Goal: Task Accomplishment & Management: Manage account settings

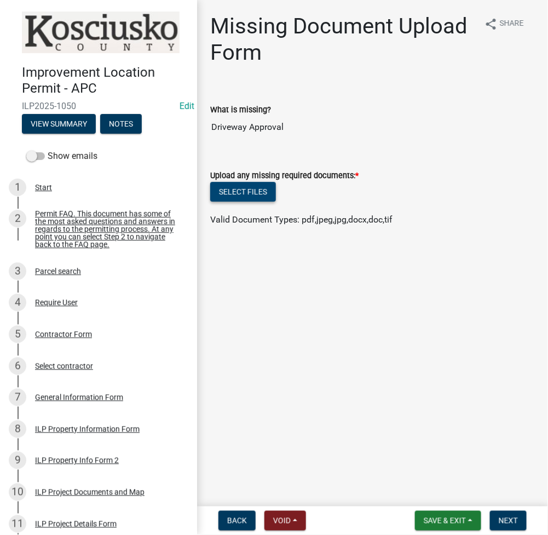
click at [241, 199] on button "Select files" at bounding box center [243, 192] width 66 height 20
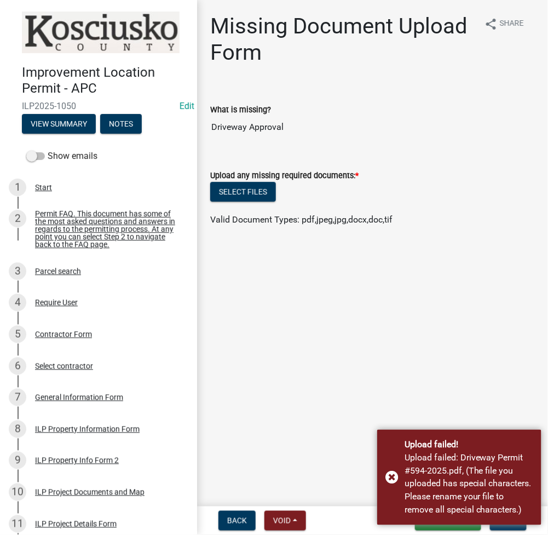
click at [336, 429] on main "Missing Document Upload Form share Share What is missing? Driveway Approval Upl…" at bounding box center [372, 251] width 351 height 502
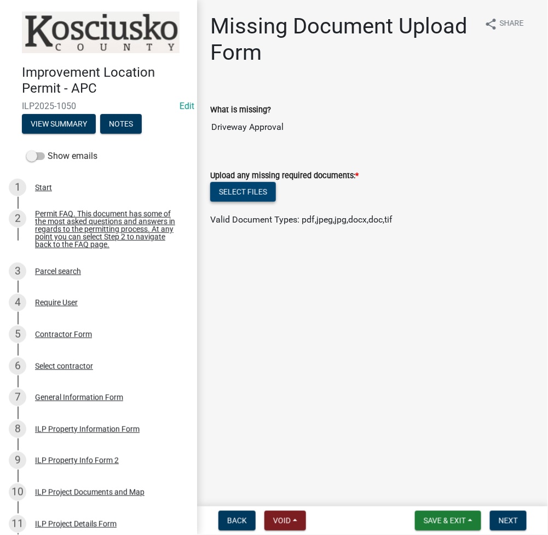
click at [237, 182] on button "Select files" at bounding box center [243, 192] width 66 height 20
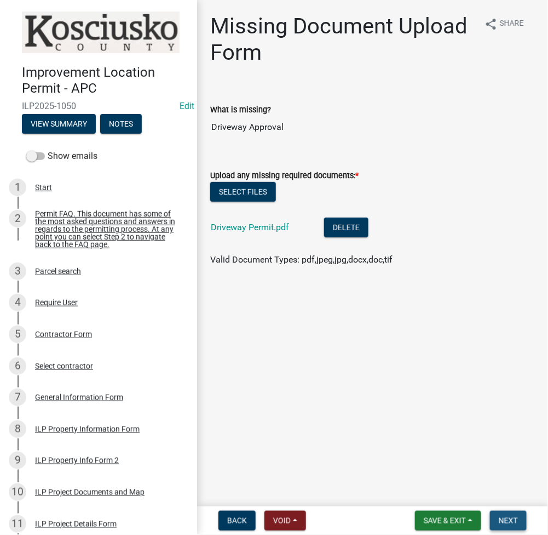
click at [512, 524] on span "Next" at bounding box center [508, 520] width 19 height 9
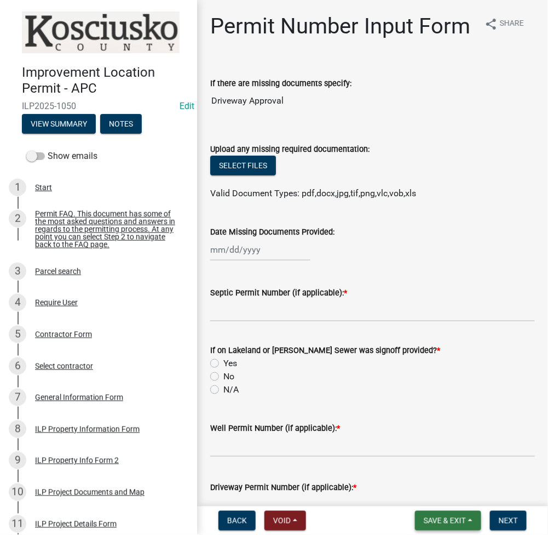
click at [434, 516] on span "Save & Exit" at bounding box center [445, 520] width 42 height 9
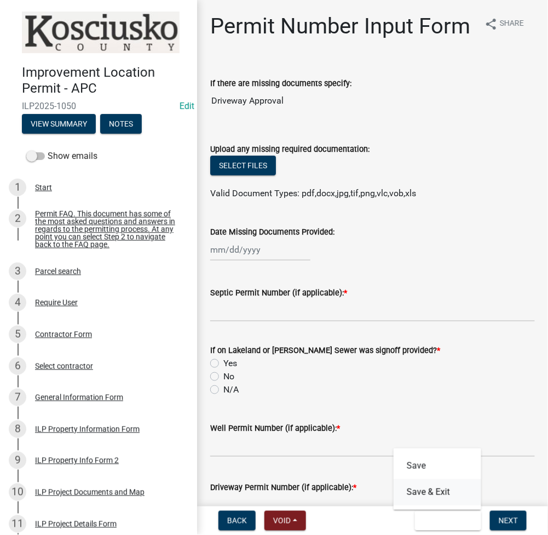
click at [431, 489] on button "Save & Exit" at bounding box center [438, 492] width 88 height 26
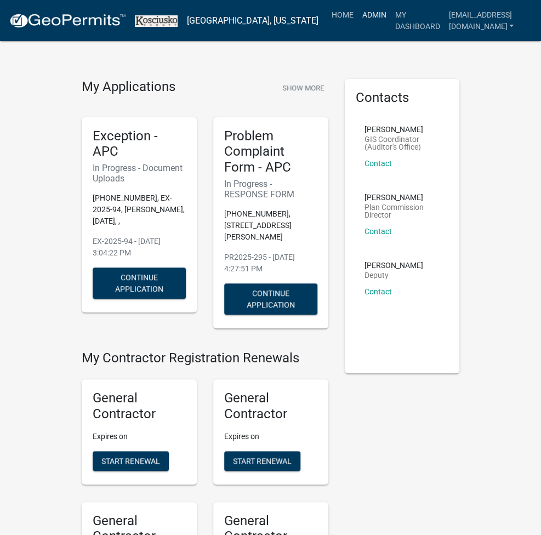
click at [357, 16] on link "Admin" at bounding box center [373, 14] width 33 height 21
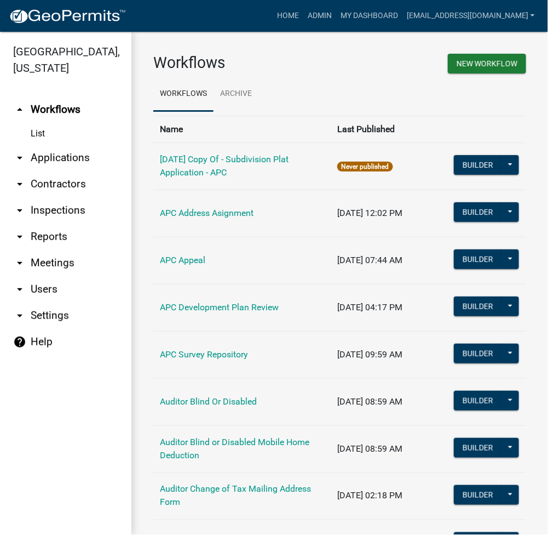
click at [81, 154] on link "arrow_drop_down Applications" at bounding box center [65, 158] width 131 height 26
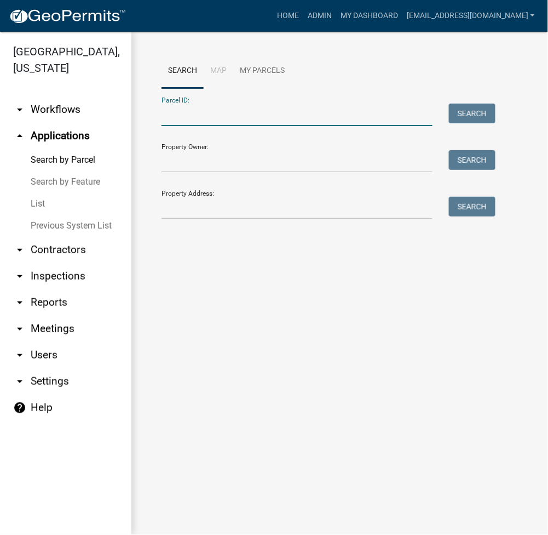
click at [182, 121] on input "Parcel ID:" at bounding box center [297, 115] width 271 height 22
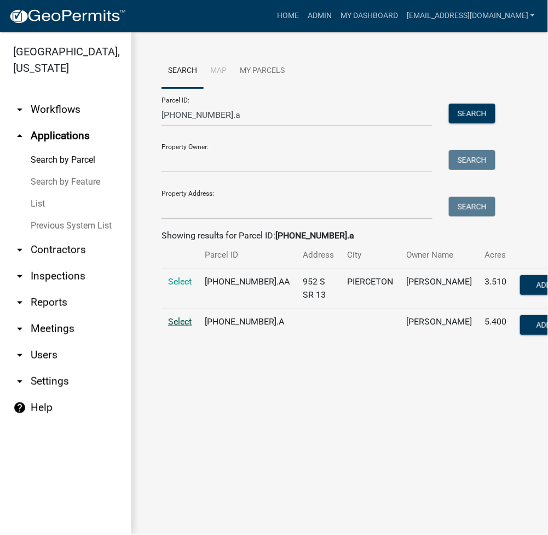
click at [173, 326] on span "Select" at bounding box center [180, 321] width 24 height 10
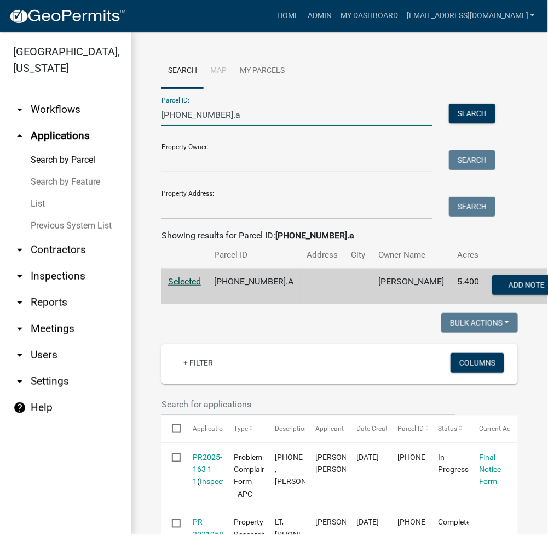
click at [191, 114] on input "009-059-016.a" at bounding box center [297, 115] width 271 height 22
type input "009-059-016.a"
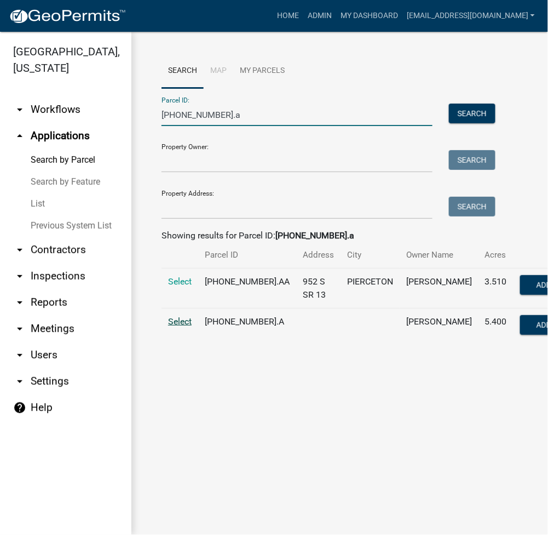
click at [186, 326] on span "Select" at bounding box center [180, 321] width 24 height 10
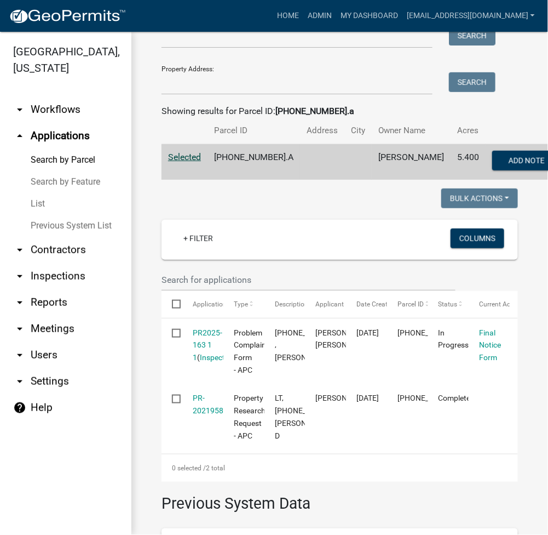
scroll to position [146, 0]
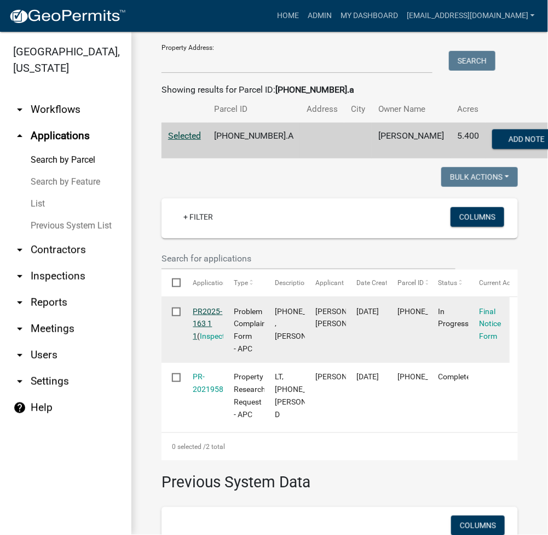
click at [204, 326] on link "PR2025-163 1 1" at bounding box center [208, 324] width 30 height 34
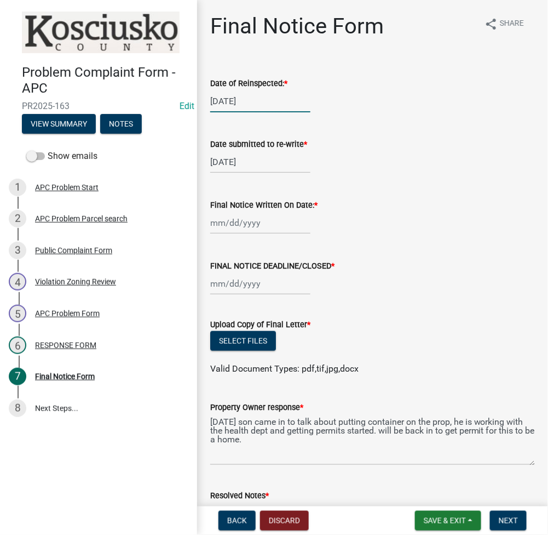
click at [233, 95] on div "06/26/2025" at bounding box center [260, 101] width 100 height 22
select select "6"
select select "2025"
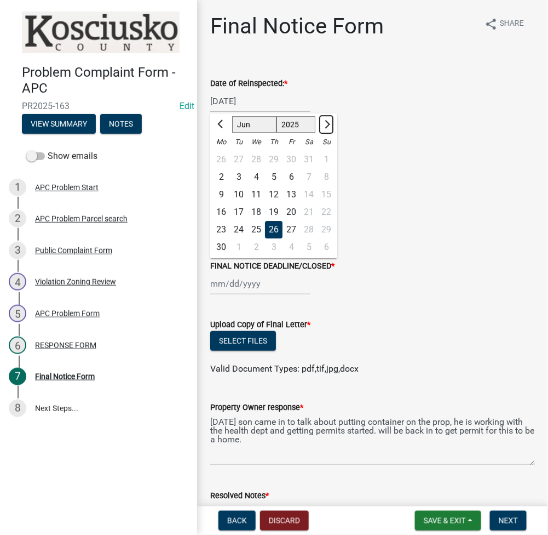
click at [324, 128] on button "Next month" at bounding box center [326, 125] width 13 height 18
click at [324, 127] on button "Next month" at bounding box center [326, 125] width 13 height 18
select select "8"
click at [218, 232] on div "25" at bounding box center [222, 230] width 18 height 18
type input "[DATE]"
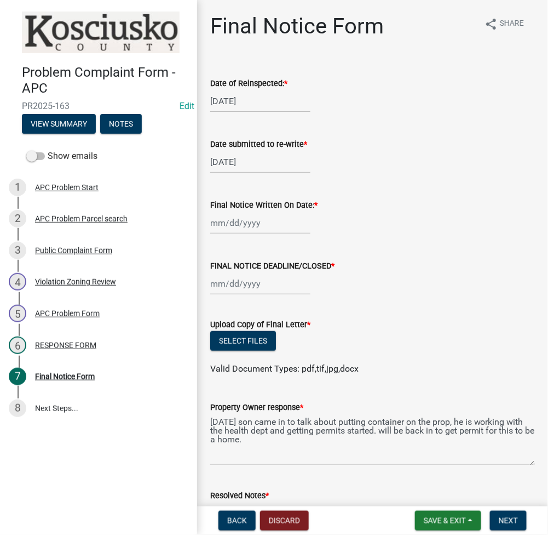
click at [269, 137] on div "Date submitted to re-write *" at bounding box center [372, 143] width 325 height 13
click at [263, 165] on div "06/26/2025" at bounding box center [260, 162] width 100 height 22
select select "6"
select select "2025"
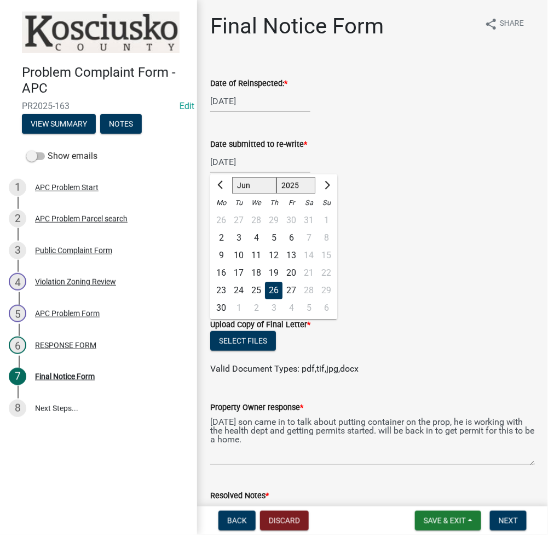
click at [334, 185] on div at bounding box center [327, 185] width 22 height 18
click at [330, 183] on button "Next month" at bounding box center [326, 185] width 13 height 18
select select "8"
click at [218, 292] on div "25" at bounding box center [222, 291] width 18 height 18
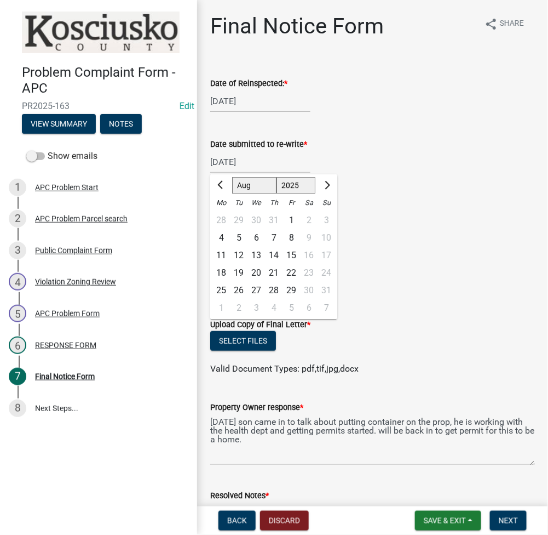
type input "[DATE]"
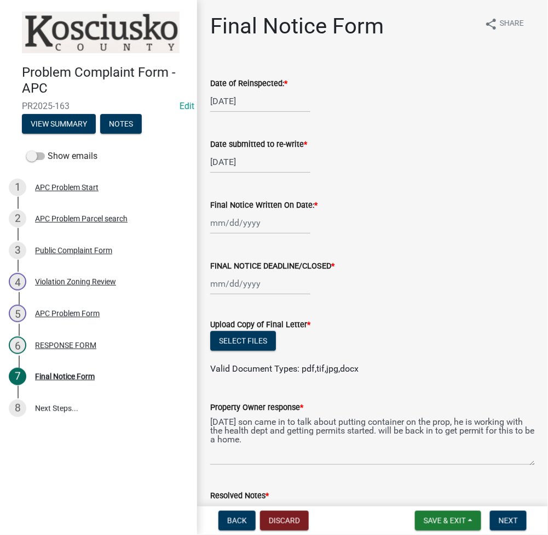
scroll to position [330, 0]
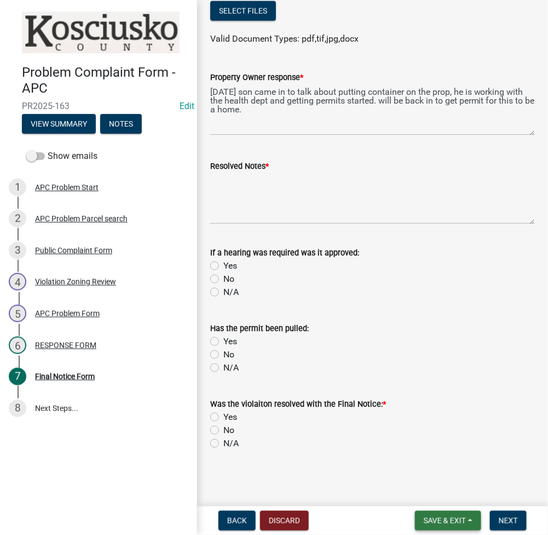
click at [442, 517] on span "Save & Exit" at bounding box center [445, 520] width 42 height 9
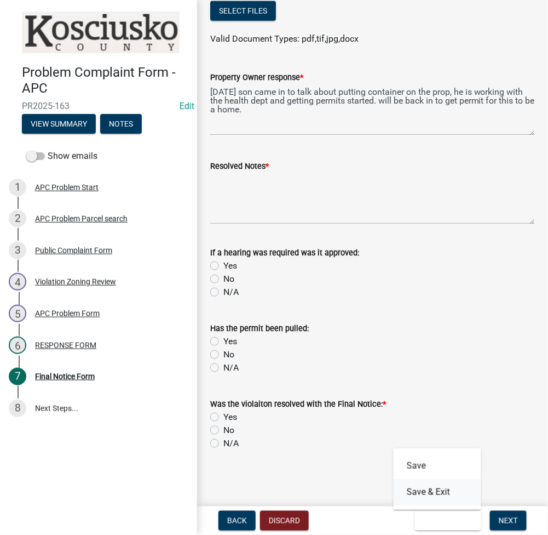
click at [434, 490] on button "Save & Exit" at bounding box center [438, 492] width 88 height 26
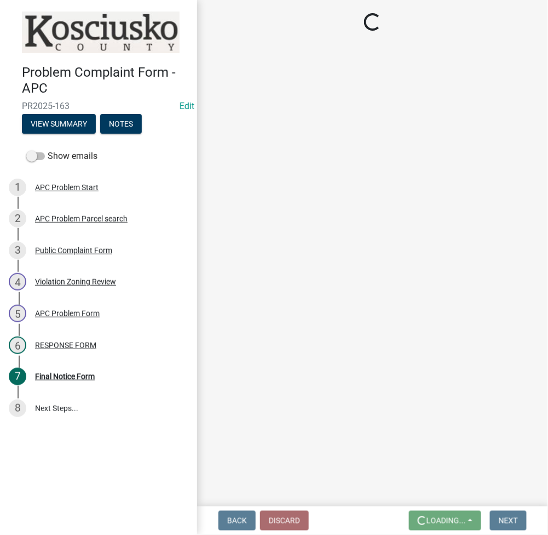
scroll to position [0, 0]
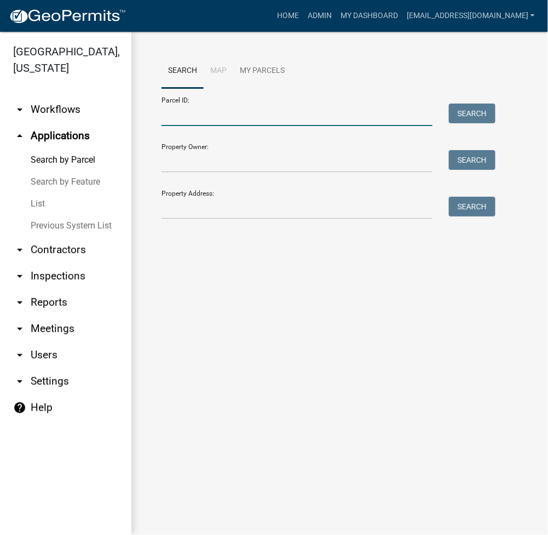
click at [208, 118] on input "Parcel ID:" at bounding box center [297, 115] width 271 height 22
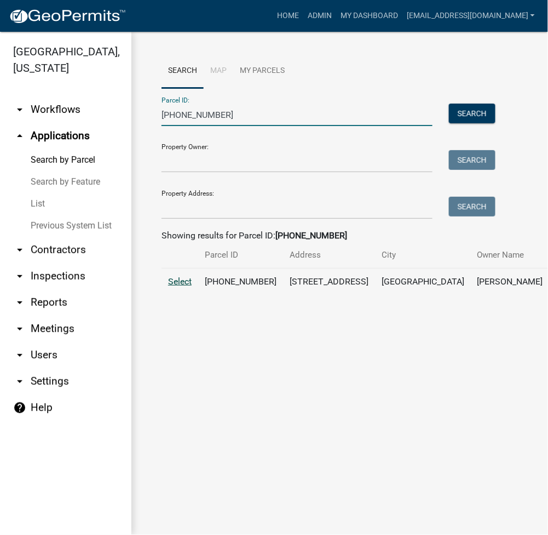
type input "008-024-289"
click at [177, 286] on span "Select" at bounding box center [180, 281] width 24 height 10
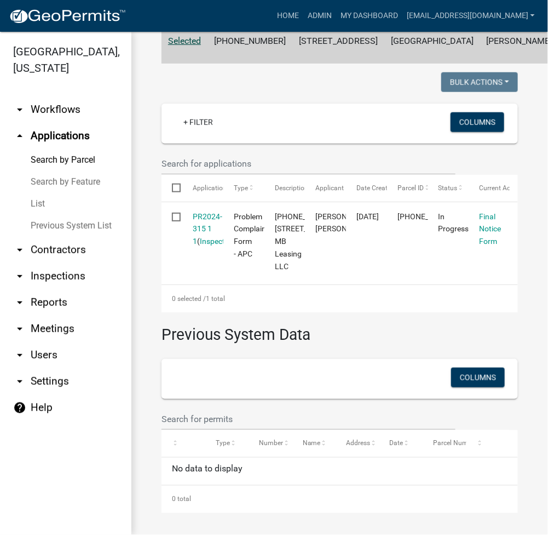
scroll to position [292, 0]
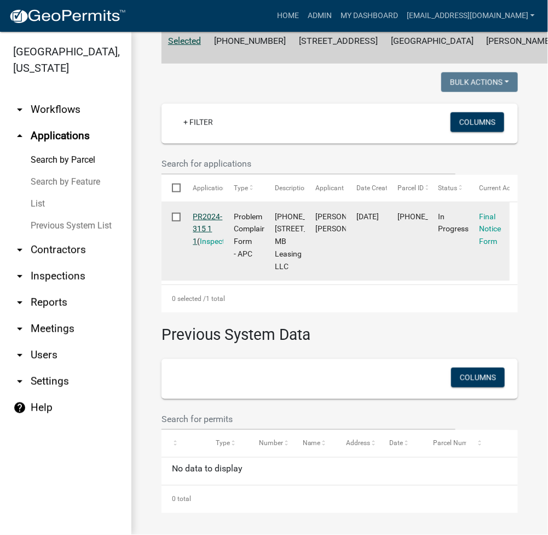
click at [211, 212] on link "PR2024-315 1 1" at bounding box center [208, 229] width 30 height 34
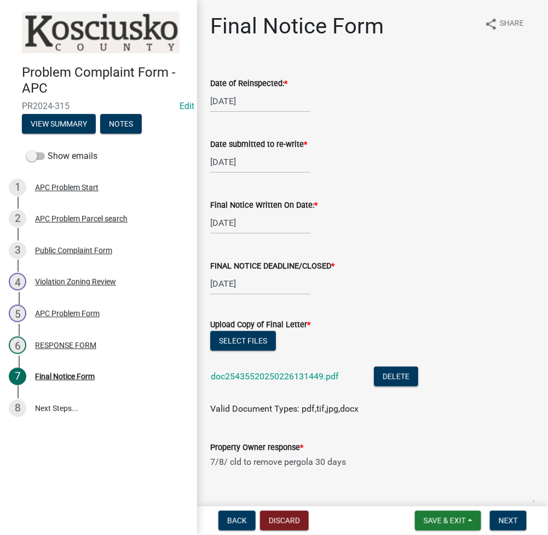
scroll to position [146, 0]
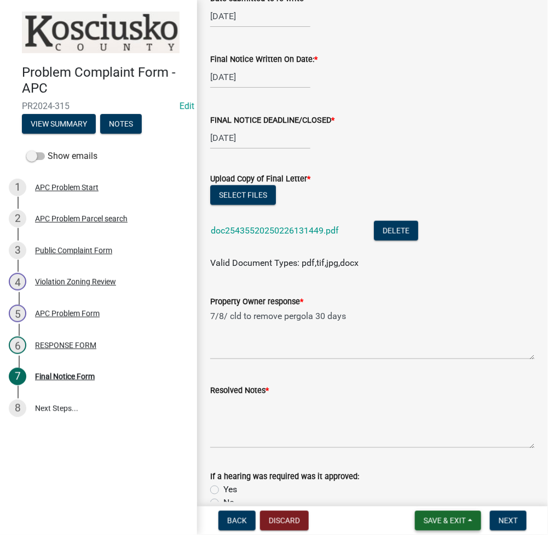
click at [442, 515] on button "Save & Exit" at bounding box center [448, 521] width 66 height 20
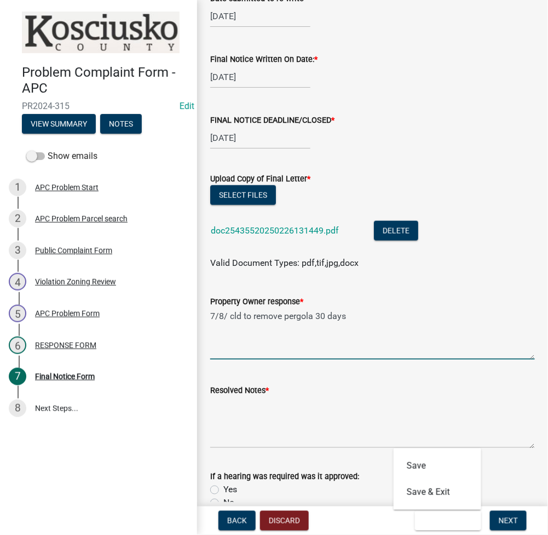
click at [401, 310] on textarea "7/8/ cld to remove pergola 30 days" at bounding box center [372, 333] width 325 height 51
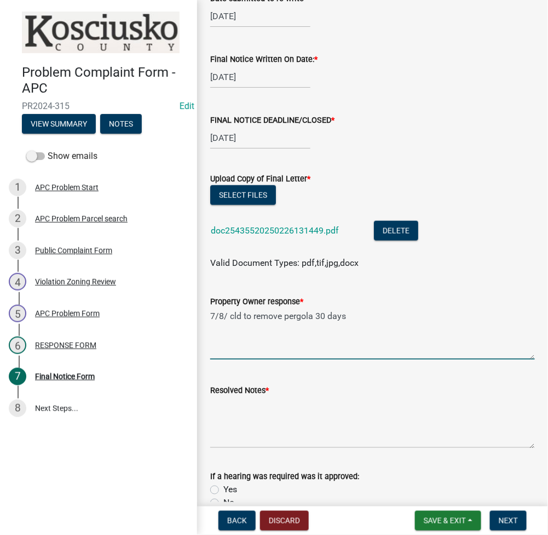
scroll to position [0, 0]
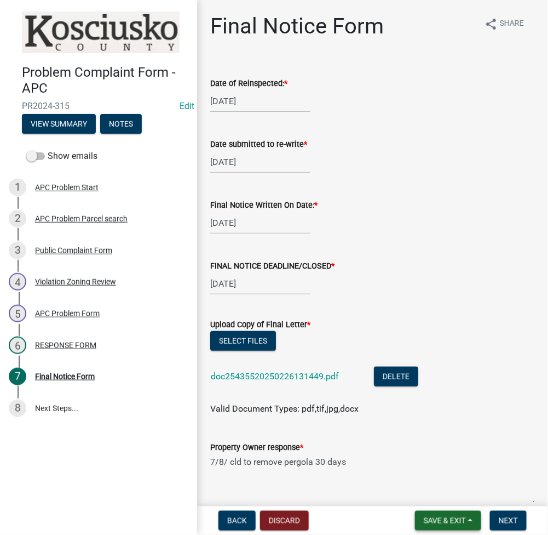
click at [450, 516] on span "Save & Exit" at bounding box center [445, 520] width 42 height 9
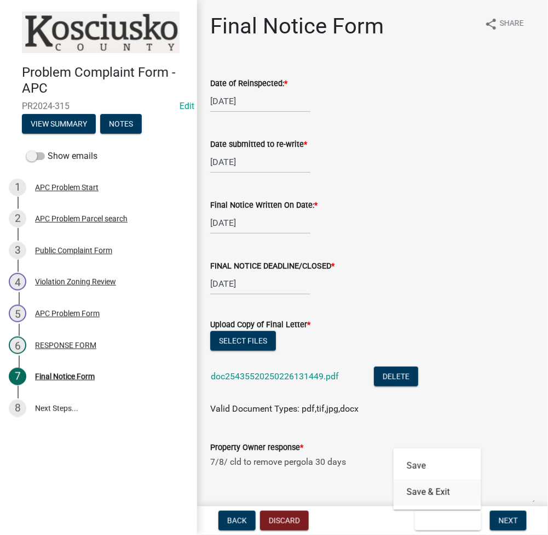
click at [419, 493] on button "Save & Exit" at bounding box center [438, 492] width 88 height 26
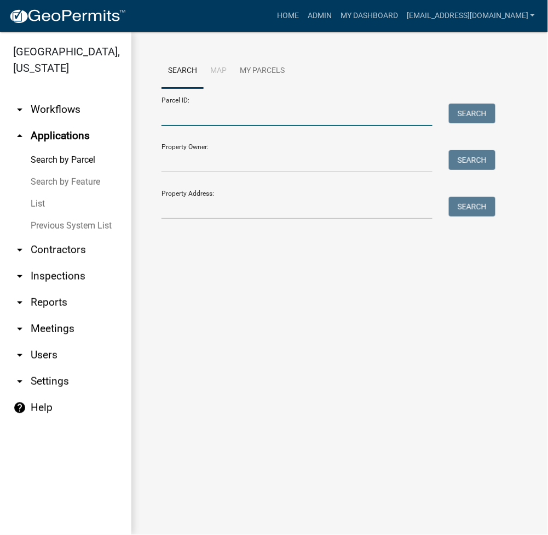
click at [188, 104] on input "Parcel ID:" at bounding box center [297, 115] width 271 height 22
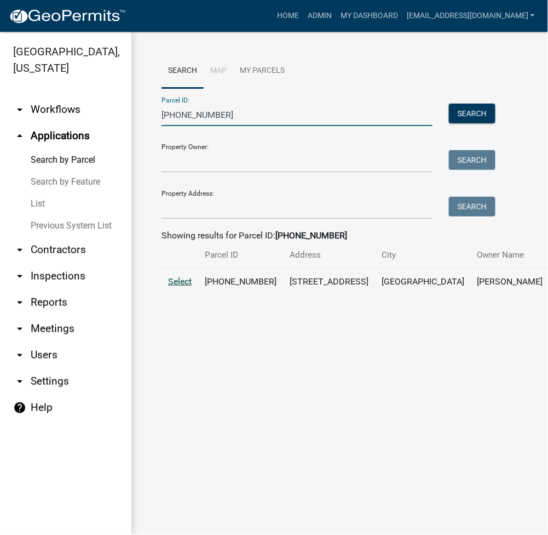
type input "029-053-022"
click at [174, 286] on span "Select" at bounding box center [180, 281] width 24 height 10
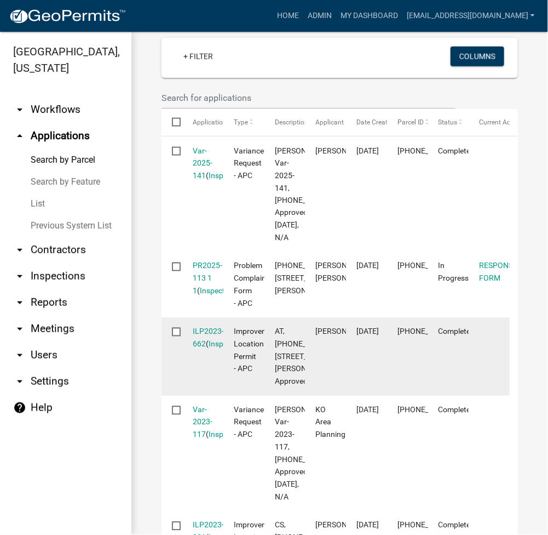
scroll to position [292, 0]
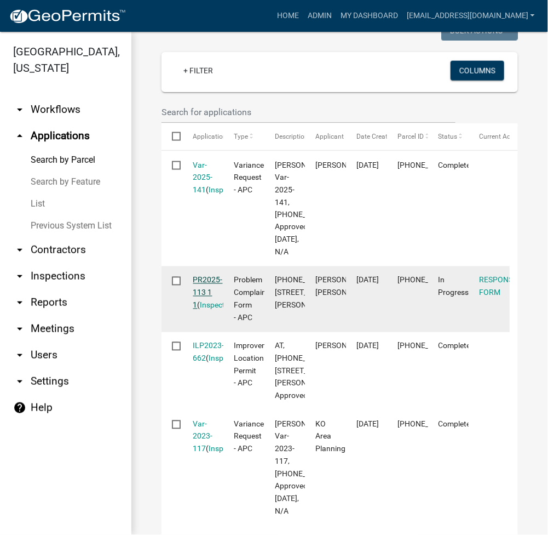
click at [206, 309] on link "PR2025-113 1 1" at bounding box center [208, 293] width 30 height 34
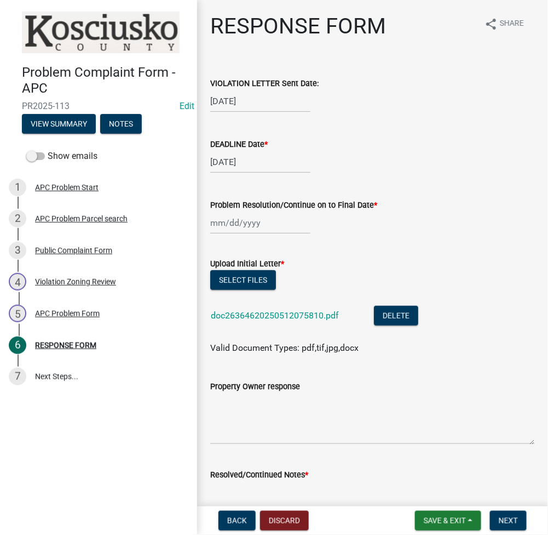
select select "8"
select select "2025"
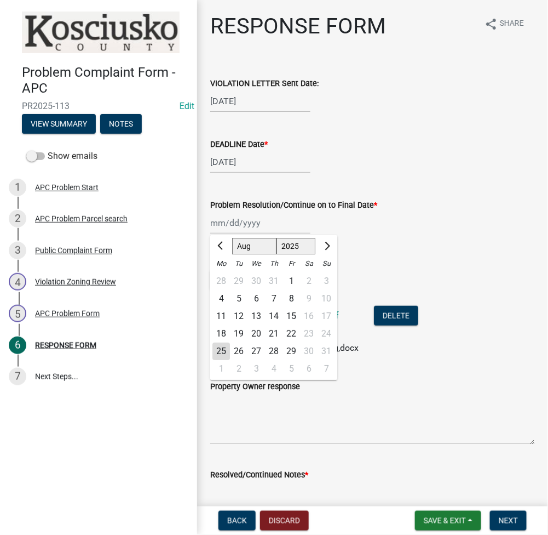
click at [231, 220] on div "Jan Feb Mar Apr May Jun Jul Aug Sep Oct Nov Dec 1525 1526 1527 1528 1529 1530 1…" at bounding box center [260, 222] width 100 height 22
click at [221, 358] on div "25" at bounding box center [222, 351] width 18 height 18
type input "[DATE]"
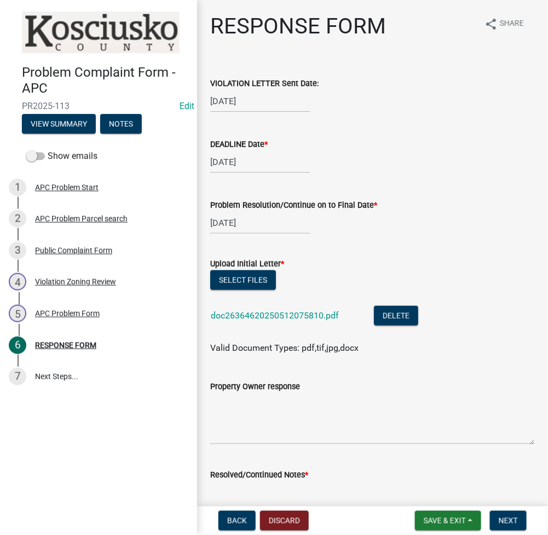
scroll to position [146, 0]
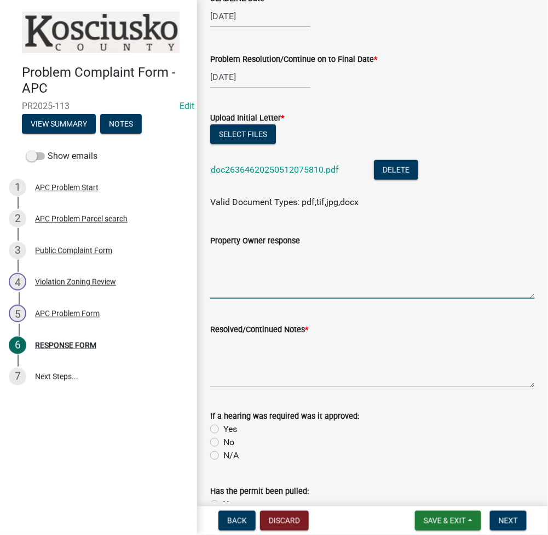
click at [239, 278] on textarea "Property Owner response" at bounding box center [372, 272] width 325 height 51
type textarea "7/7 VAR 2025-141 NEEDS ILP"
click at [449, 513] on button "Save & Exit" at bounding box center [448, 521] width 66 height 20
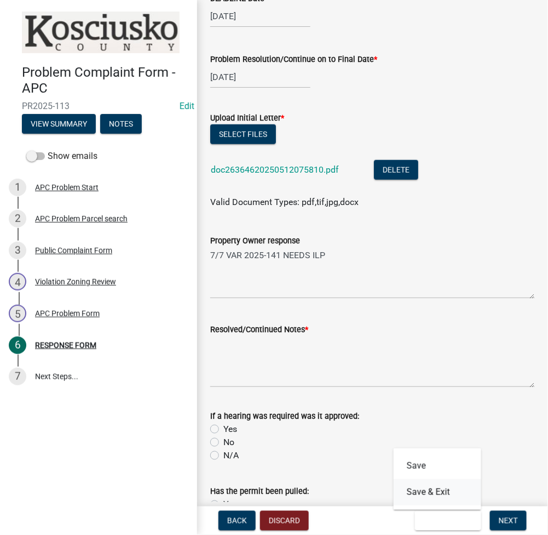
click at [443, 489] on button "Save & Exit" at bounding box center [438, 492] width 88 height 26
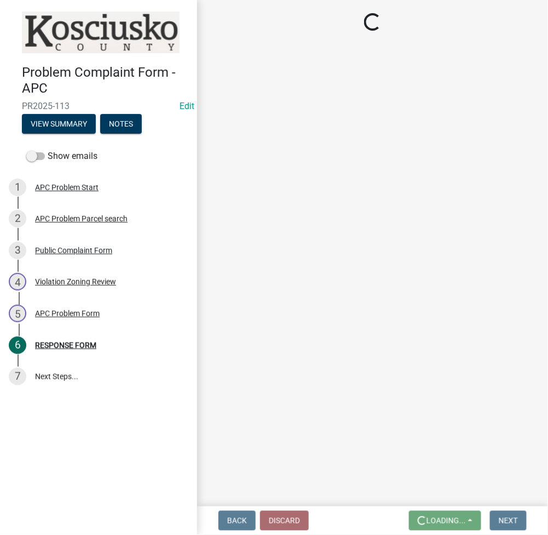
scroll to position [0, 0]
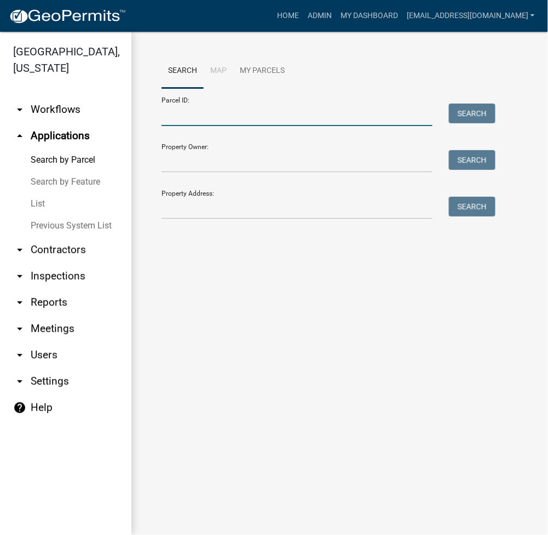
click at [360, 116] on input "Parcel ID:" at bounding box center [297, 115] width 271 height 22
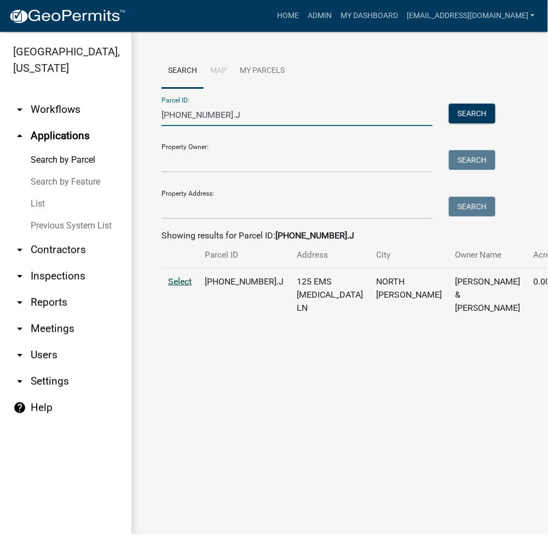
type input "005-061-006.J"
click at [182, 286] on span "Select" at bounding box center [180, 281] width 24 height 10
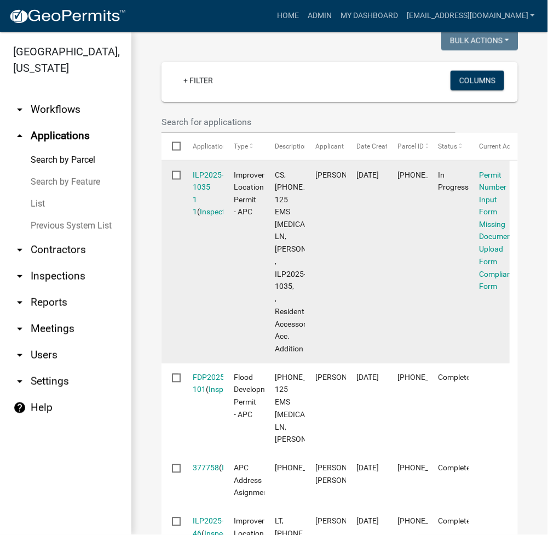
scroll to position [292, 0]
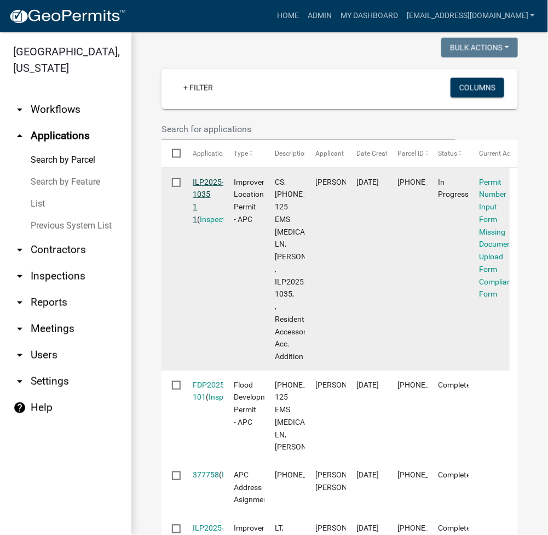
click at [206, 195] on link "ILP2025-1035 1 1" at bounding box center [208, 200] width 31 height 46
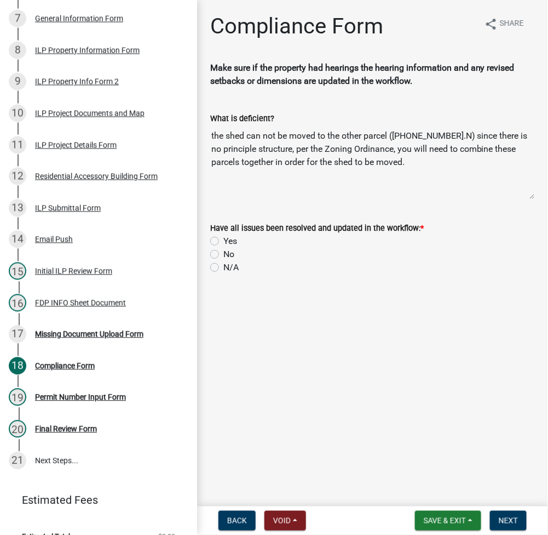
scroll to position [383, 0]
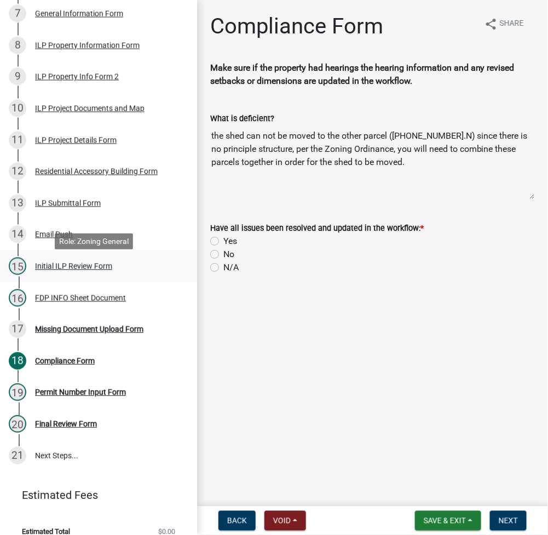
click at [79, 270] on div "Initial ILP Review Form" at bounding box center [73, 266] width 77 height 8
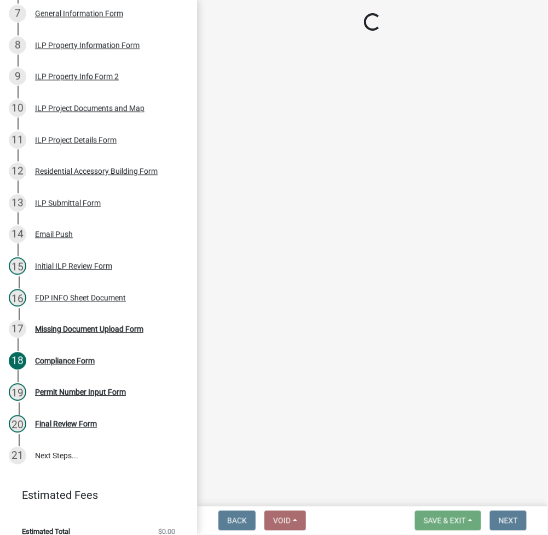
select select "c872cdc8-ca01-49f1-a213-e4b05fa58cd2"
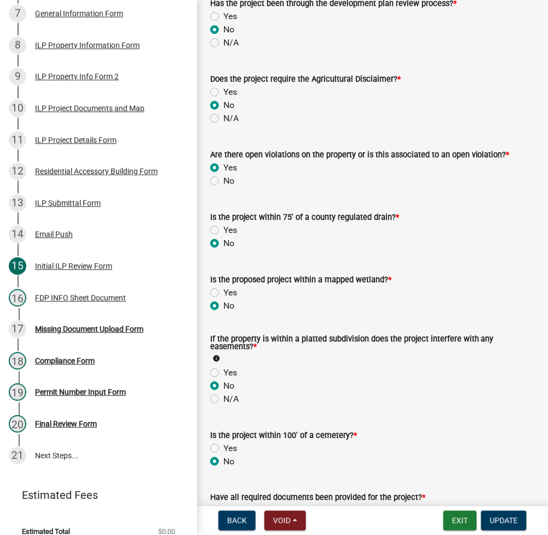
scroll to position [1264, 0]
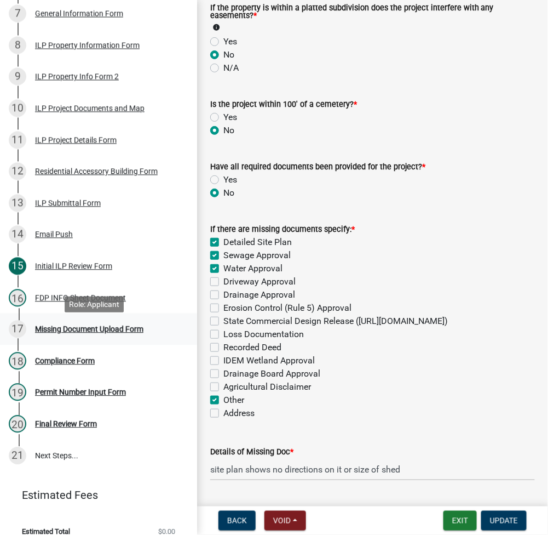
click at [91, 333] on div "Missing Document Upload Form" at bounding box center [89, 329] width 108 height 8
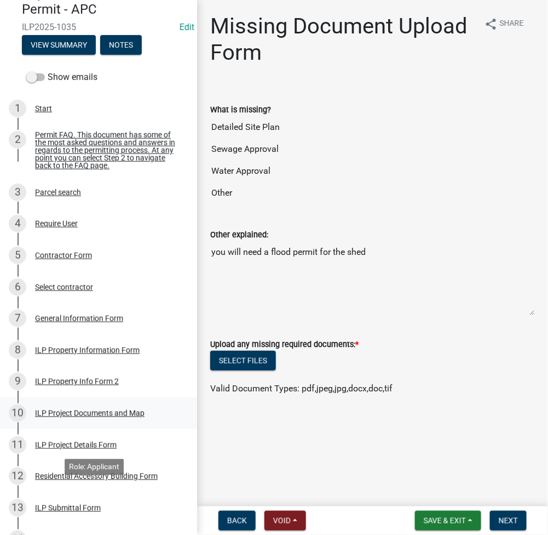
scroll to position [0, 0]
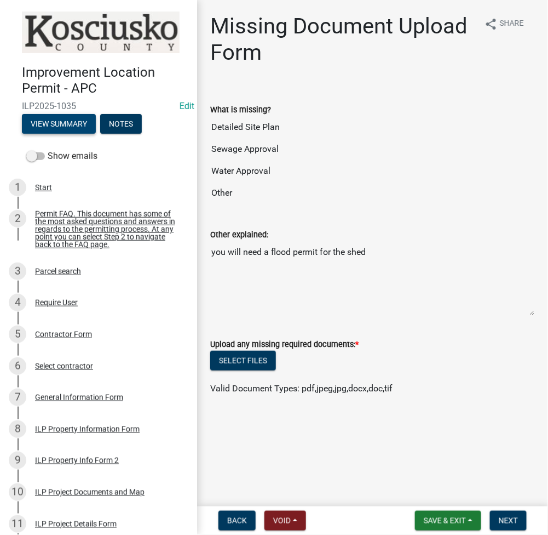
click at [71, 124] on button "View Summary" at bounding box center [59, 124] width 74 height 20
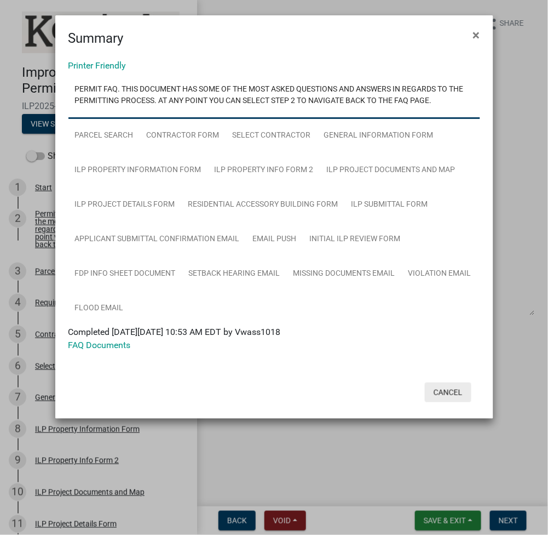
click at [441, 386] on button "Cancel" at bounding box center [448, 392] width 47 height 20
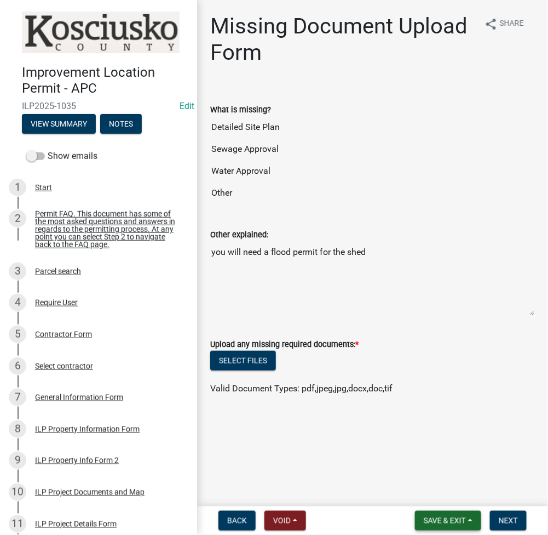
click at [441, 524] on span "Save & Exit" at bounding box center [445, 520] width 42 height 9
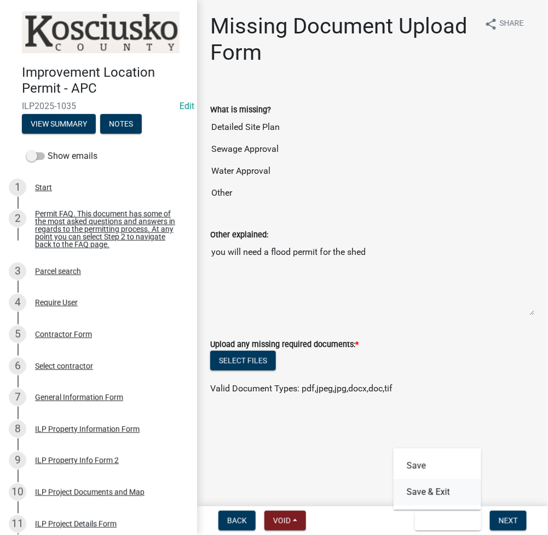
click at [431, 488] on button "Save & Exit" at bounding box center [438, 492] width 88 height 26
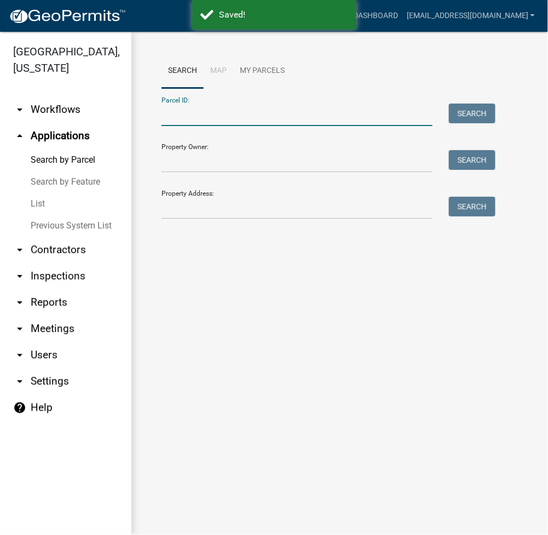
click at [198, 125] on input "Parcel ID:" at bounding box center [297, 115] width 271 height 22
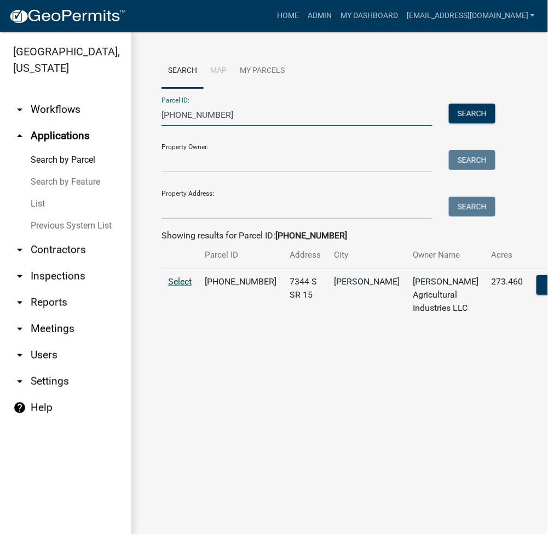
type input "001-078-007"
click at [177, 286] on span "Select" at bounding box center [180, 281] width 24 height 10
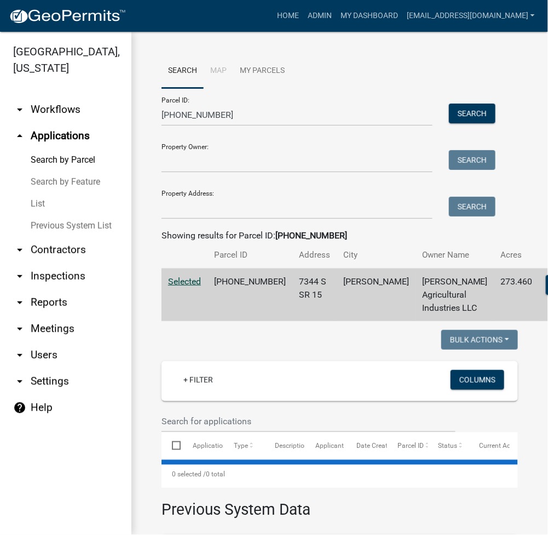
select select "3: 100"
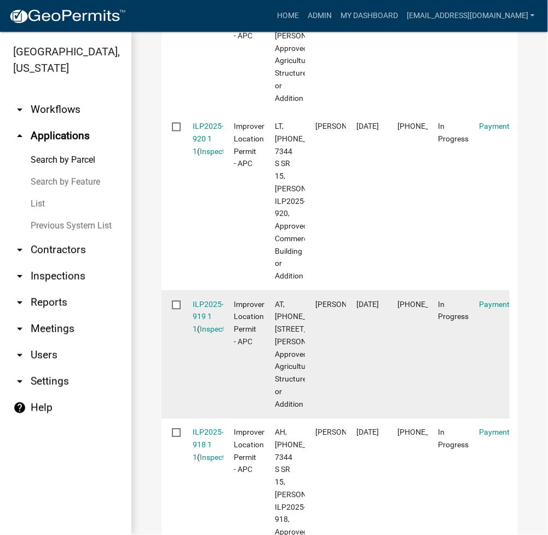
scroll to position [584, 0]
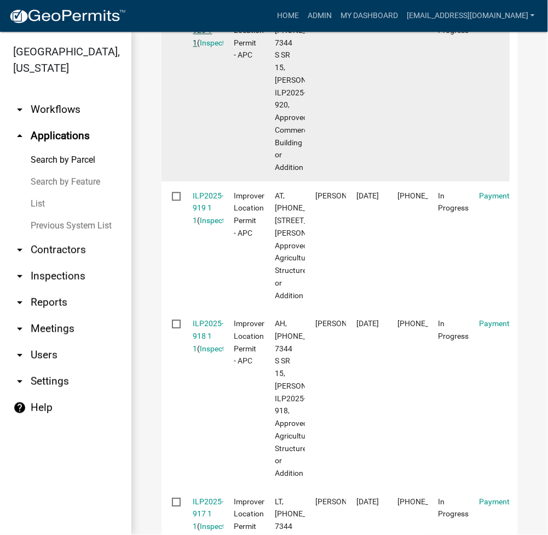
click at [200, 47] on link "ILP2025-920 1 1" at bounding box center [208, 30] width 31 height 34
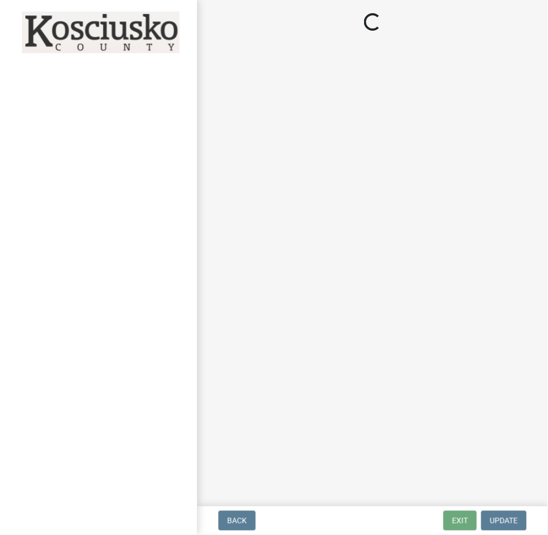
select select "3: 3"
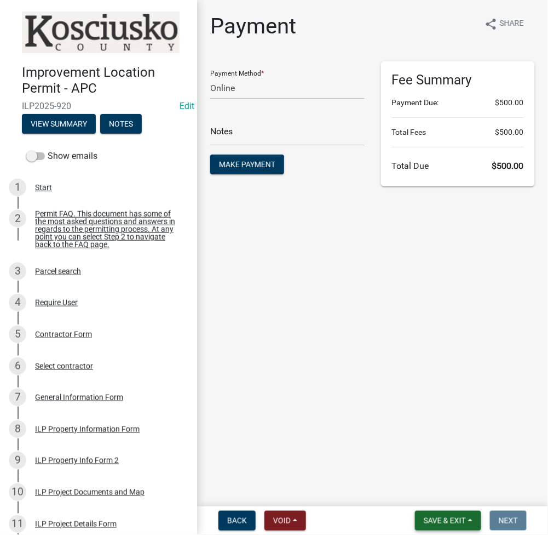
click at [438, 517] on span "Save & Exit" at bounding box center [445, 520] width 42 height 9
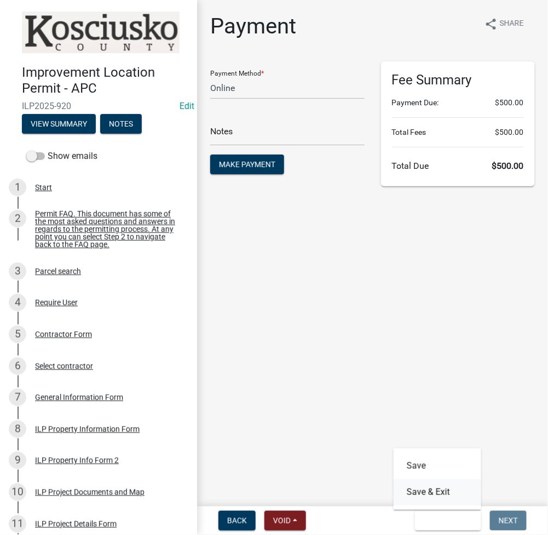
click at [410, 491] on button "Save & Exit" at bounding box center [438, 492] width 88 height 26
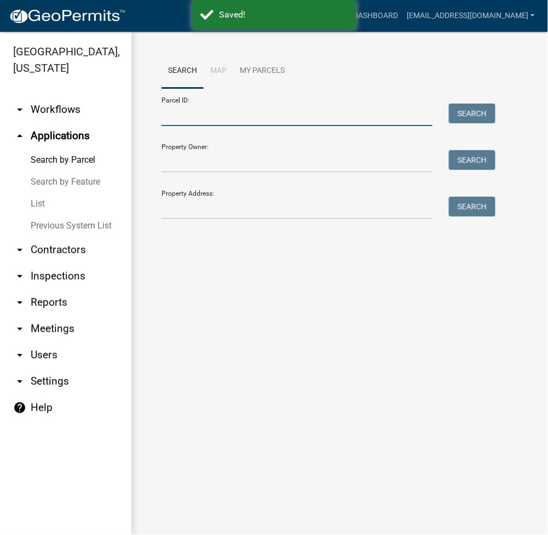
click at [260, 122] on input "Parcel ID:" at bounding box center [297, 115] width 271 height 22
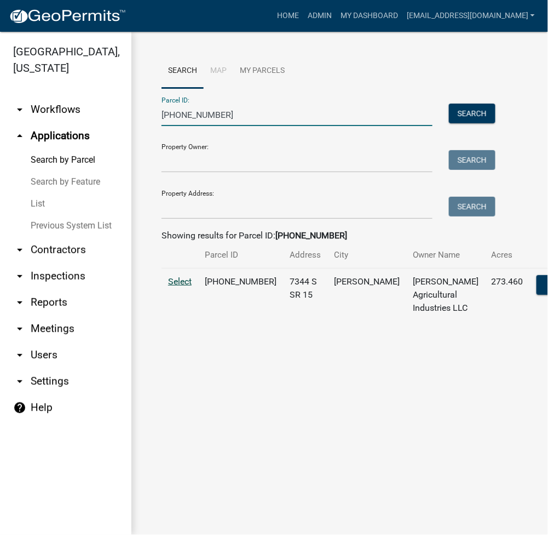
type input "001-078-007"
click at [175, 286] on span "Select" at bounding box center [180, 281] width 24 height 10
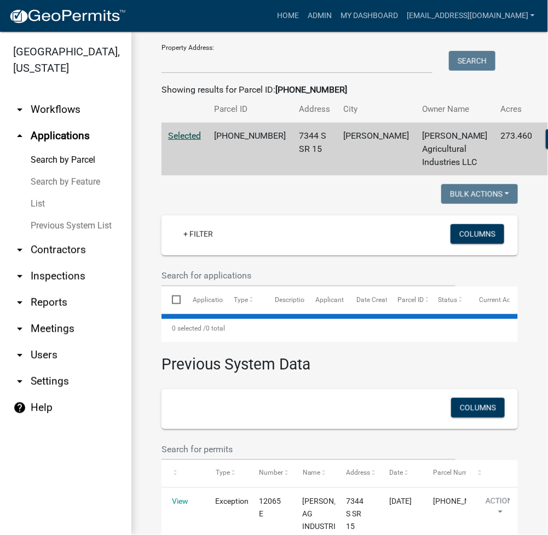
select select "3: 100"
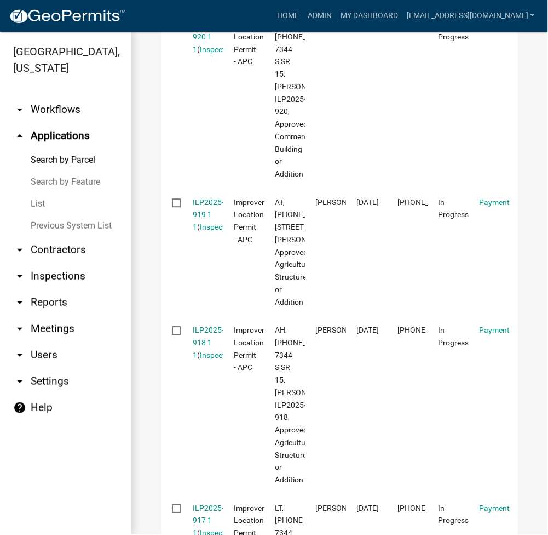
scroll to position [584, 0]
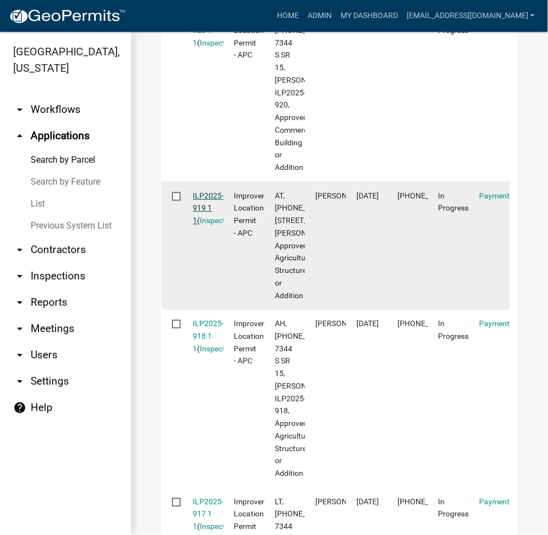
click at [205, 225] on link "ILP2025-919 1 1" at bounding box center [208, 208] width 31 height 34
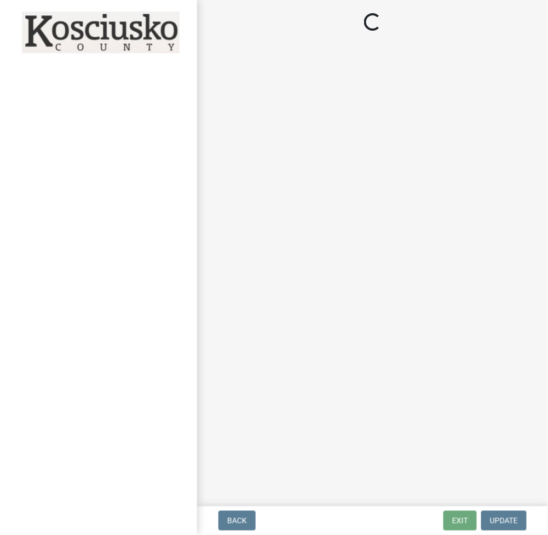
select select "3: 3"
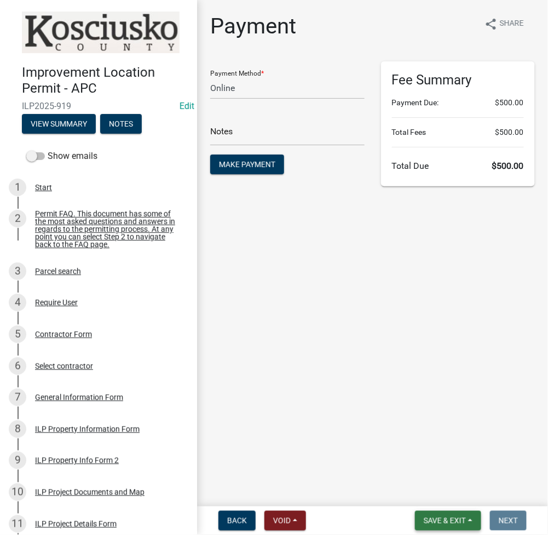
click at [452, 524] on span "Save & Exit" at bounding box center [445, 520] width 42 height 9
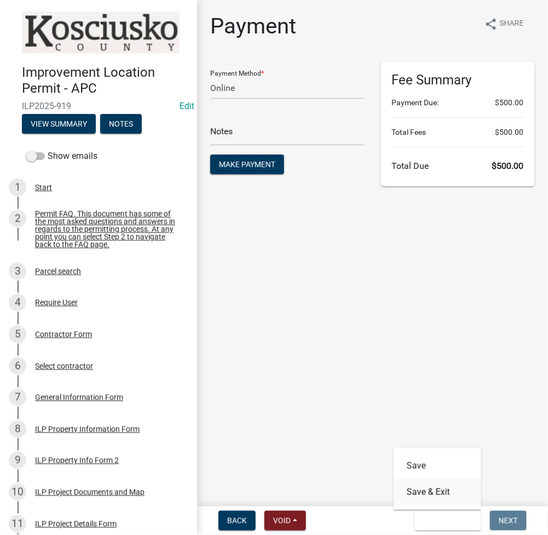
click at [424, 484] on button "Save & Exit" at bounding box center [438, 492] width 88 height 26
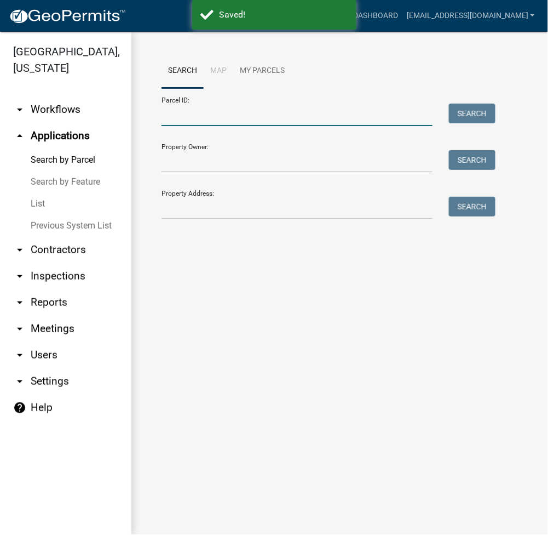
click at [217, 119] on input "Parcel ID:" at bounding box center [297, 115] width 271 height 22
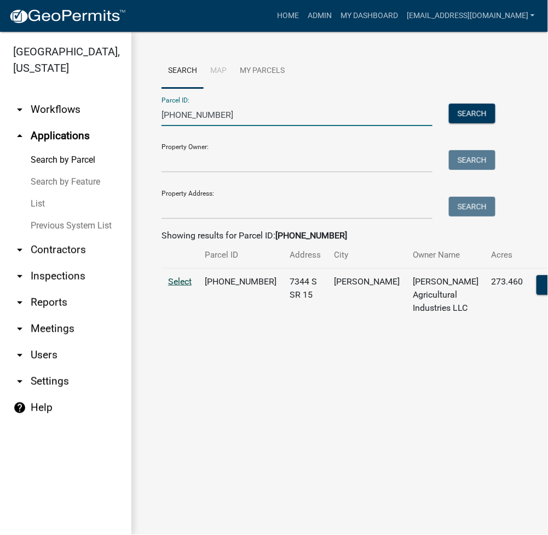
type input "001-078-007"
click at [184, 286] on span "Select" at bounding box center [180, 281] width 24 height 10
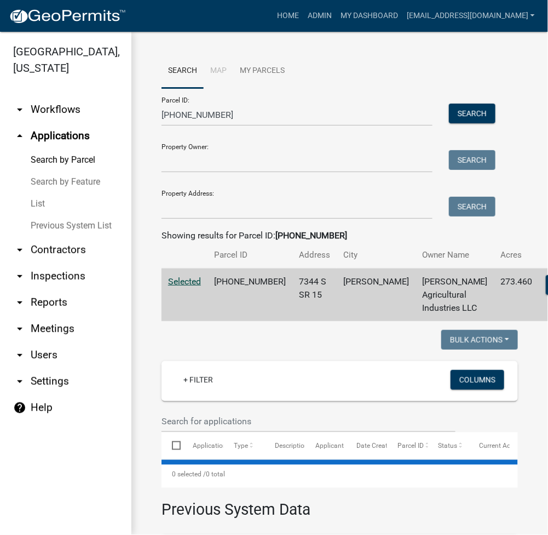
scroll to position [186, 0]
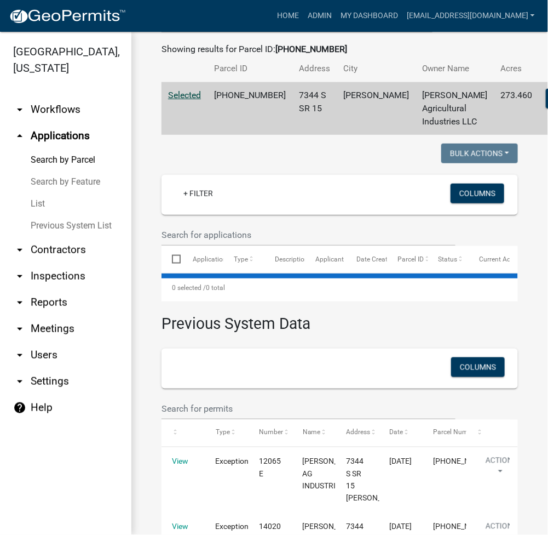
select select "3: 100"
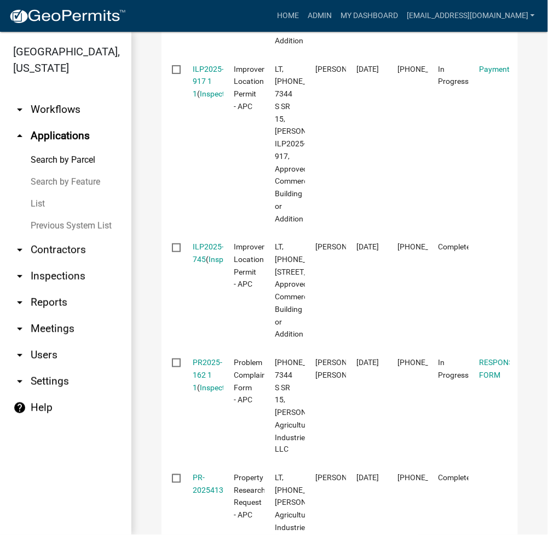
scroll to position [1063, 0]
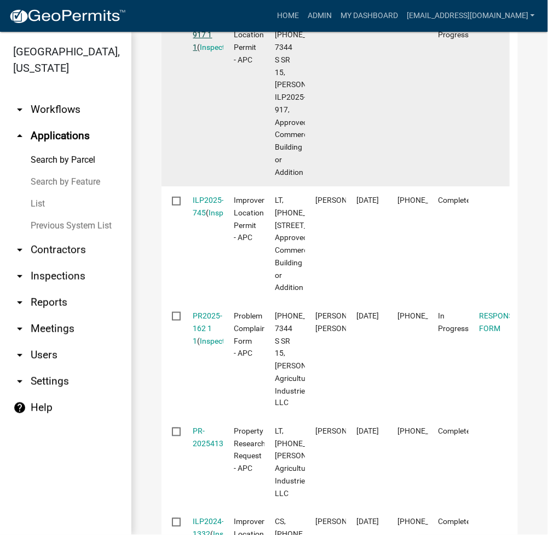
click at [215, 52] on link "ILP2025-917 1 1" at bounding box center [208, 35] width 31 height 34
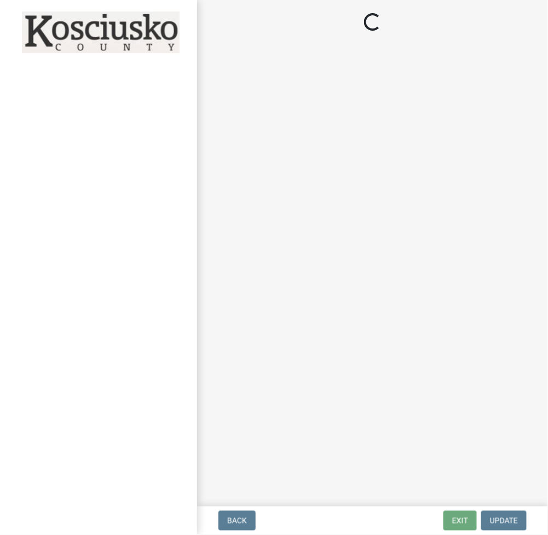
select select "3: 3"
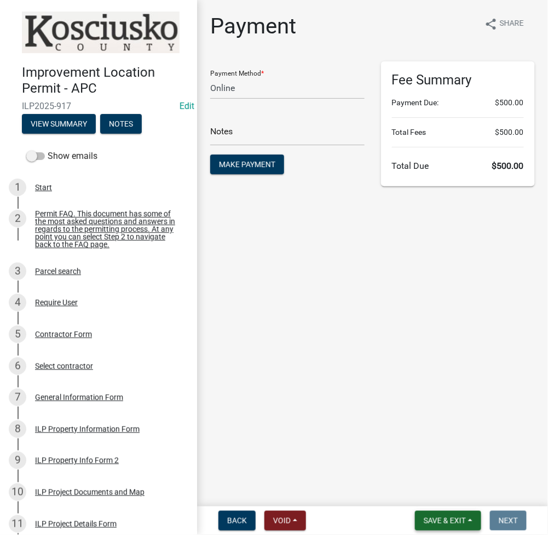
click at [438, 523] on span "Save & Exit" at bounding box center [445, 520] width 42 height 9
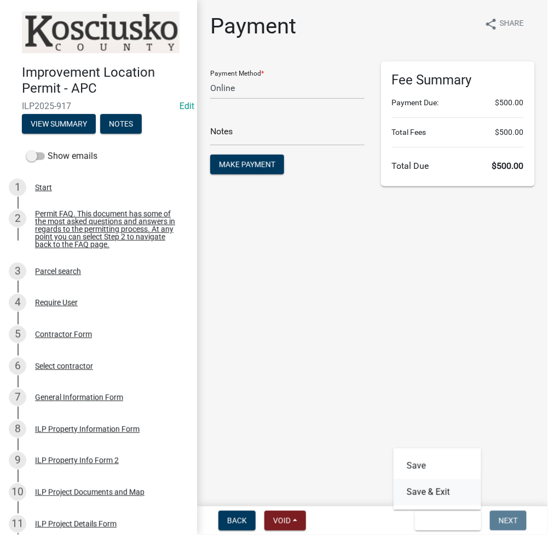
click at [429, 490] on button "Save & Exit" at bounding box center [438, 492] width 88 height 26
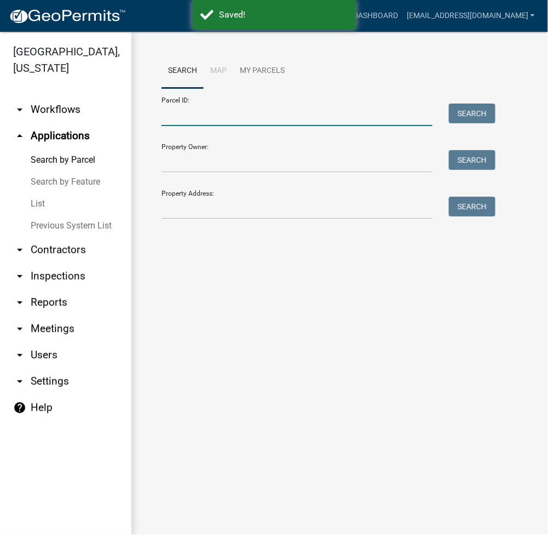
click at [237, 122] on input "Parcel ID:" at bounding box center [297, 115] width 271 height 22
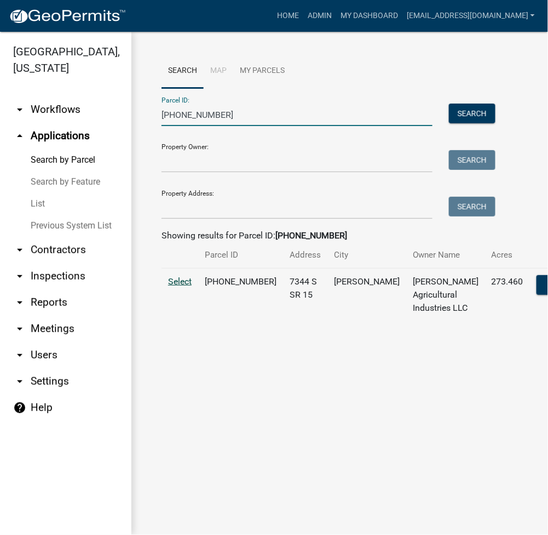
type input "001-078-007"
click at [172, 286] on span "Select" at bounding box center [180, 281] width 24 height 10
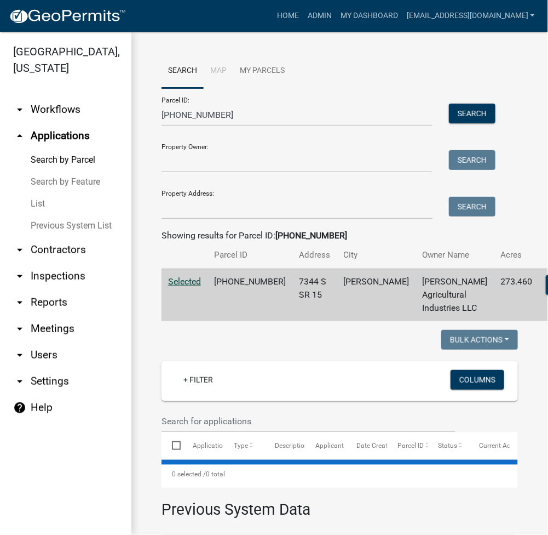
select select "3: 100"
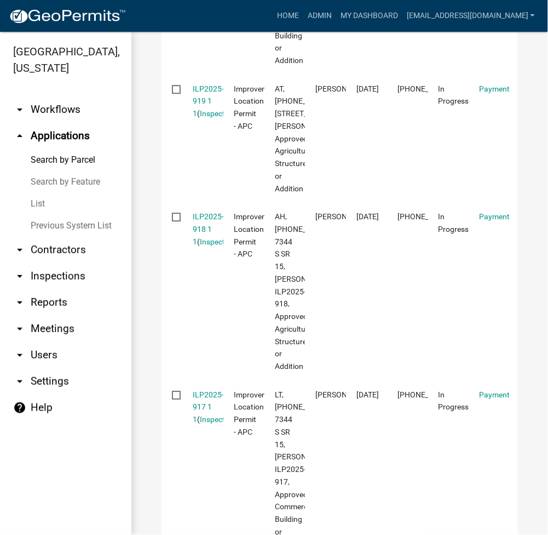
scroll to position [730, 0]
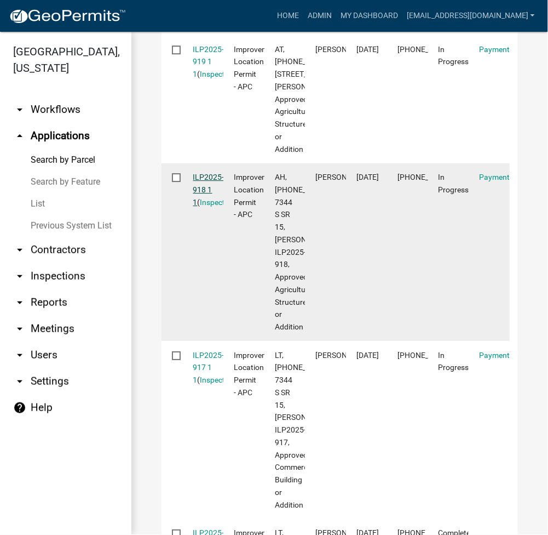
click at [211, 207] on link "ILP2025-918 1 1" at bounding box center [208, 190] width 31 height 34
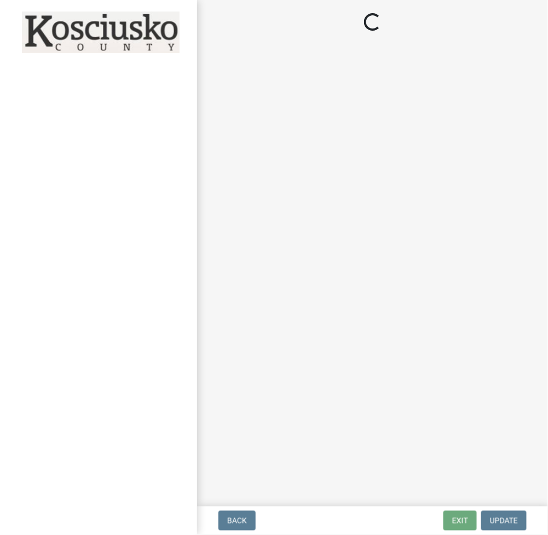
select select "3: 3"
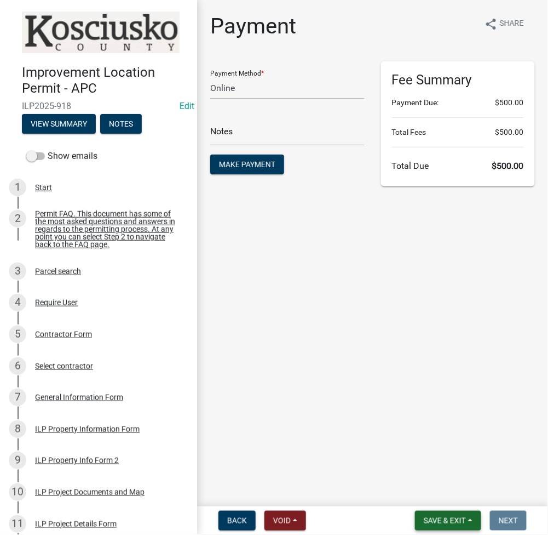
click at [449, 519] on span "Save & Exit" at bounding box center [445, 520] width 42 height 9
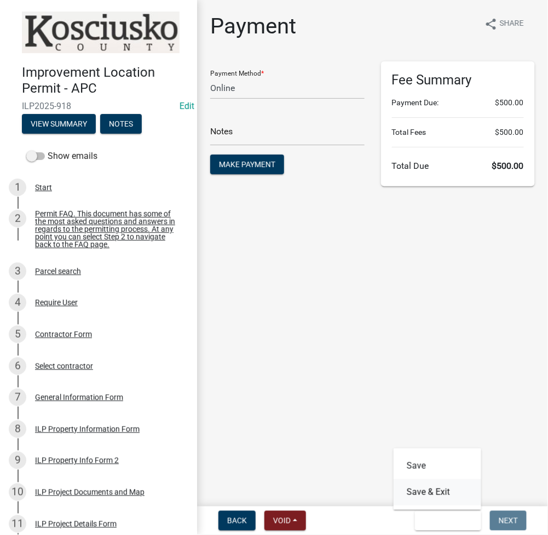
click at [427, 497] on button "Save & Exit" at bounding box center [438, 492] width 88 height 26
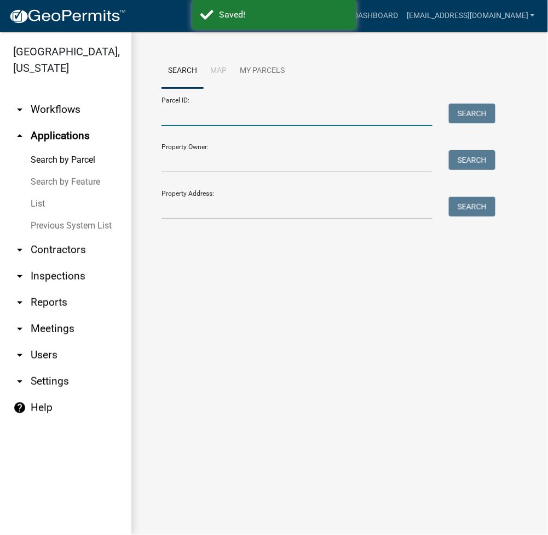
click at [278, 117] on input "Parcel ID:" at bounding box center [297, 115] width 271 height 22
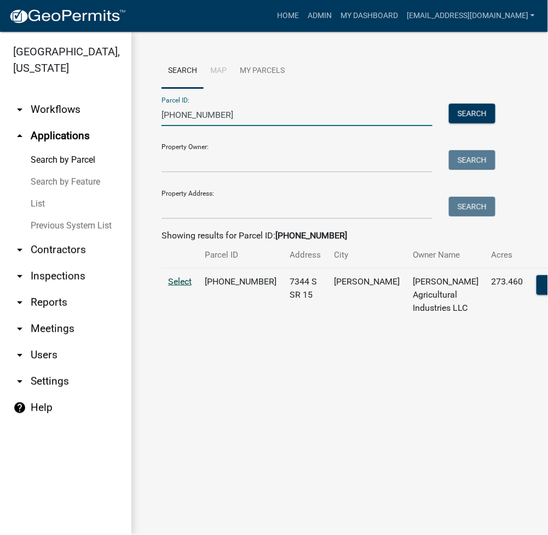
type input "001-078-007"
click at [182, 286] on span "Select" at bounding box center [180, 281] width 24 height 10
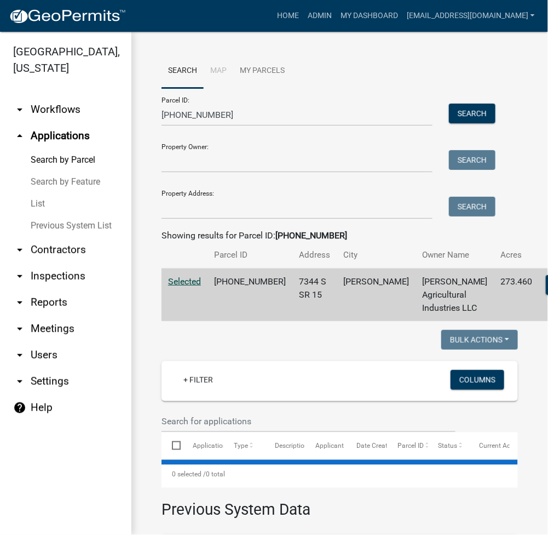
select select "3: 100"
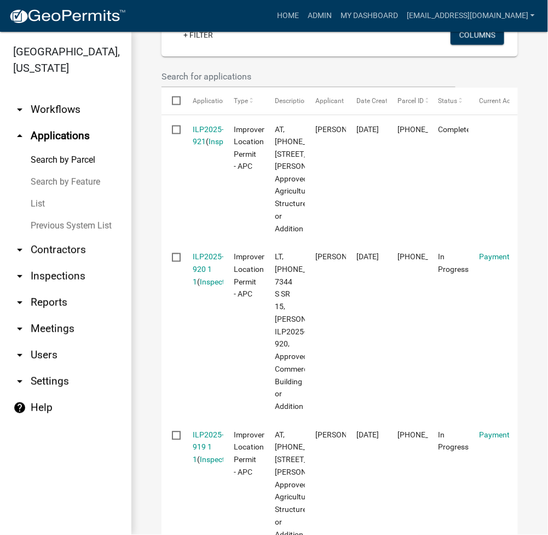
scroll to position [438, 0]
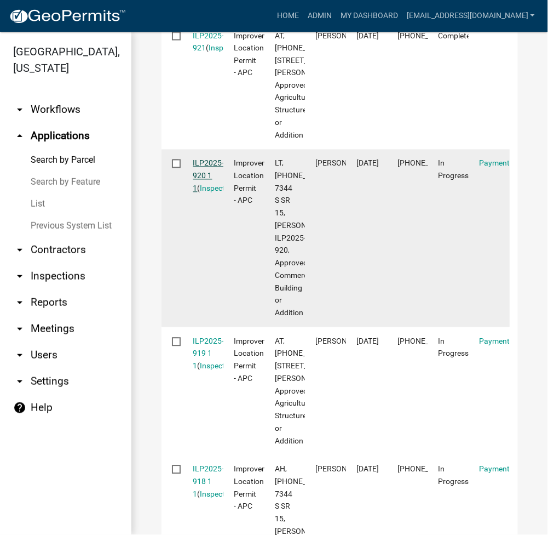
click at [211, 193] on link "ILP2025-920 1 1" at bounding box center [208, 176] width 31 height 34
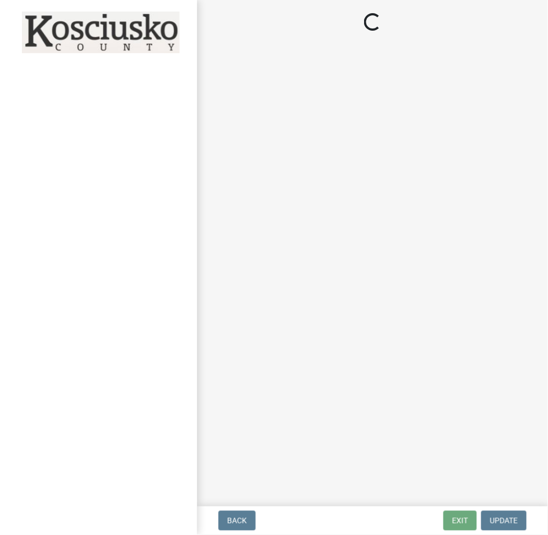
select select "3: 3"
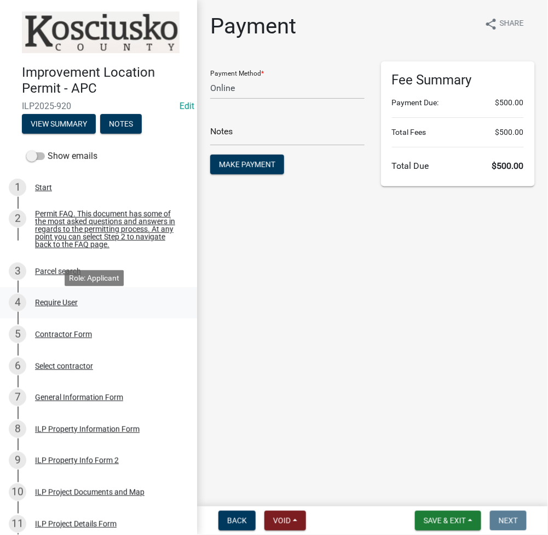
click at [74, 301] on div "4 Require User" at bounding box center [94, 303] width 171 height 18
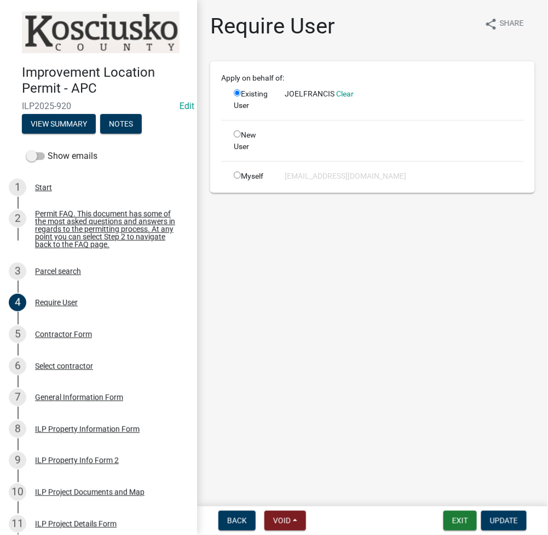
click at [310, 93] on span "JOELFRANCIS" at bounding box center [310, 93] width 50 height 9
click at [62, 370] on div "Select contractor" at bounding box center [64, 366] width 58 height 8
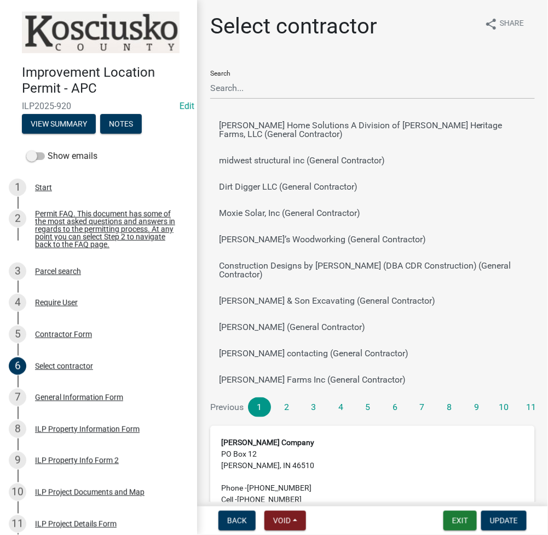
scroll to position [95, 0]
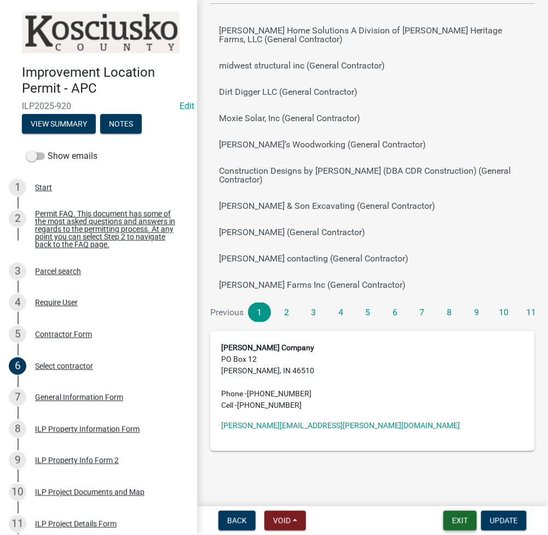
click at [458, 528] on button "Exit" at bounding box center [460, 521] width 33 height 20
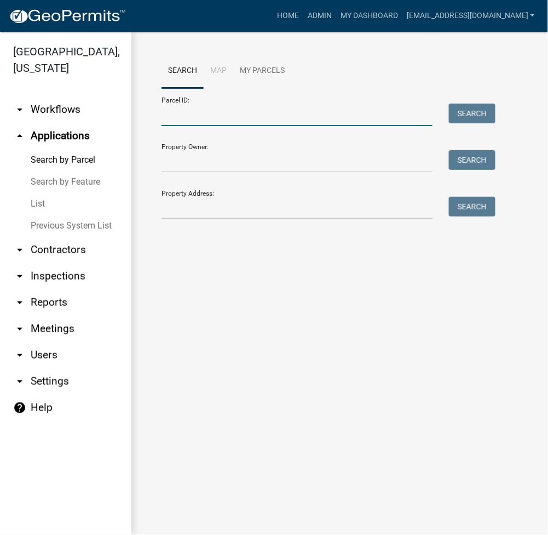
click at [180, 116] on input "Parcel ID:" at bounding box center [297, 115] width 271 height 22
paste input "019-011-003"
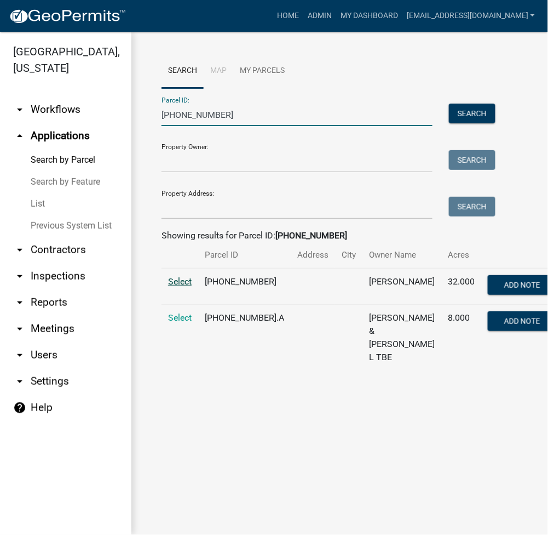
click at [187, 280] on span "Select" at bounding box center [180, 281] width 24 height 10
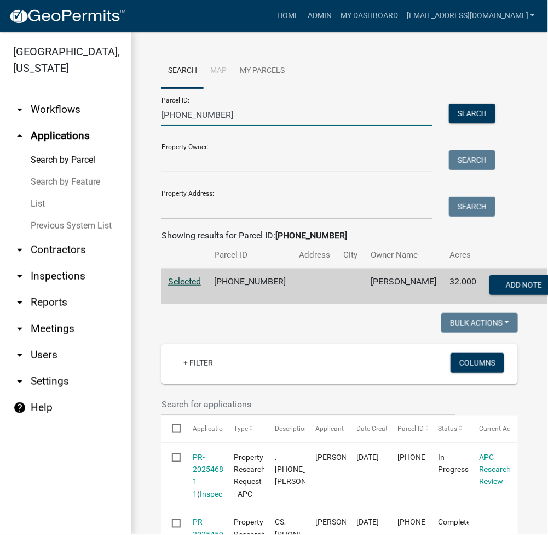
click at [186, 112] on input "019-011-003" at bounding box center [297, 115] width 271 height 22
click at [186, 111] on input "019-011-003" at bounding box center [297, 115] width 271 height 22
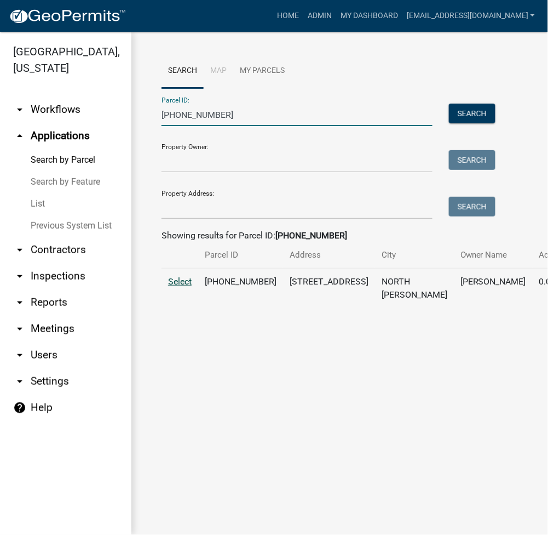
type input "005-042-031"
click at [182, 286] on span "Select" at bounding box center [180, 281] width 24 height 10
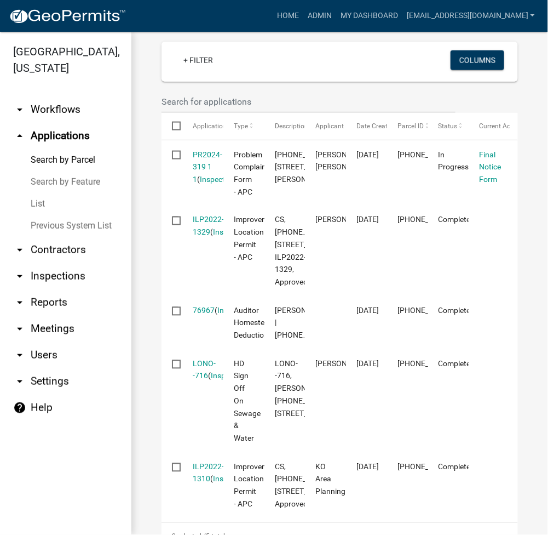
scroll to position [292, 0]
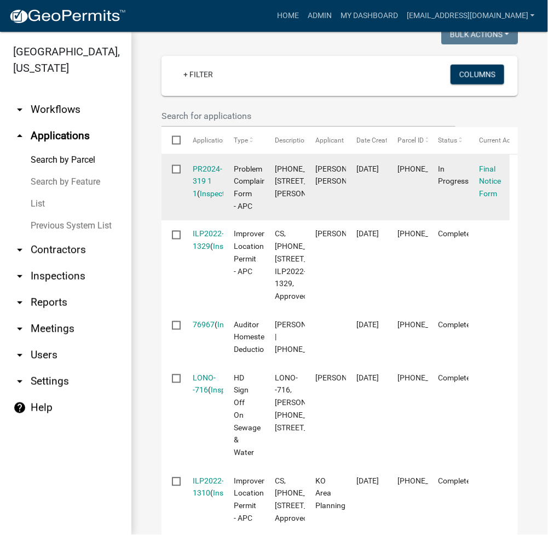
click at [205, 199] on div "PR2024-319 1 1 ( Inspections )" at bounding box center [203, 181] width 20 height 37
click at [207, 197] on link "PR2024-319 1 1" at bounding box center [208, 181] width 30 height 34
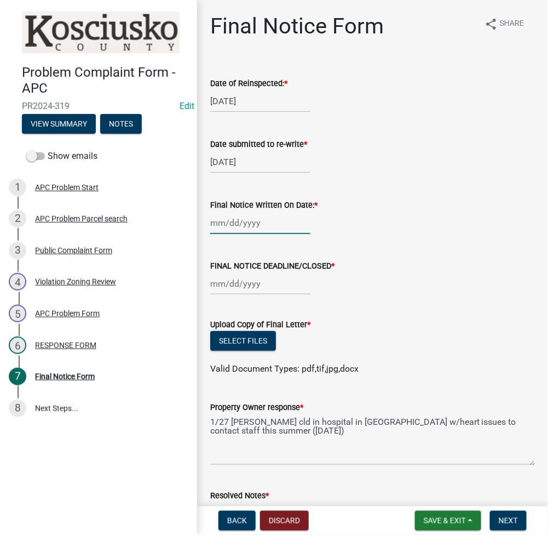
click at [236, 228] on div at bounding box center [260, 222] width 100 height 22
select select "8"
select select "2025"
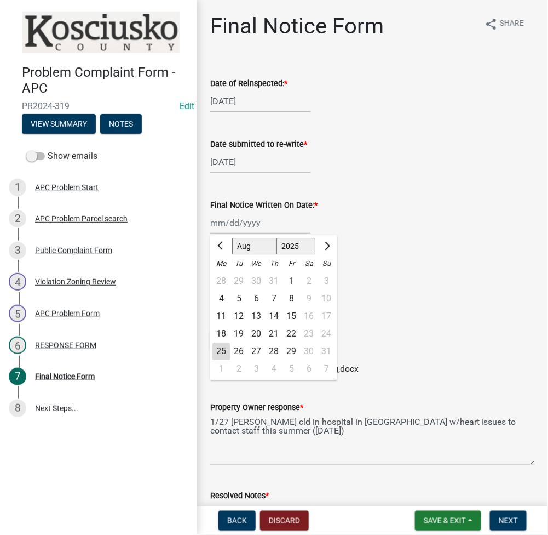
click at [471, 140] on div "Date submitted to re-write *" at bounding box center [372, 143] width 325 height 13
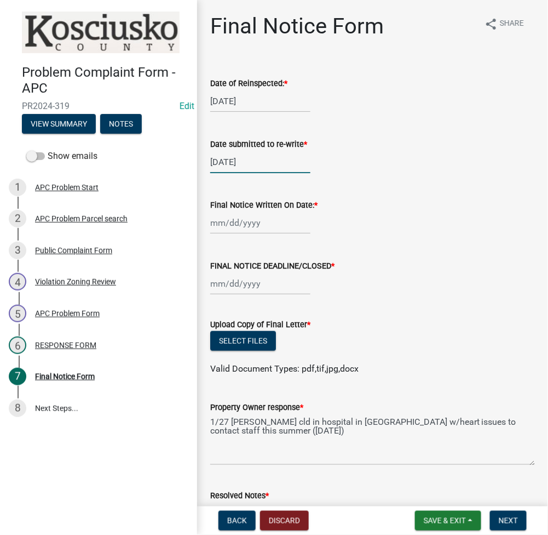
click at [229, 163] on div "01/21/2025" at bounding box center [260, 162] width 100 height 22
select select "2025"
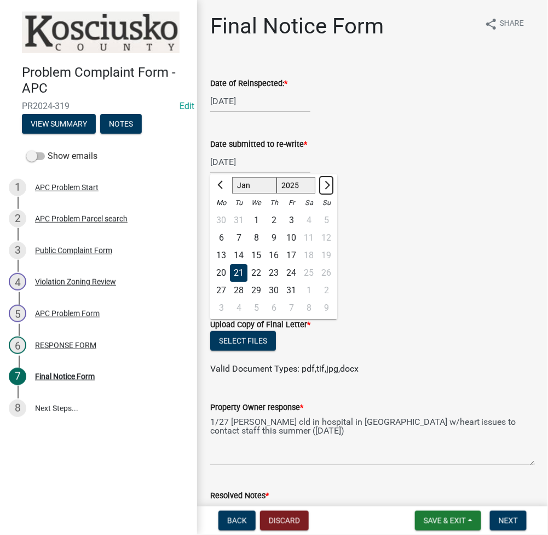
click at [323, 186] on span "Next month" at bounding box center [326, 185] width 8 height 8
click at [324, 183] on span "Next month" at bounding box center [326, 185] width 8 height 8
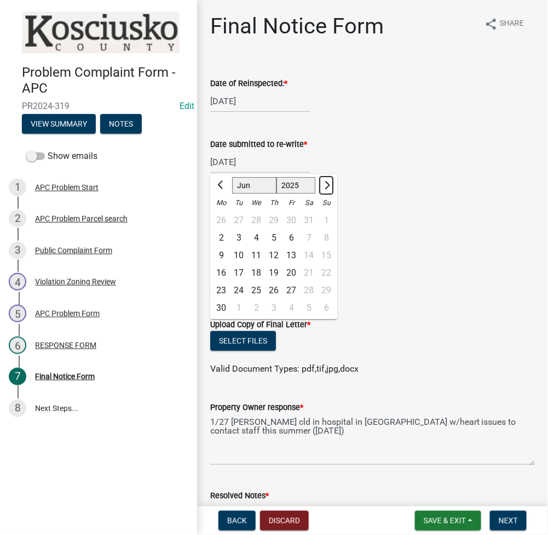
click at [324, 183] on span "Next month" at bounding box center [326, 185] width 8 height 8
select select "8"
click at [221, 293] on div "25" at bounding box center [222, 291] width 18 height 18
type input "[DATE]"
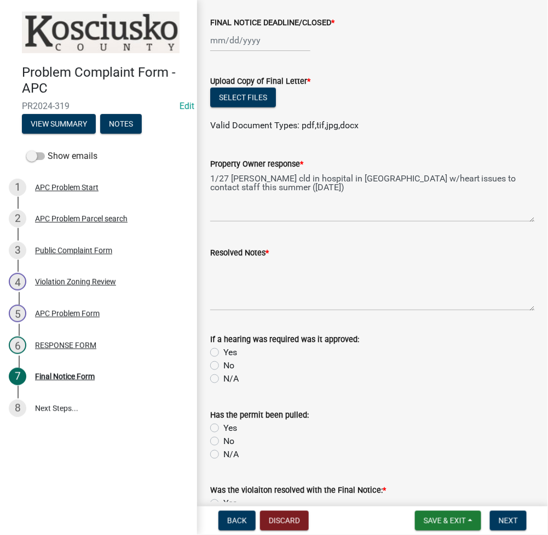
scroll to position [292, 0]
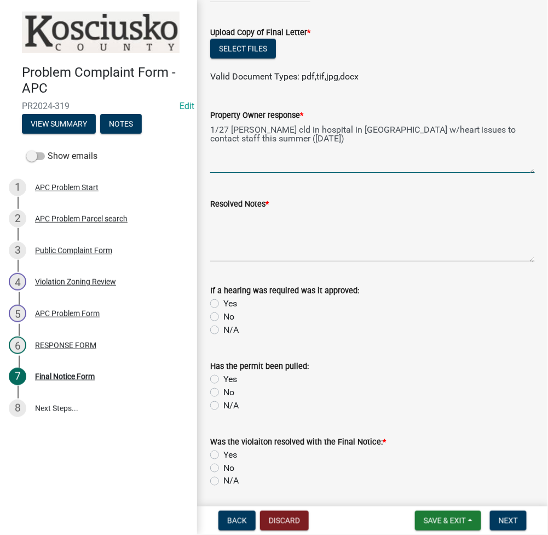
click at [278, 150] on textarea "1/27 Sally cld in hospital in GA w/heart issues to contact staff this summer (8…" at bounding box center [372, 147] width 325 height 51
type textarea "1/27 Sally cld in hospital in GA w/heart issues to contact staff this summer (8…"
click at [432, 520] on span "Save & Exit" at bounding box center [445, 520] width 42 height 9
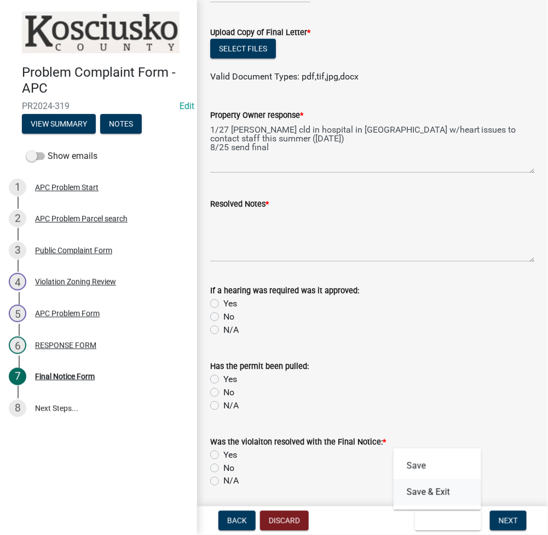
click at [432, 489] on button "Save & Exit" at bounding box center [438, 492] width 88 height 26
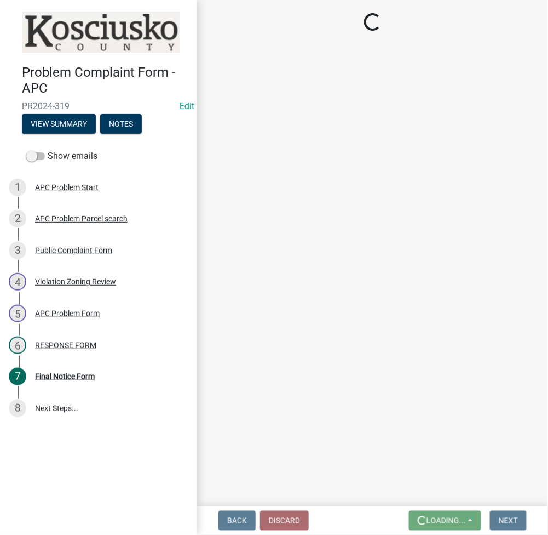
scroll to position [0, 0]
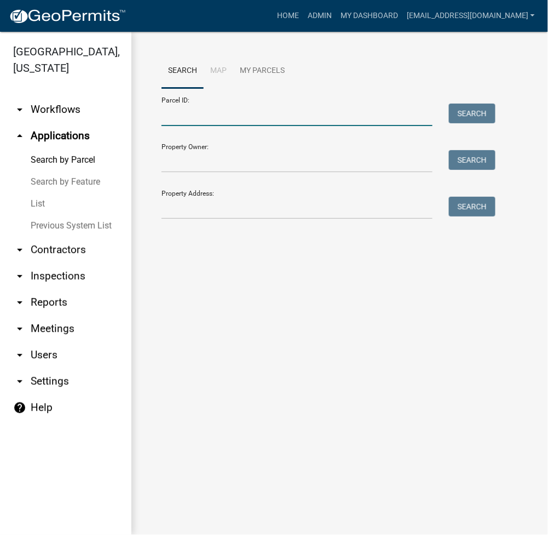
click at [311, 118] on input "Parcel ID:" at bounding box center [297, 115] width 271 height 22
type input "011-069-004.B"
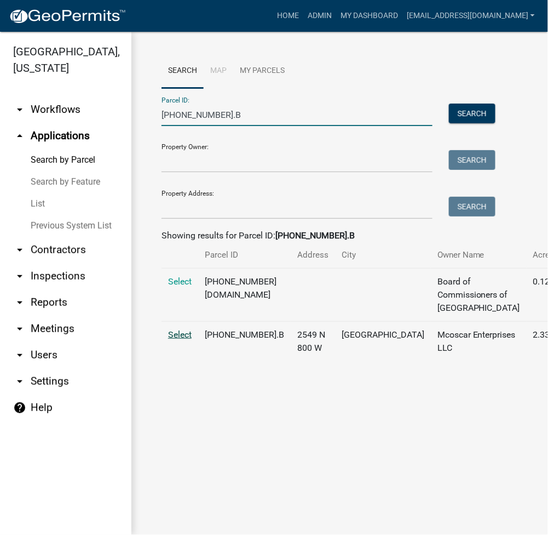
click at [179, 340] on span "Select" at bounding box center [180, 334] width 24 height 10
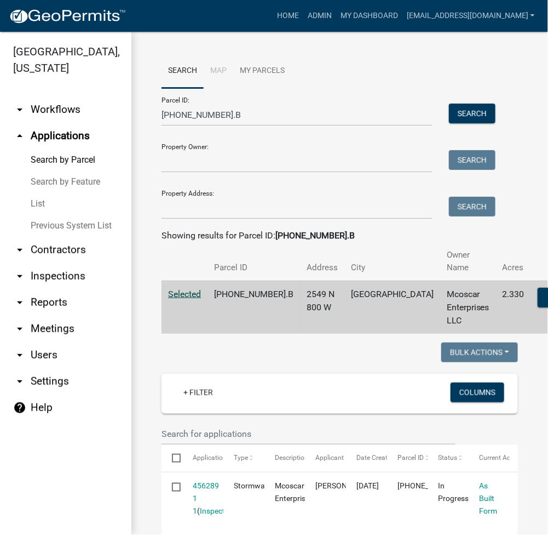
scroll to position [292, 0]
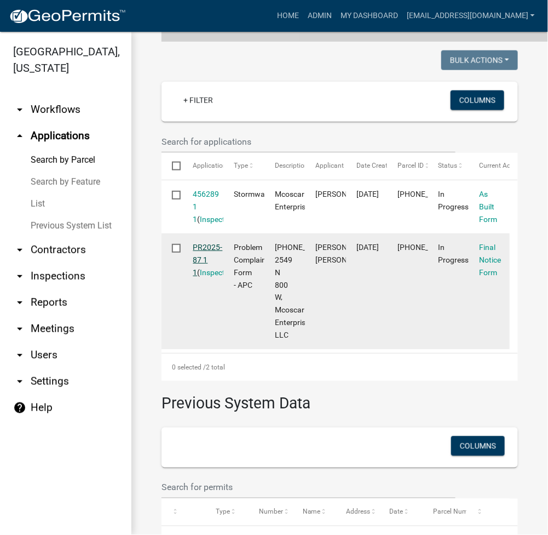
click at [210, 257] on link "PR2025-87 1 1" at bounding box center [208, 260] width 30 height 34
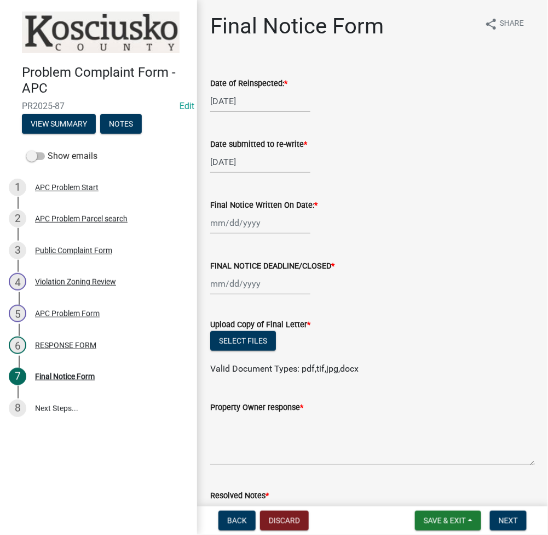
click at [233, 165] on div "06/10/2025" at bounding box center [260, 162] width 100 height 22
select select "6"
select select "2025"
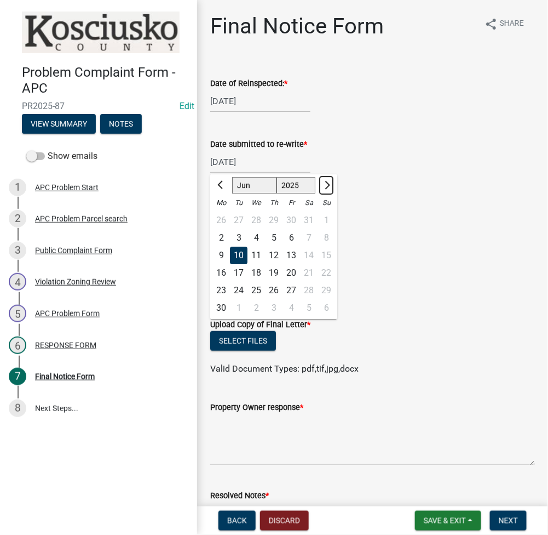
click at [332, 181] on button "Next month" at bounding box center [326, 185] width 13 height 18
select select "8"
click at [230, 289] on div "25 26 27 28 29 30 31" at bounding box center [273, 291] width 127 height 18
click at [221, 286] on div "25" at bounding box center [222, 291] width 18 height 18
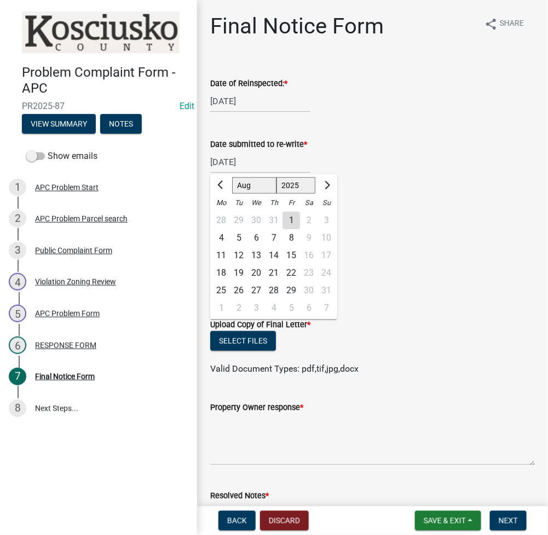
type input "[DATE]"
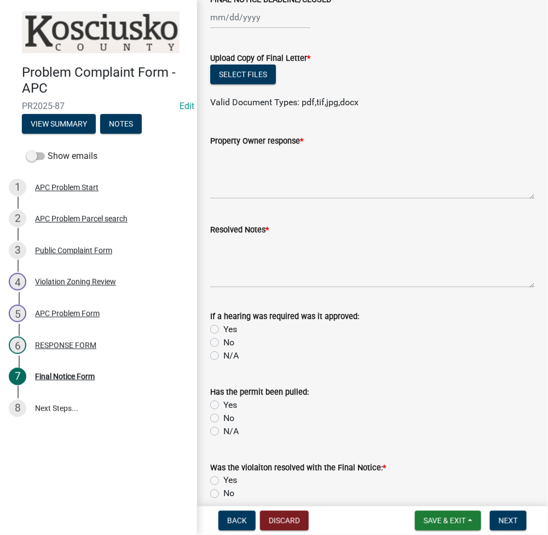
scroll to position [330, 0]
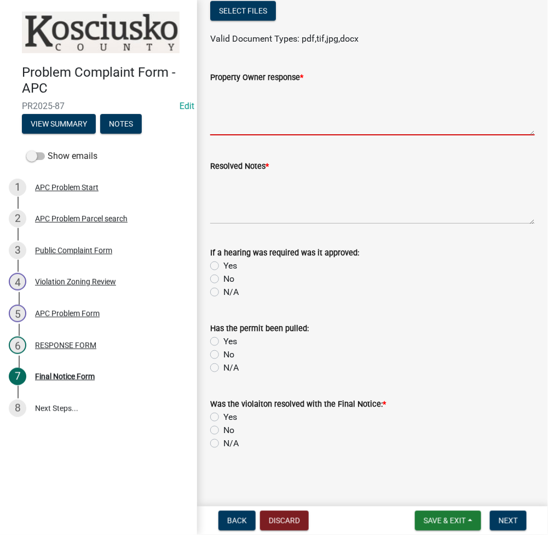
click at [285, 89] on textarea "Property Owner response *" at bounding box center [372, 109] width 325 height 51
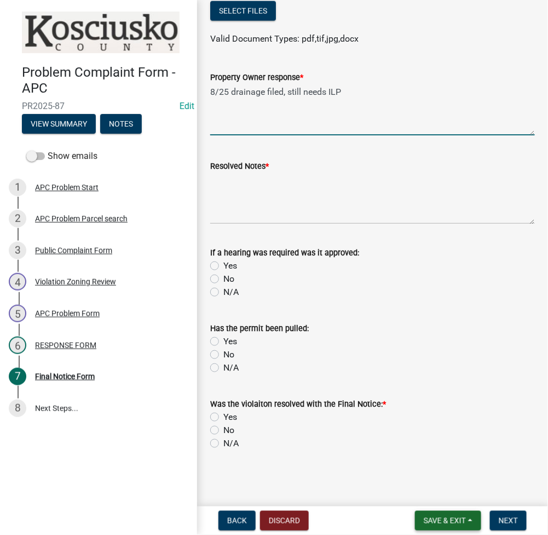
type textarea "8/25 drainage filed, still needs ILP"
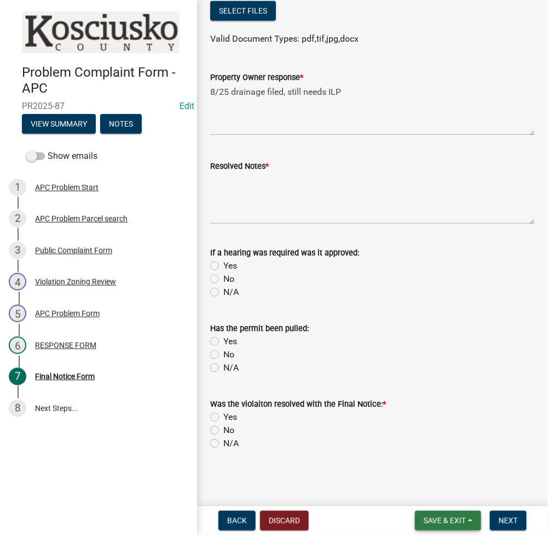
click at [450, 517] on span "Save & Exit" at bounding box center [445, 520] width 42 height 9
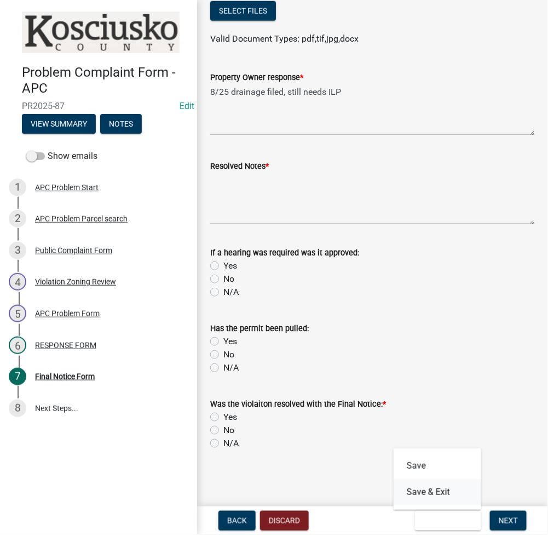
click at [434, 491] on button "Save & Exit" at bounding box center [438, 492] width 88 height 26
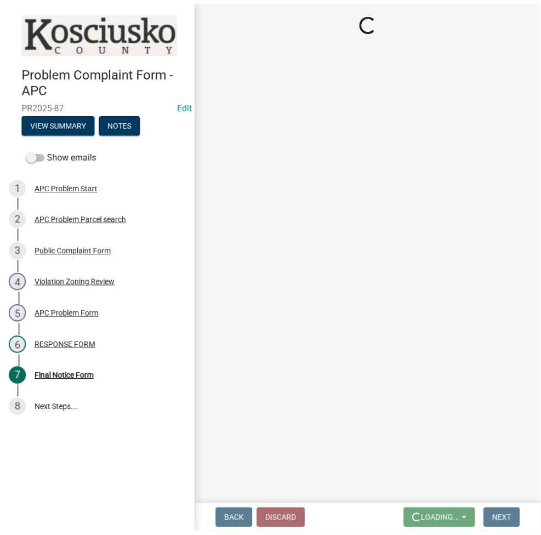
scroll to position [0, 0]
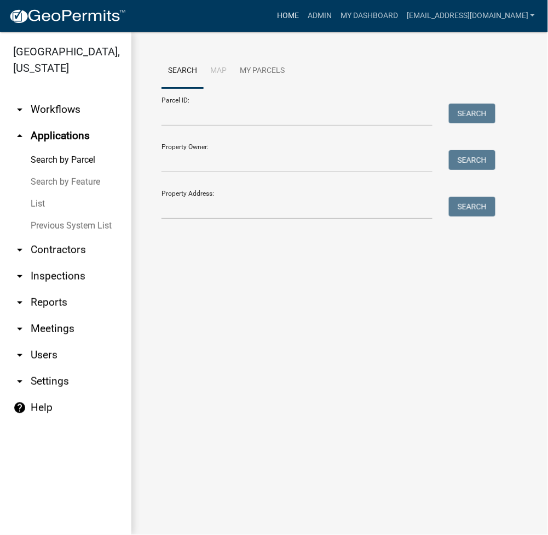
click at [303, 10] on link "Home" at bounding box center [288, 15] width 31 height 21
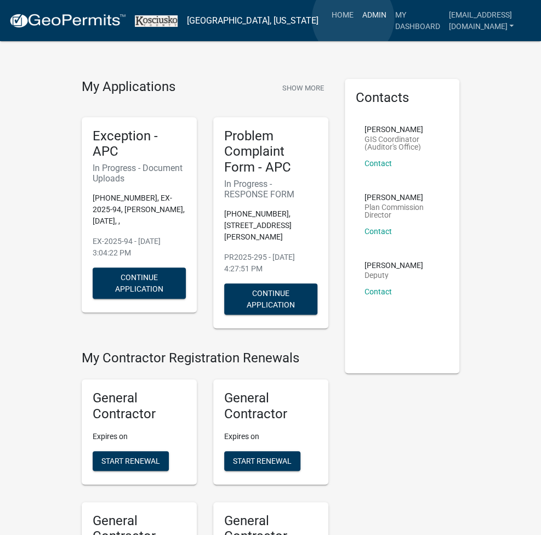
click at [357, 19] on link "Admin" at bounding box center [373, 14] width 33 height 21
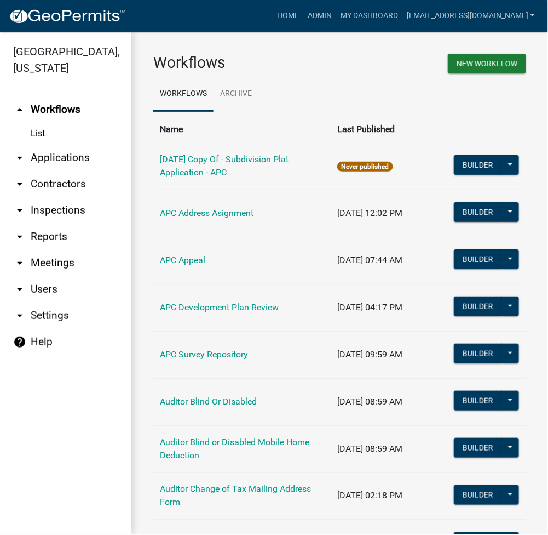
click at [73, 160] on link "arrow_drop_down Applications" at bounding box center [65, 158] width 131 height 26
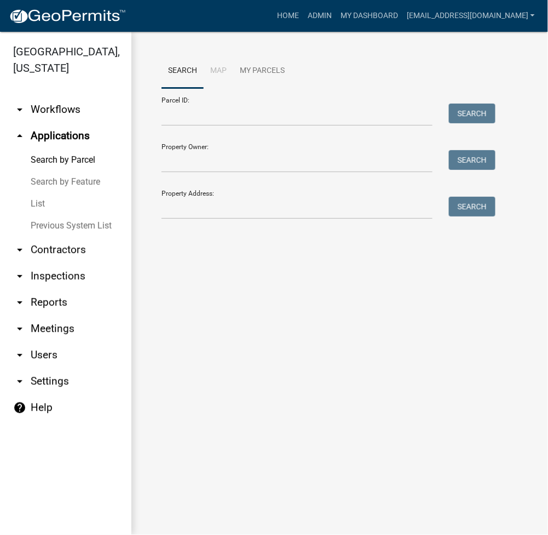
click at [194, 147] on div "Property Owner: Search" at bounding box center [326, 154] width 329 height 38
click at [194, 122] on input "Parcel ID:" at bounding box center [297, 115] width 271 height 22
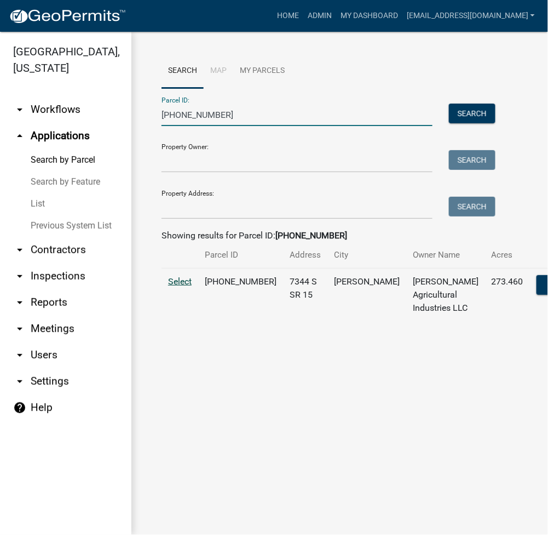
type input "001-078-007"
click at [185, 286] on span "Select" at bounding box center [180, 281] width 24 height 10
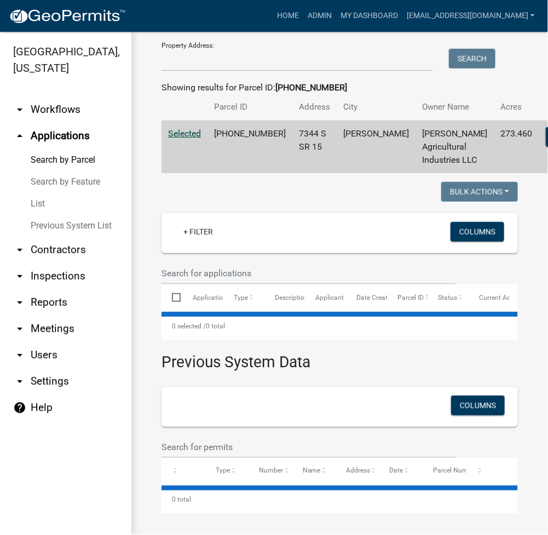
select select "3: 100"
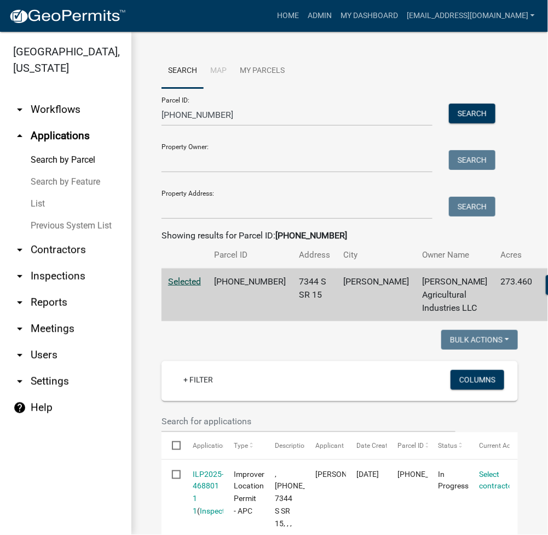
click at [41, 198] on link "List" at bounding box center [65, 204] width 131 height 22
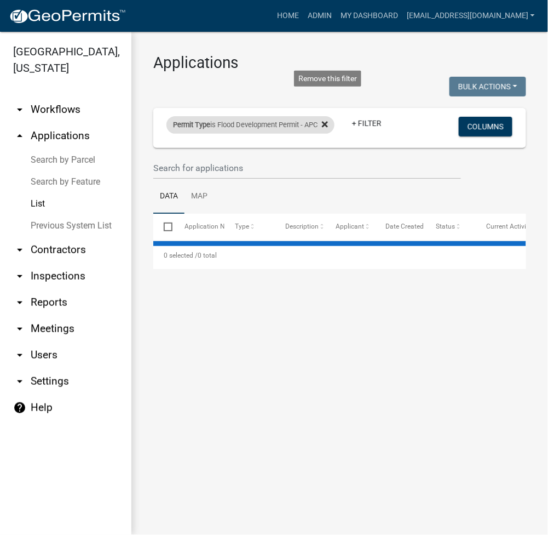
click at [328, 120] on icon at bounding box center [325, 124] width 6 height 9
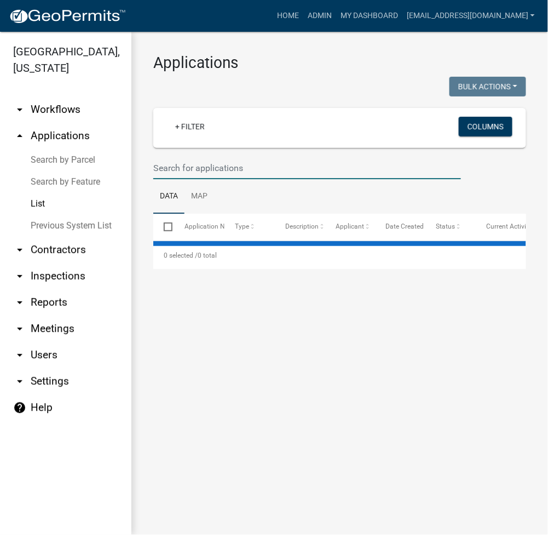
click at [225, 165] on input "text" at bounding box center [307, 168] width 308 height 22
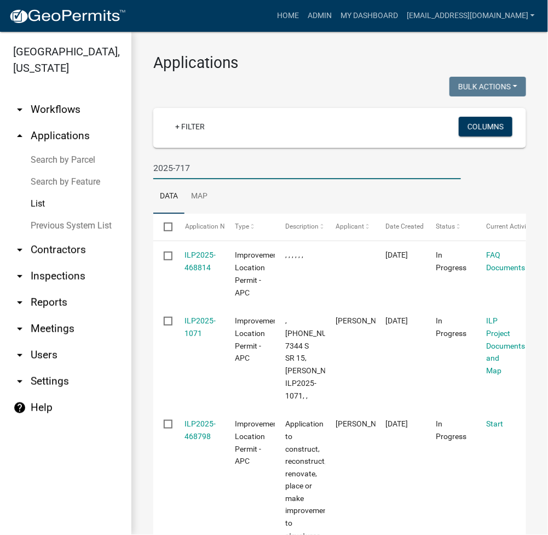
type input "2025-717"
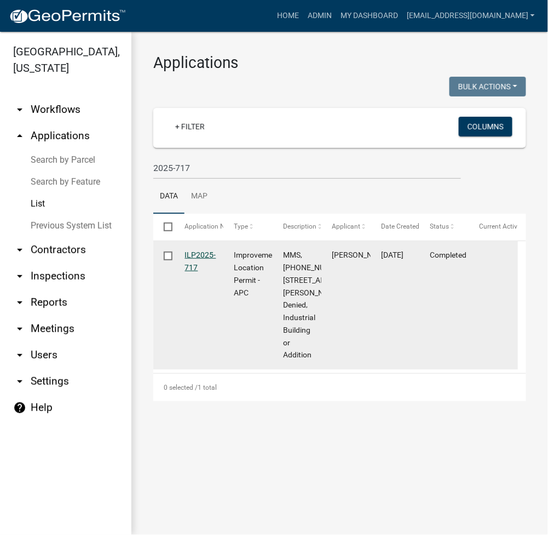
click at [196, 251] on link "ILP2025-717" at bounding box center [200, 260] width 31 height 21
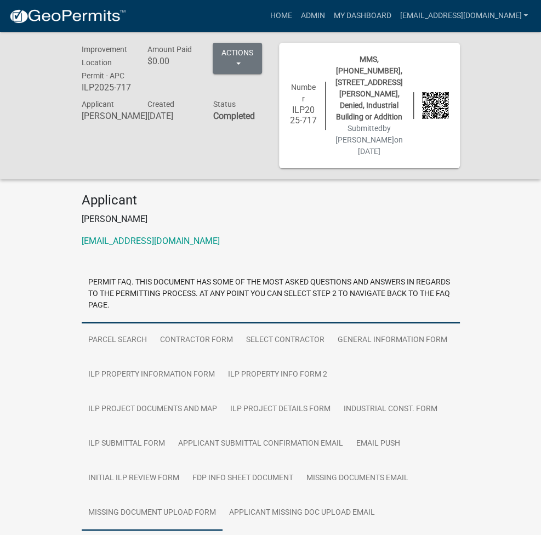
click at [222, 495] on link "Missing Document Upload Form" at bounding box center [152, 512] width 141 height 35
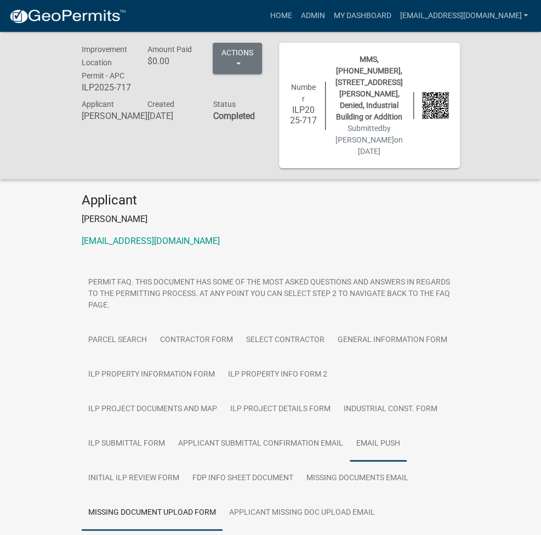
scroll to position [392, 0]
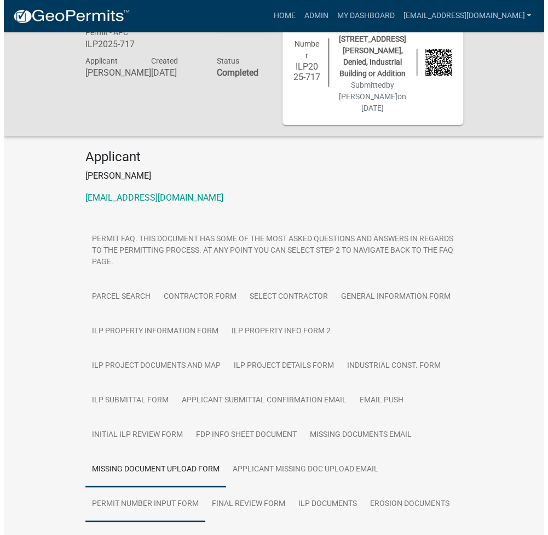
scroll to position [0, 0]
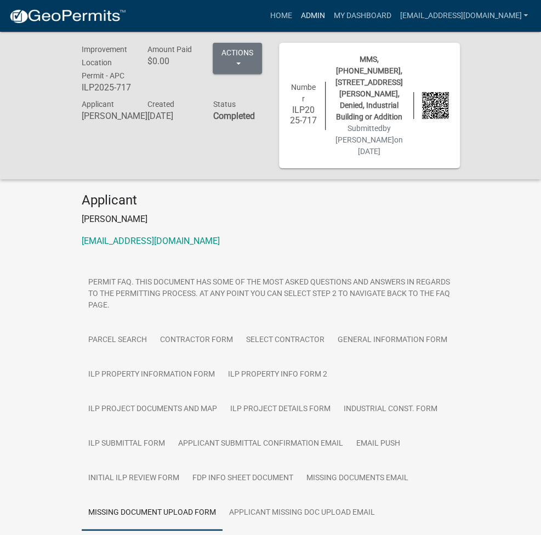
click at [329, 10] on link "Admin" at bounding box center [312, 15] width 33 height 21
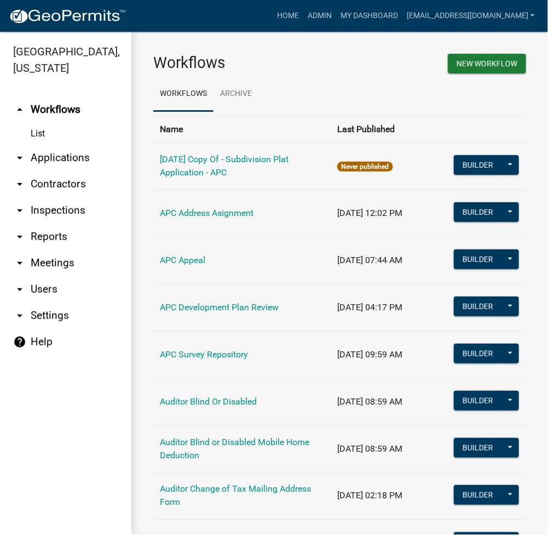
click at [67, 144] on link "List" at bounding box center [65, 134] width 131 height 22
click at [68, 159] on link "arrow_drop_down Applications" at bounding box center [65, 158] width 131 height 26
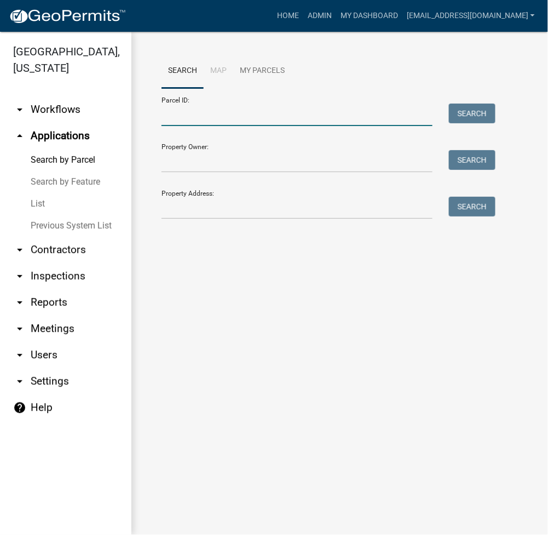
click at [207, 115] on input "Parcel ID:" at bounding box center [297, 115] width 271 height 22
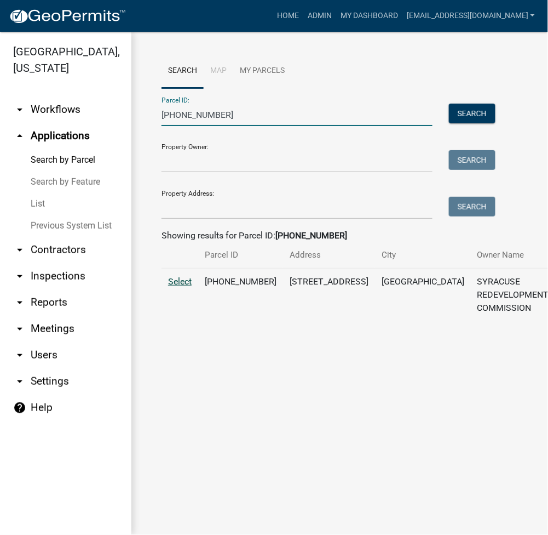
type input "[PHONE_NUMBER]"
click at [186, 286] on span "Select" at bounding box center [180, 281] width 24 height 10
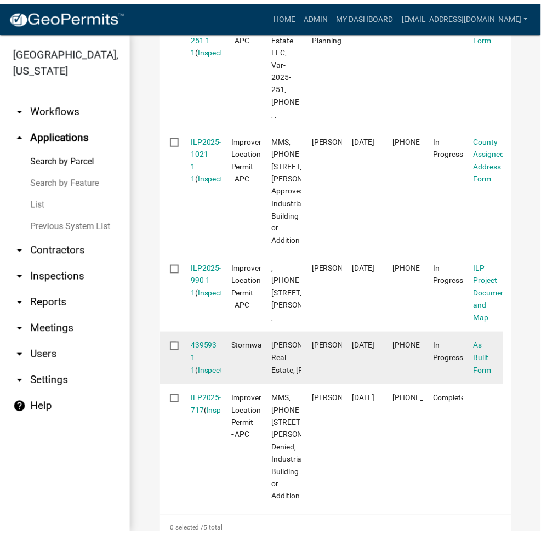
scroll to position [225, 0]
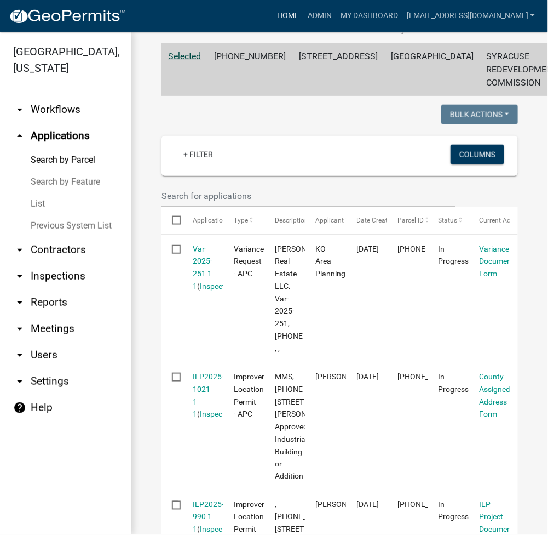
click at [303, 16] on link "Home" at bounding box center [288, 15] width 31 height 21
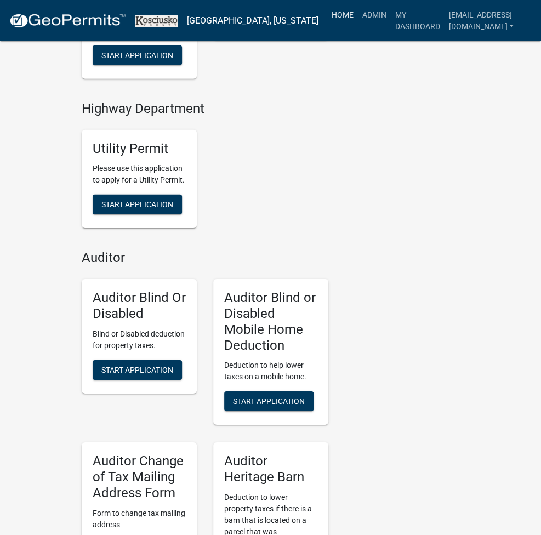
scroll to position [2692, 0]
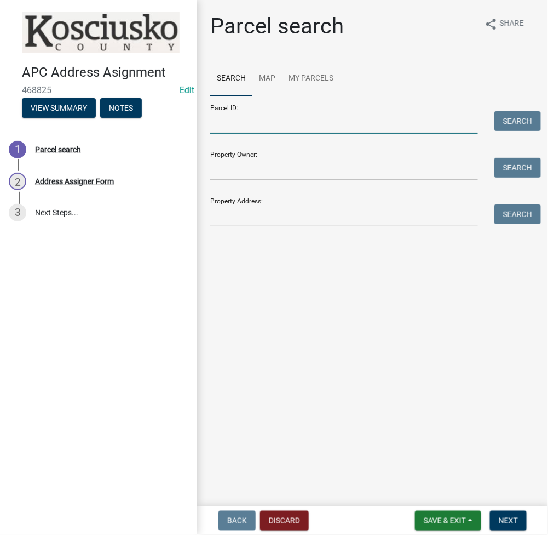
click at [282, 131] on input "Parcel ID:" at bounding box center [344, 122] width 268 height 22
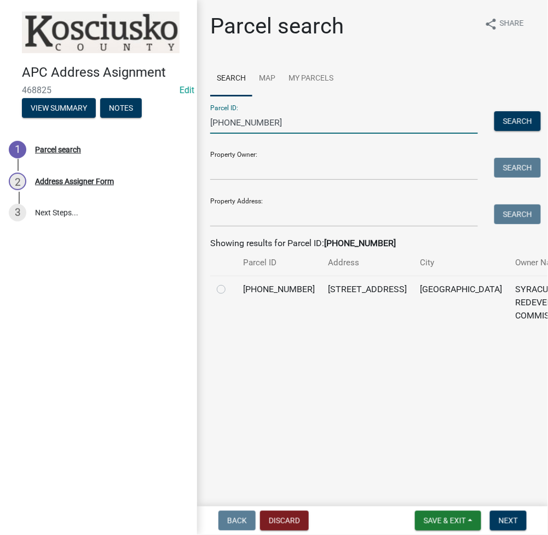
type input "[PHONE_NUMBER]"
click at [230, 283] on label at bounding box center [230, 283] width 0 height 0
click at [230, 290] on input "radio" at bounding box center [233, 286] width 7 height 7
radio input "true"
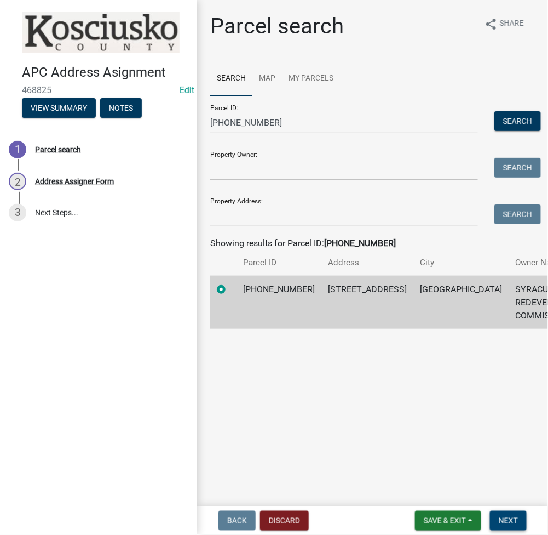
click at [510, 517] on span "Next" at bounding box center [508, 520] width 19 height 9
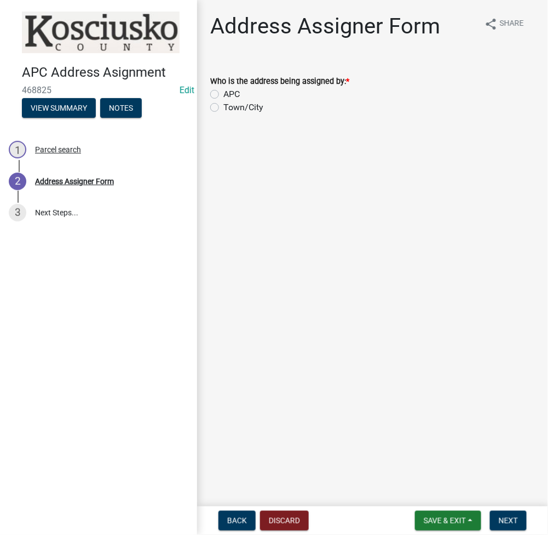
click at [223, 106] on label "Town/City" at bounding box center [243, 107] width 40 height 13
click at [223, 106] on input "Town/City" at bounding box center [226, 104] width 7 height 7
radio input "true"
click at [518, 521] on span "Next" at bounding box center [508, 520] width 19 height 9
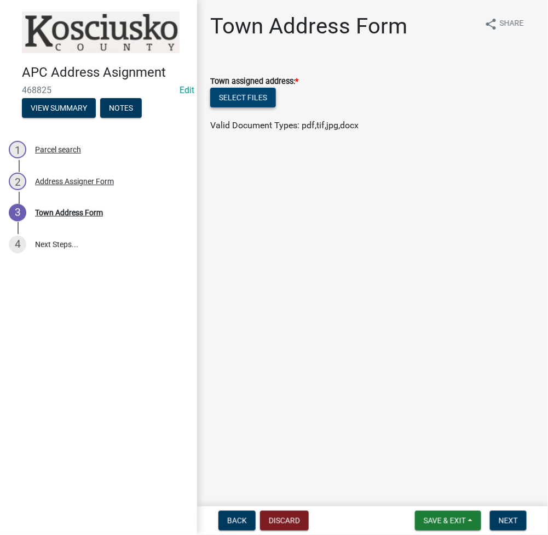
click at [227, 98] on button "Select files" at bounding box center [243, 98] width 66 height 20
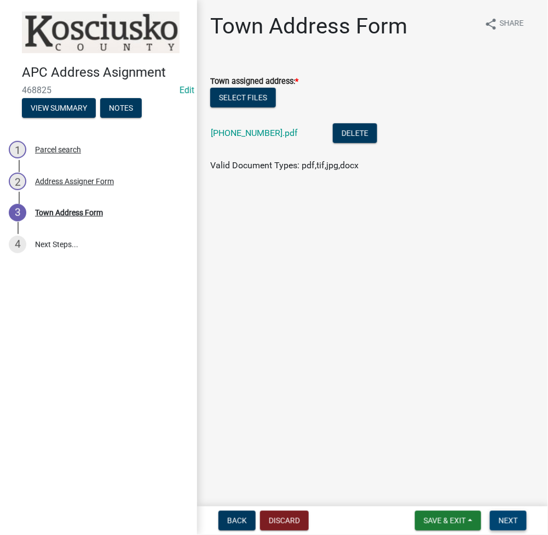
click at [509, 518] on span "Next" at bounding box center [508, 520] width 19 height 9
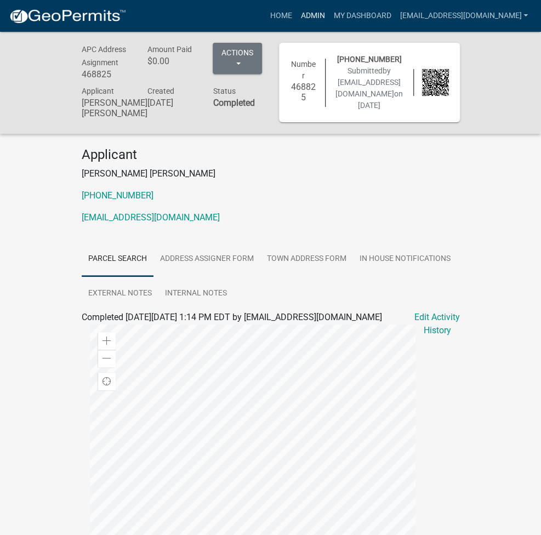
click at [329, 16] on link "Admin" at bounding box center [312, 15] width 33 height 21
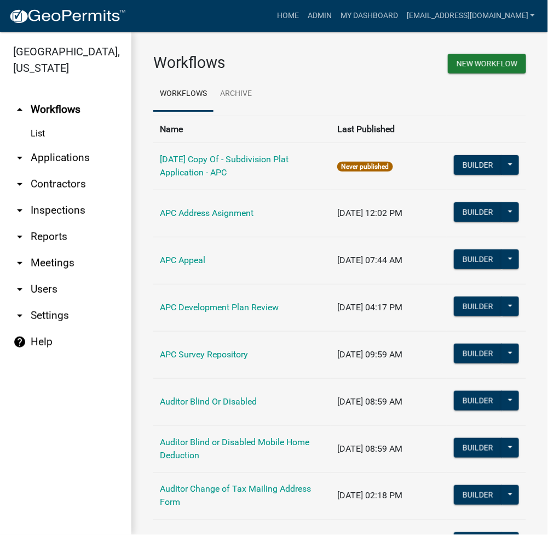
click at [71, 155] on link "arrow_drop_down Applications" at bounding box center [65, 158] width 131 height 26
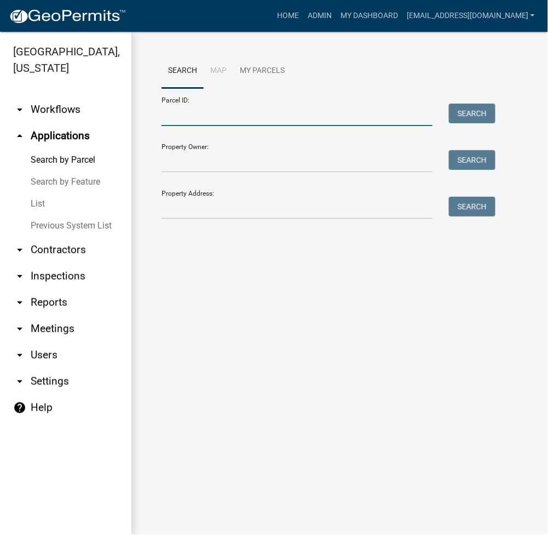
click at [248, 119] on input "Parcel ID:" at bounding box center [297, 115] width 271 height 22
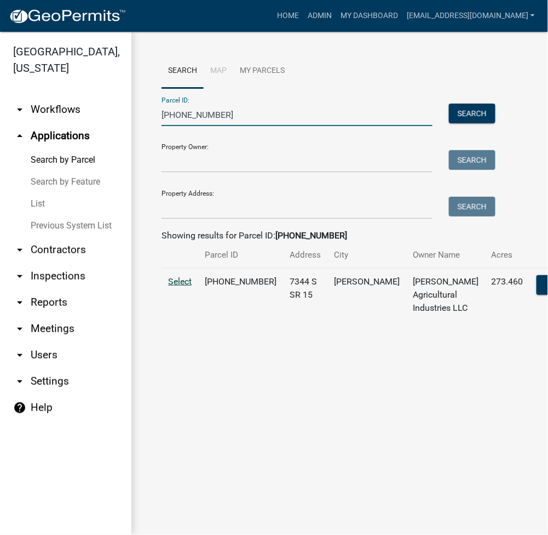
type input "001-078-007"
click at [188, 286] on span "Select" at bounding box center [180, 281] width 24 height 10
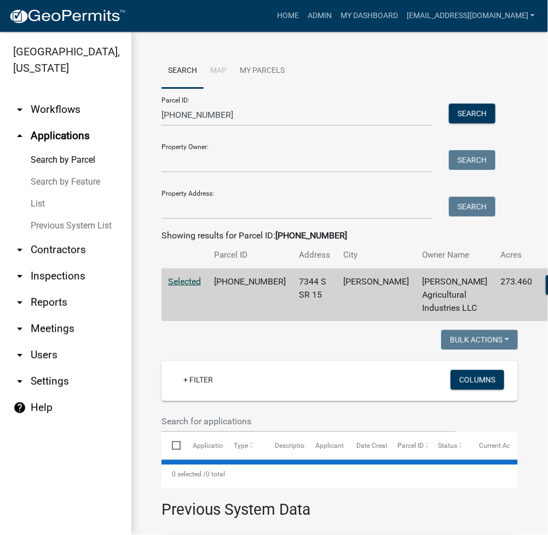
select select "3: 100"
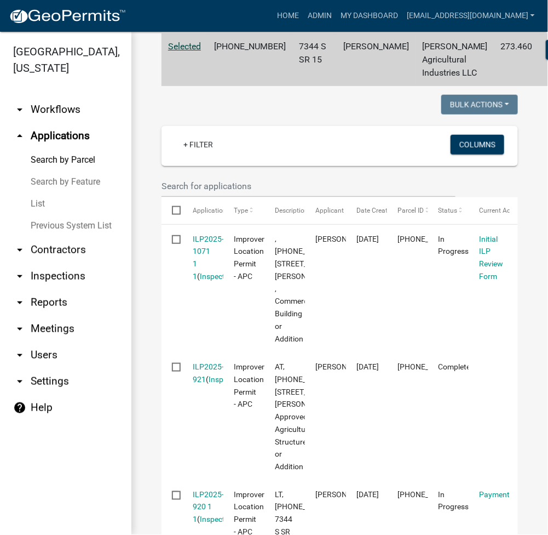
scroll to position [292, 0]
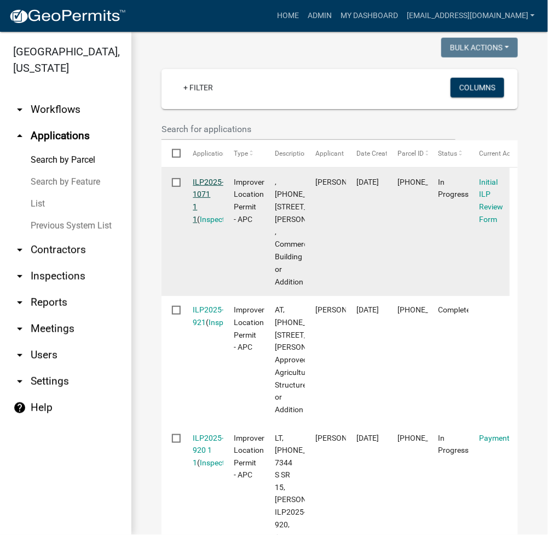
click at [205, 220] on link "ILP2025-1071 1 1" at bounding box center [208, 200] width 31 height 46
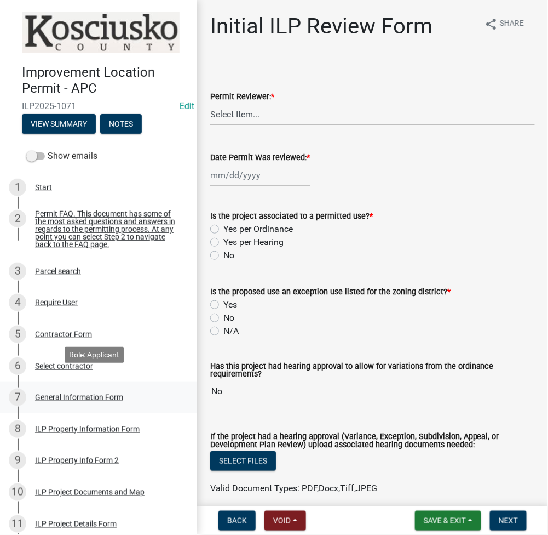
scroll to position [146, 0]
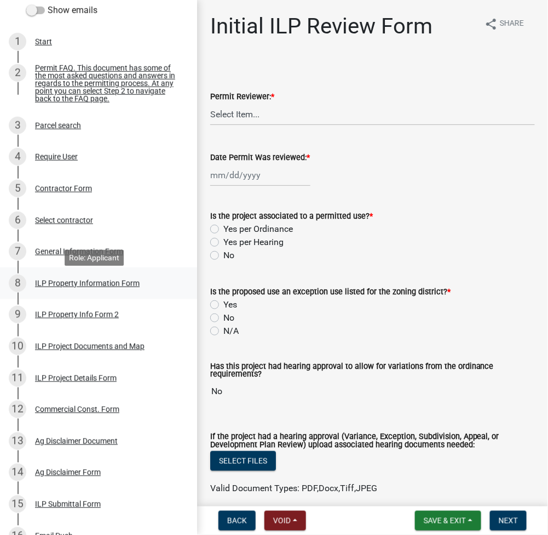
click at [74, 287] on div "ILP Property Information Form" at bounding box center [87, 283] width 105 height 8
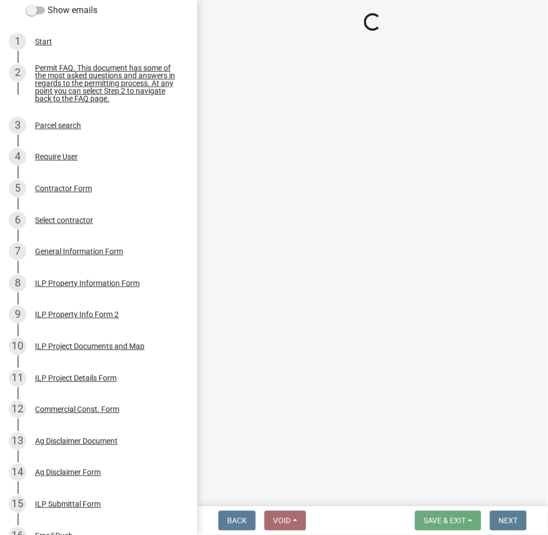
select select "1ba6d0a1-8334-4cec-a782-4148eced6037"
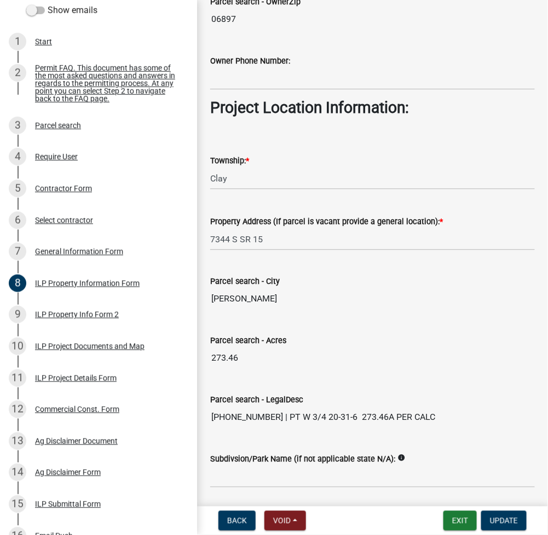
scroll to position [824, 0]
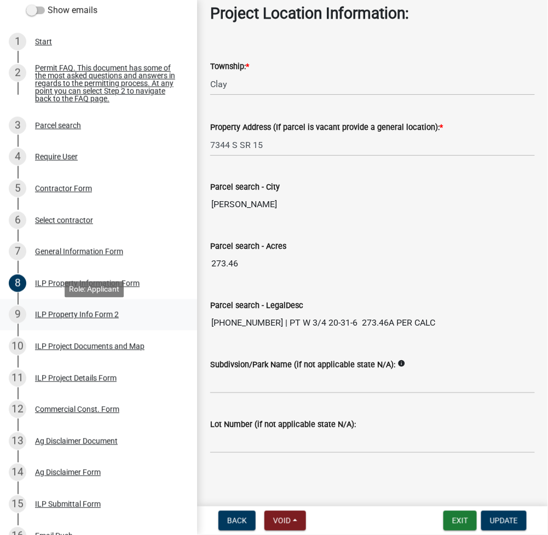
click at [79, 318] on div "ILP Property Info Form 2" at bounding box center [77, 315] width 84 height 8
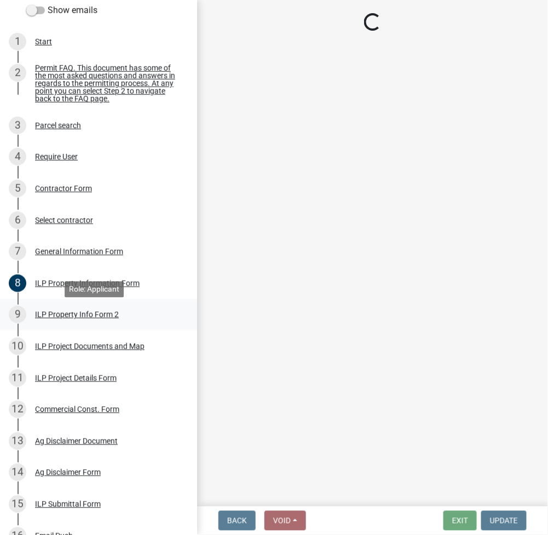
scroll to position [0, 0]
select select "0609af41-fe40-4fa2-880d-6f54f567ae8e"
select select "ea119d11-e52e-4559-b746-af06211fe819"
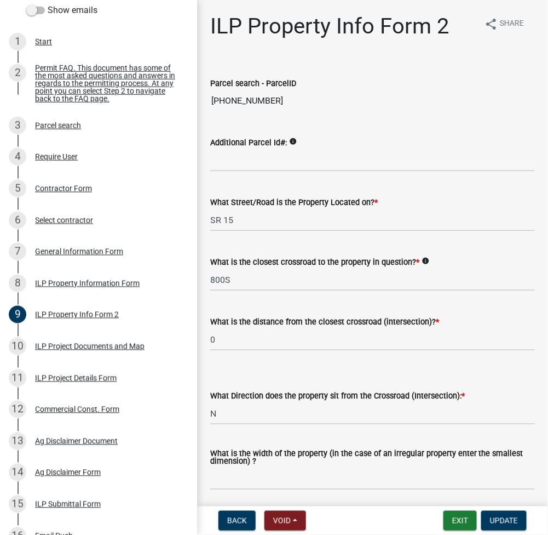
scroll to position [146, 0]
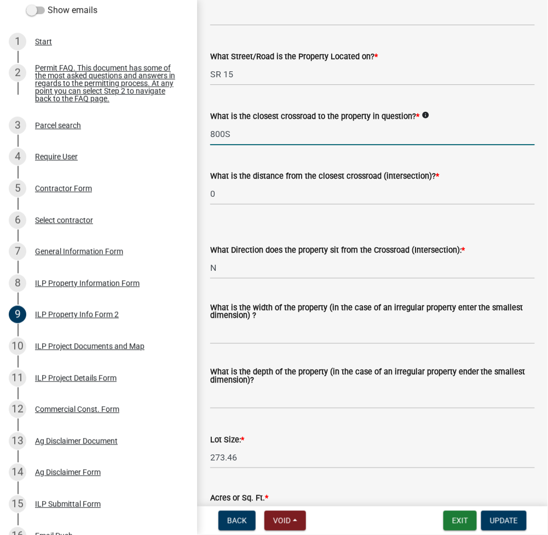
click at [226, 130] on input "800S" at bounding box center [372, 134] width 325 height 22
type input "800 S"
click at [347, 343] on wm-data-entity-input "What is the width of the property (in the case of an irregular property enter t…" at bounding box center [372, 321] width 325 height 64
click at [335, 343] on wm-data-entity-input "What is the width of the property (in the case of an irregular property enter t…" at bounding box center [372, 321] width 325 height 64
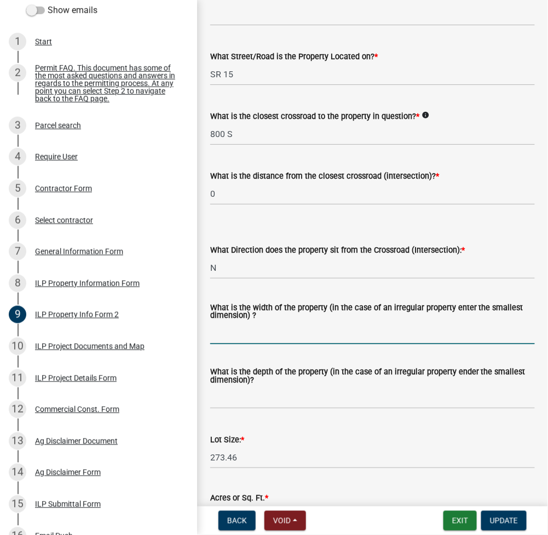
click at [326, 336] on input "What is the width of the property (in the case of an irregular property enter t…" at bounding box center [372, 333] width 325 height 22
type input "VARIES"
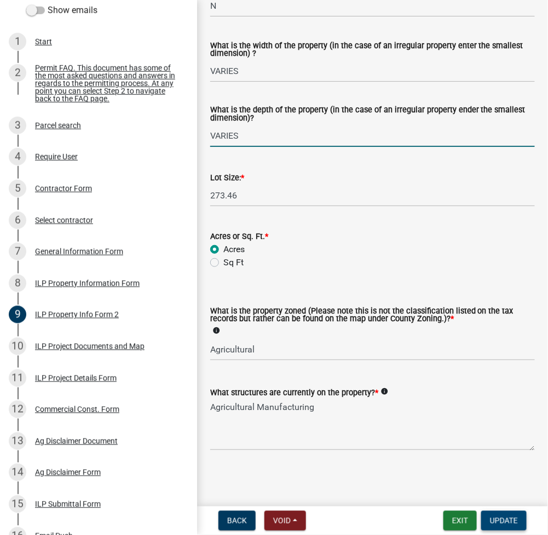
type input "VARIES"
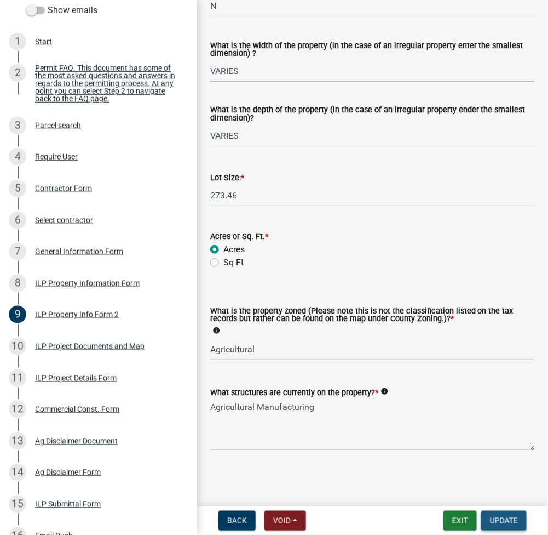
click at [505, 520] on span "Update" at bounding box center [504, 520] width 28 height 9
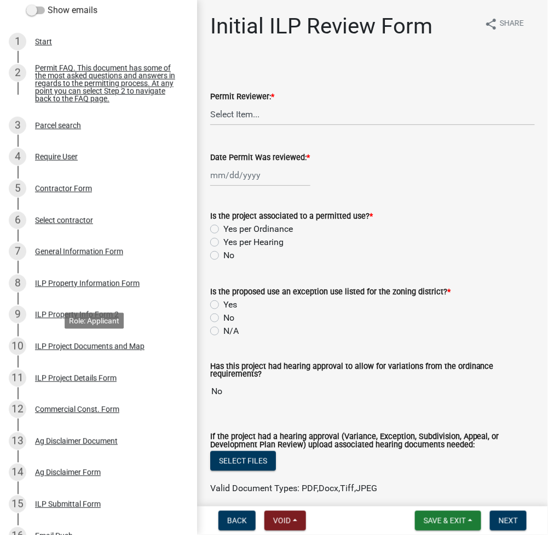
click at [83, 350] on div "ILP Project Documents and Map" at bounding box center [90, 346] width 110 height 8
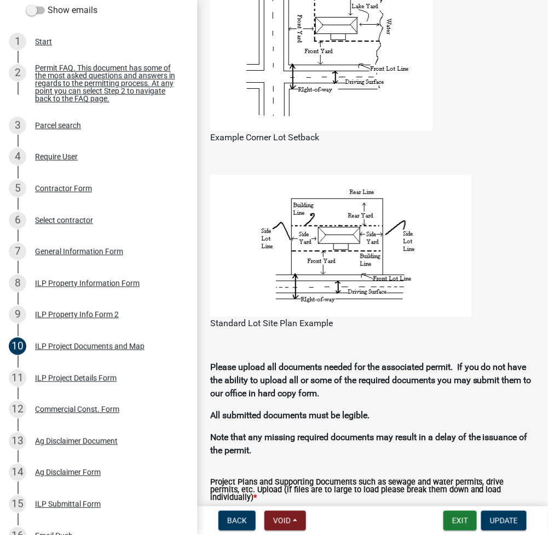
scroll to position [1022, 0]
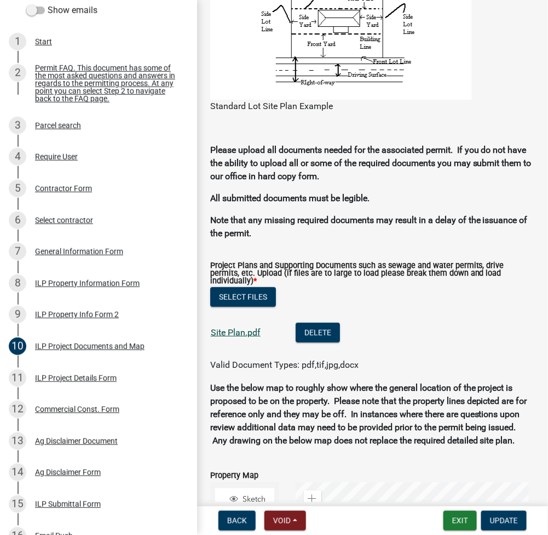
click at [239, 337] on link "Site Plan.pdf" at bounding box center [236, 332] width 50 height 10
click at [84, 378] on div "ILP Project Details Form" at bounding box center [76, 378] width 82 height 8
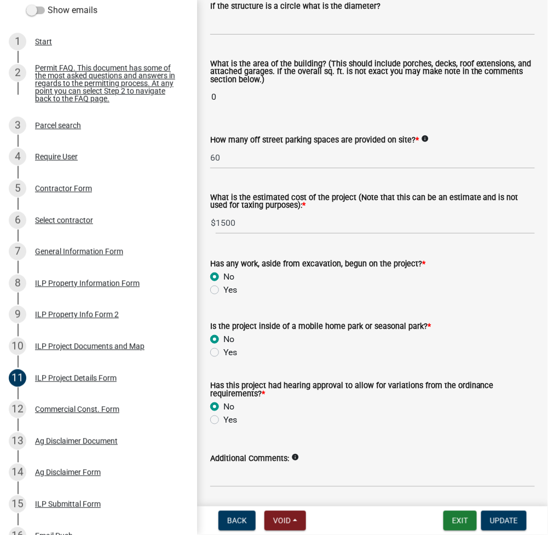
scroll to position [438, 0]
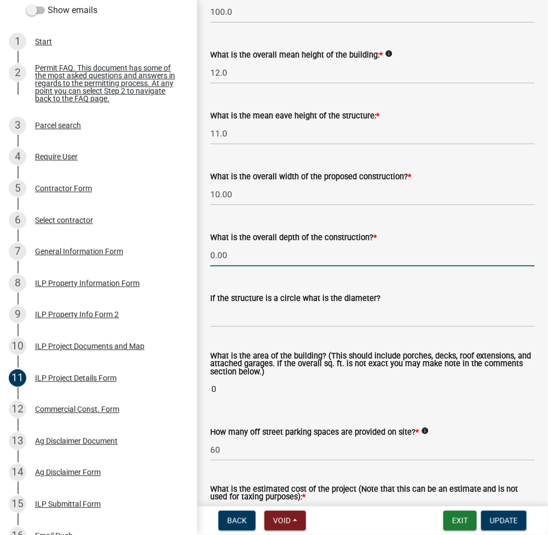
click at [255, 266] on input "0.00" at bounding box center [372, 255] width 325 height 22
type input "45.00"
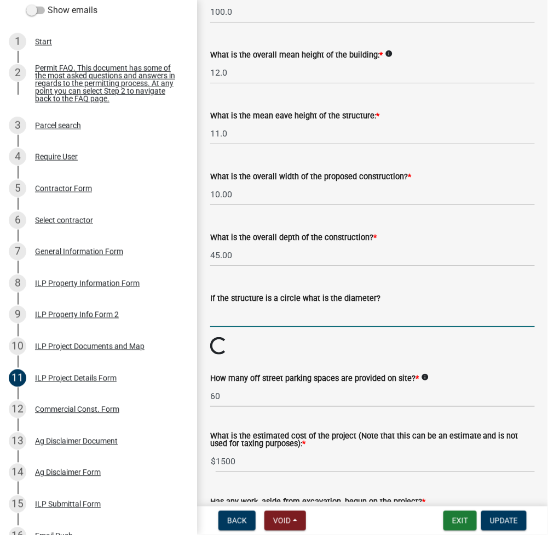
click at [236, 327] on input "text" at bounding box center [372, 316] width 325 height 22
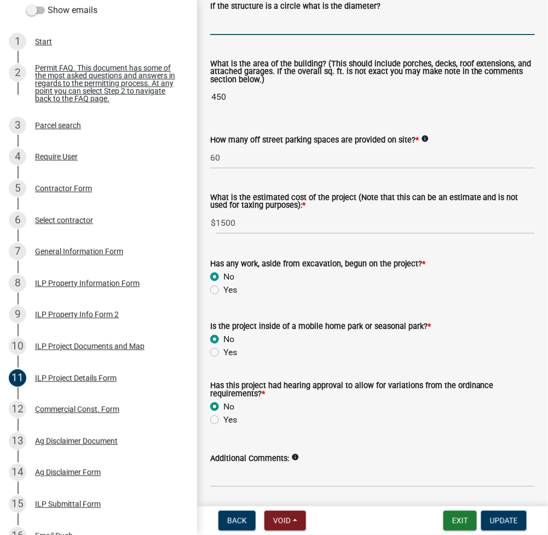
scroll to position [793, 0]
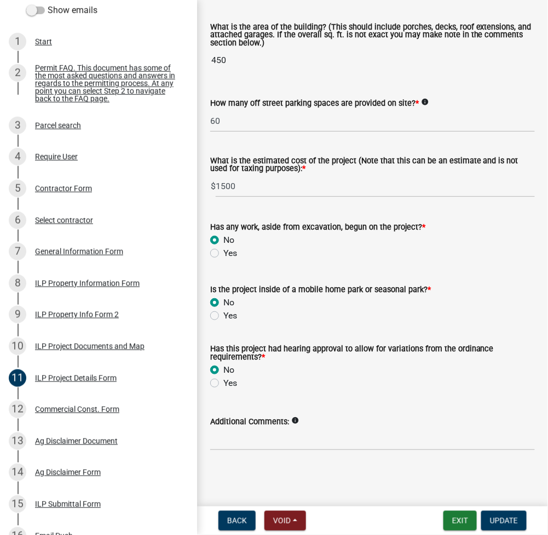
click at [223, 252] on label "Yes" at bounding box center [230, 252] width 14 height 13
click at [223, 252] on input "Yes" at bounding box center [226, 249] width 7 height 7
radio input "true"
click at [497, 520] on span "Update" at bounding box center [504, 520] width 28 height 9
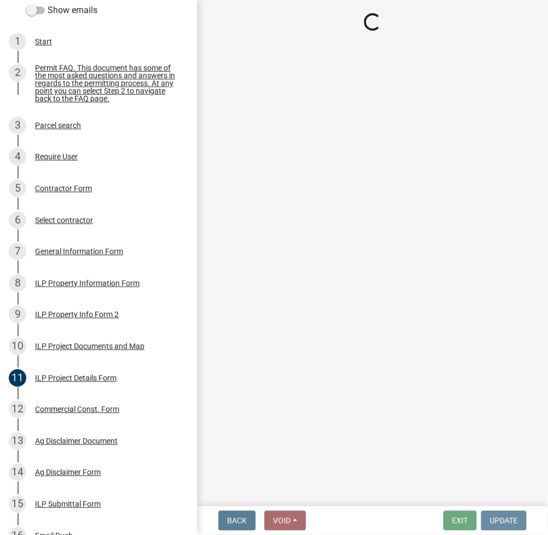
scroll to position [0, 0]
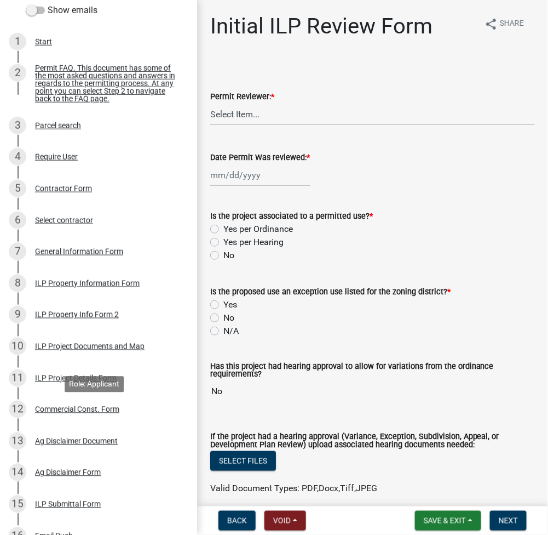
click at [82, 411] on div "Commercial Const. Form" at bounding box center [77, 409] width 84 height 8
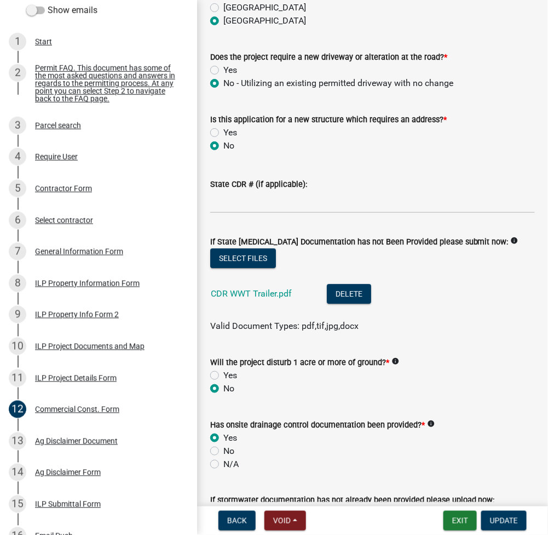
scroll to position [584, 0]
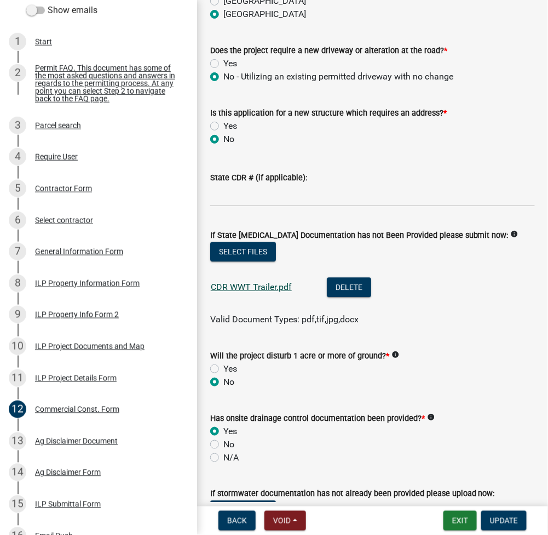
click at [250, 282] on link "CDR WWT Trailer.pdf" at bounding box center [251, 287] width 81 height 10
click at [276, 184] on input "State CDR # (if applicable):" at bounding box center [372, 195] width 325 height 22
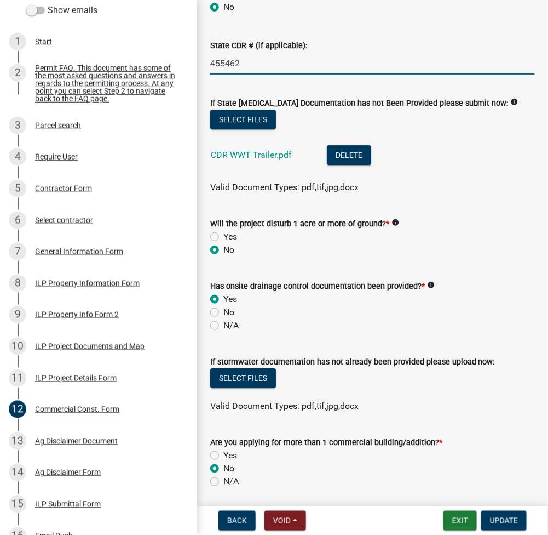
scroll to position [749, 0]
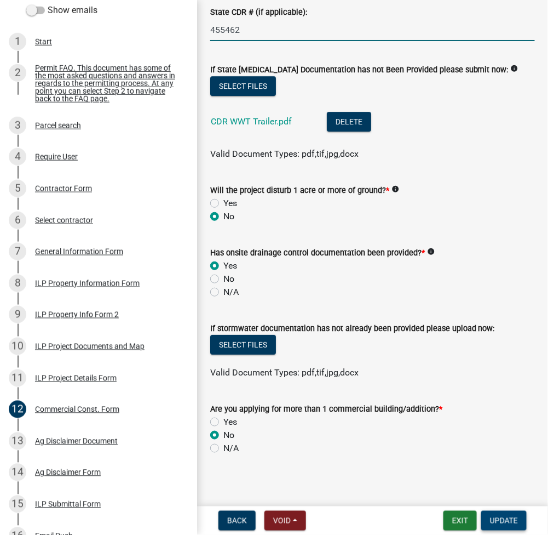
type input "455462"
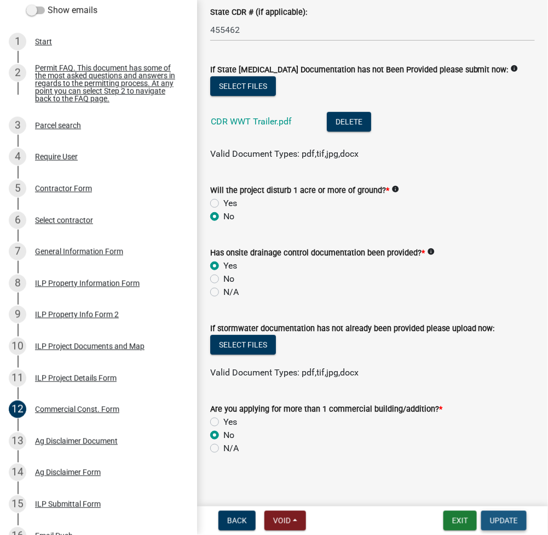
click at [507, 515] on button "Update" at bounding box center [503, 521] width 45 height 20
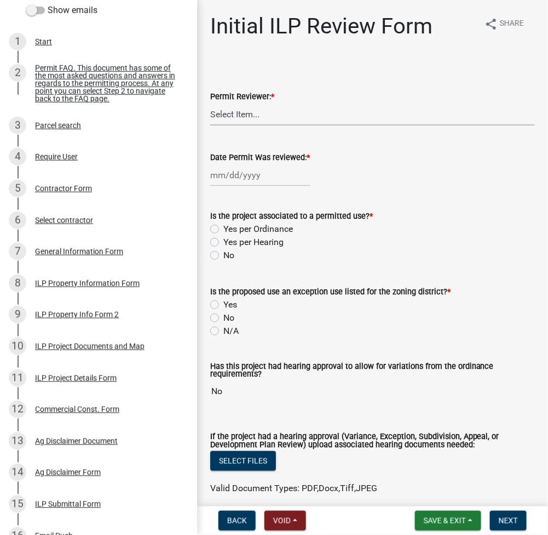
click at [295, 116] on select "Select Item... MMS LT AT CS Vacant Vacant" at bounding box center [372, 114] width 325 height 22
click at [210, 103] on select "Select Item... MMS LT AT CS Vacant Vacant" at bounding box center [372, 114] width 325 height 22
select select "fc758b50-acba-4166-9f24-5248f0f78016"
select select "8"
select select "2025"
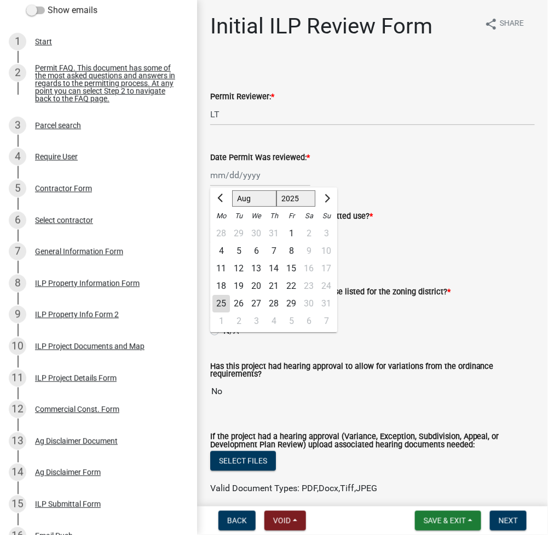
click at [251, 173] on div "Jan Feb Mar Apr May Jun Jul Aug Sep Oct Nov Dec 1525 1526 1527 1528 1529 1530 1…" at bounding box center [260, 175] width 100 height 22
click at [217, 307] on div "25" at bounding box center [222, 304] width 18 height 18
type input "[DATE]"
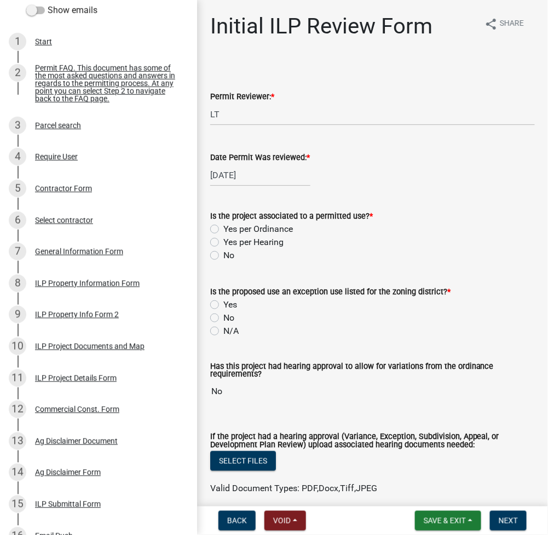
click at [223, 225] on label "Yes per Ordinance" at bounding box center [258, 228] width 70 height 13
click at [223, 225] on input "Yes per Ordinance" at bounding box center [226, 225] width 7 height 7
radio input "true"
click at [223, 316] on label "No" at bounding box center [228, 317] width 11 height 13
click at [223, 316] on input "No" at bounding box center [226, 314] width 7 height 7
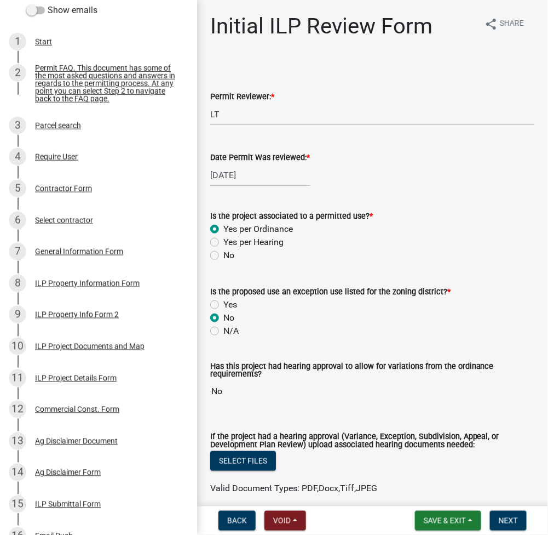
radio input "true"
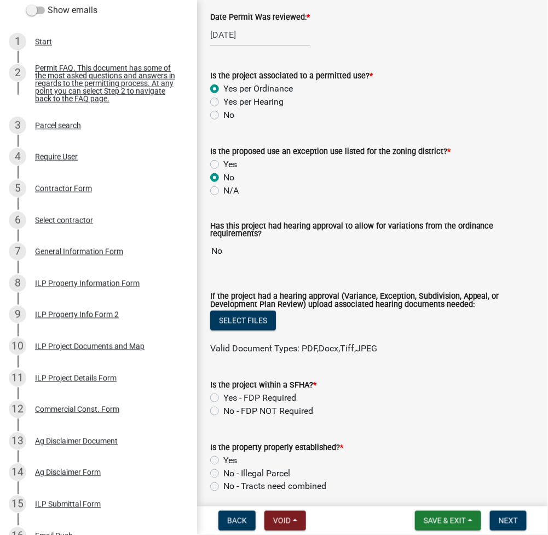
scroll to position [146, 0]
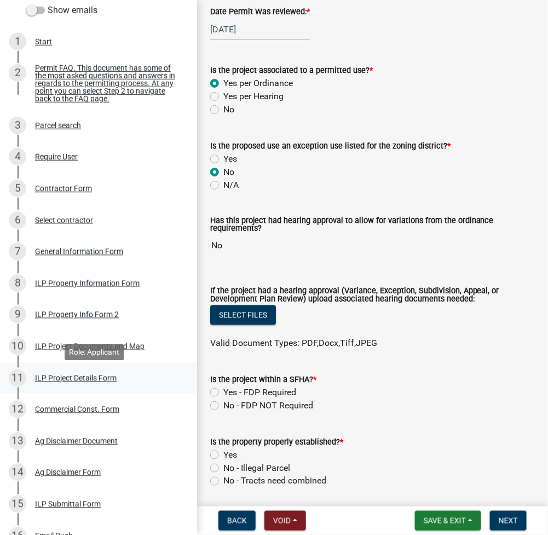
click at [76, 382] on div "ILP Project Details Form" at bounding box center [76, 378] width 82 height 8
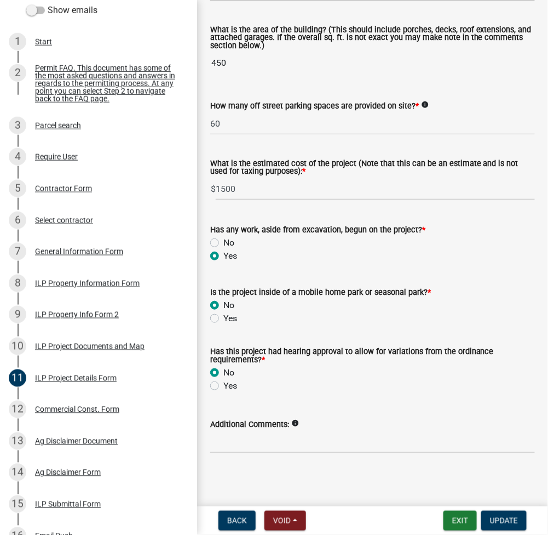
scroll to position [793, 0]
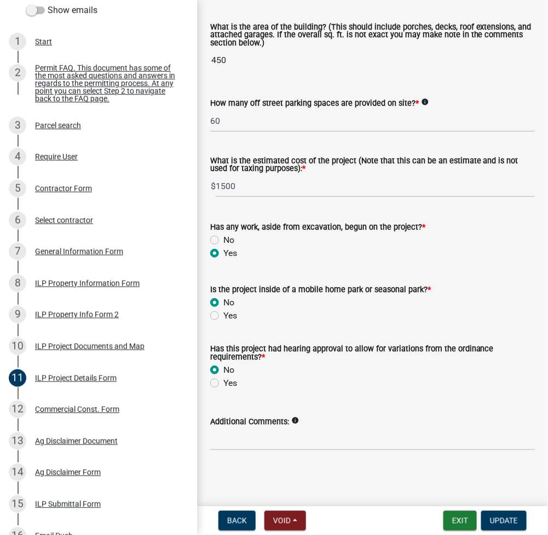
click at [223, 385] on label "Yes" at bounding box center [230, 382] width 14 height 13
click at [223, 383] on input "Yes" at bounding box center [226, 379] width 7 height 7
radio input "true"
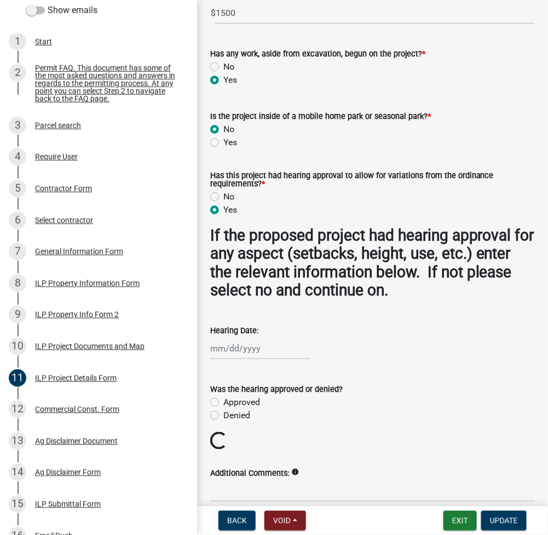
scroll to position [998, 0]
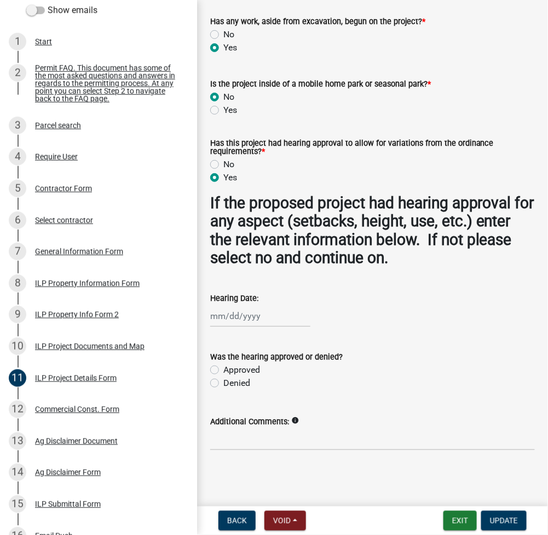
select select "8"
select select "2025"
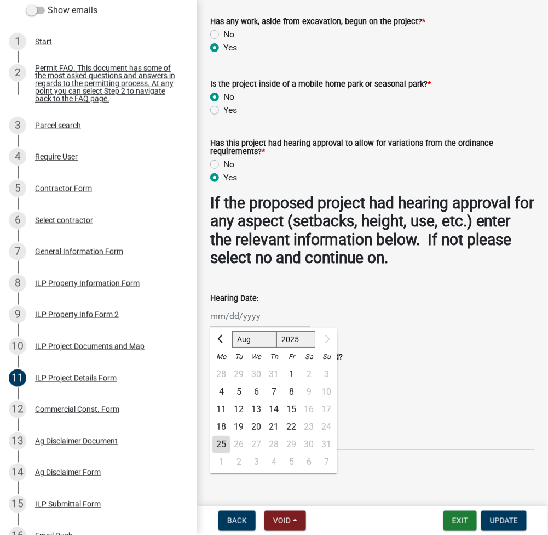
click at [231, 318] on div "Jan Feb Mar Apr May Jun Jul Aug 1525 1526 1527 1528 1529 1530 1531 1532 1533 15…" at bounding box center [260, 316] width 100 height 22
click at [412, 325] on div "Jan Feb Mar Apr May Jun Jul Aug 1525 1526 1527 1528 1529 1530 1531 1532 1533 15…" at bounding box center [372, 316] width 325 height 22
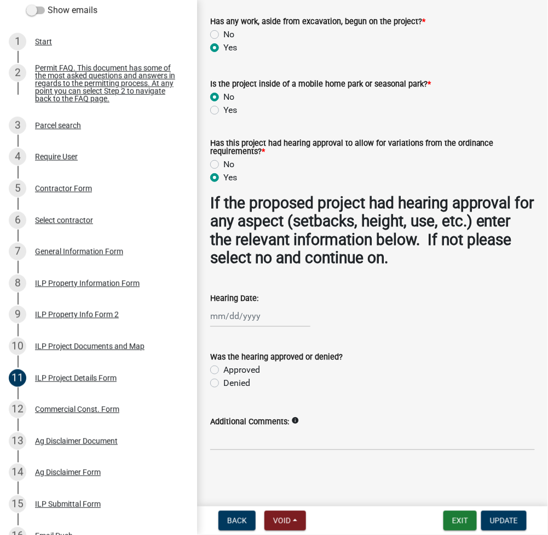
click at [223, 366] on label "Approved" at bounding box center [241, 369] width 37 height 13
click at [223, 366] on input "Approved" at bounding box center [226, 366] width 7 height 7
radio input "true"
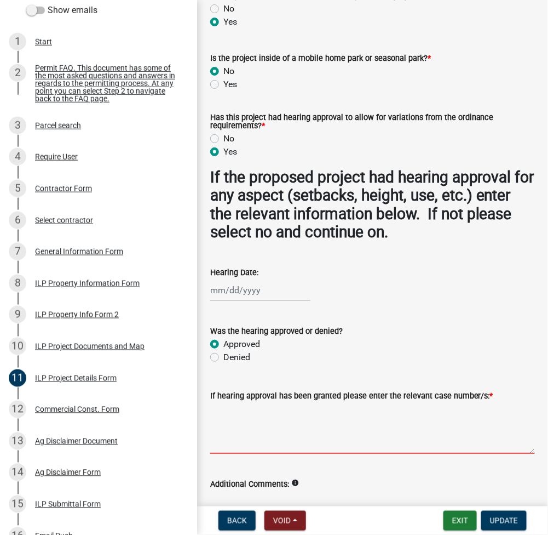
click at [228, 454] on textarea "If hearing approval has been granted please enter the relevant case number/s: *" at bounding box center [372, 427] width 325 height 51
type textarea "EX 2024-92"
click at [509, 518] on span "Update" at bounding box center [504, 520] width 28 height 9
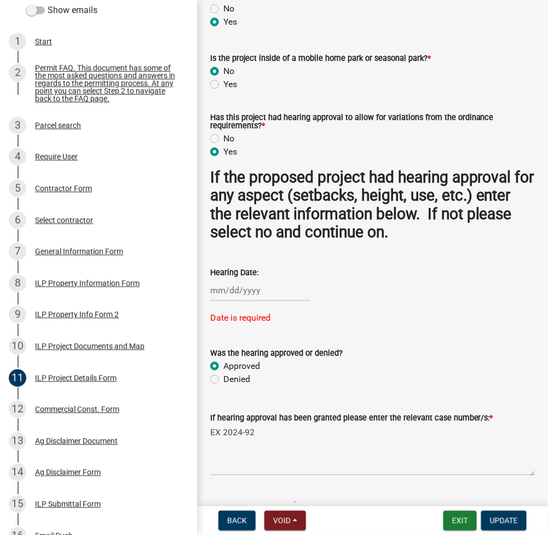
click at [230, 301] on div at bounding box center [260, 290] width 100 height 22
select select "8"
select select "2025"
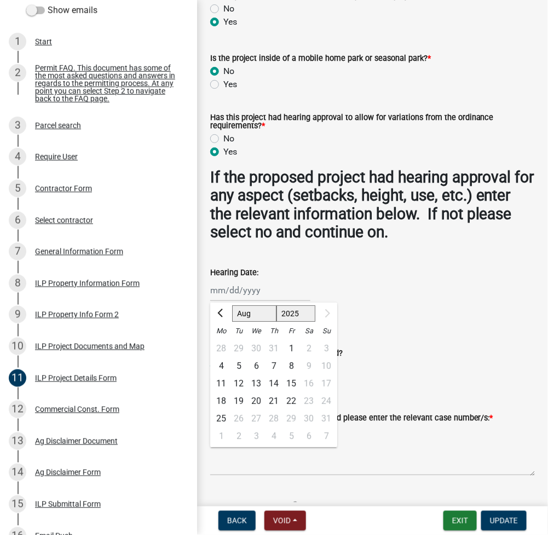
click at [391, 280] on div "Hearing Date: Jan Feb Mar Apr May Jun Jul Aug 1525 1526 1527 1528 1529 1530 153…" at bounding box center [372, 275] width 325 height 51
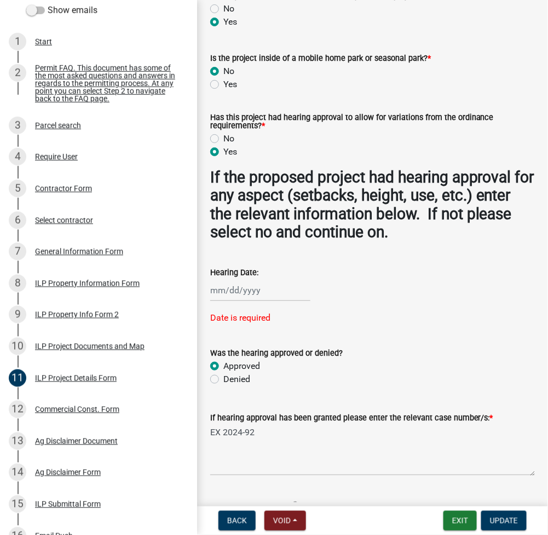
click at [217, 301] on div at bounding box center [260, 290] width 100 height 22
select select "8"
select select "2025"
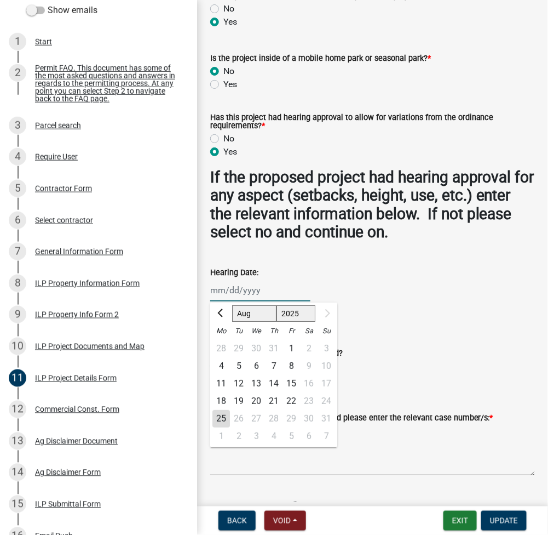
click at [217, 301] on input "Hearing Date:" at bounding box center [260, 290] width 100 height 22
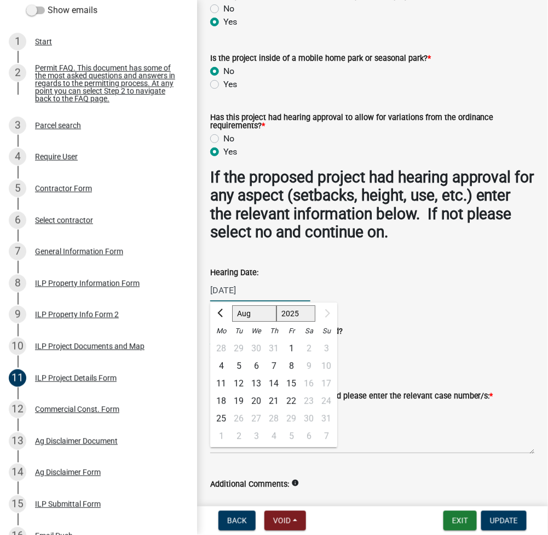
type input "07/09/2024"
click at [442, 341] on form "Was the hearing approved or denied? Approved Denied" at bounding box center [372, 337] width 325 height 53
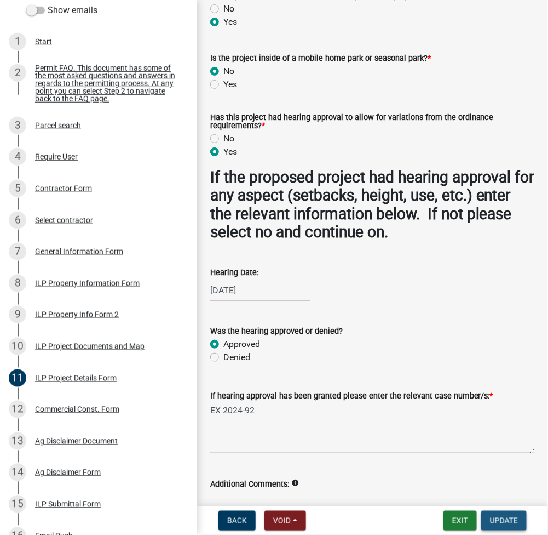
click at [508, 517] on span "Update" at bounding box center [504, 520] width 28 height 9
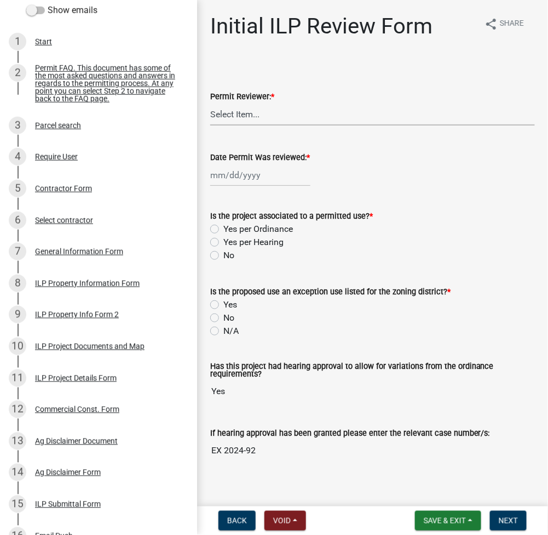
click at [261, 105] on select "Select Item... MMS LT AT CS Vacant Vacant" at bounding box center [372, 114] width 325 height 22
click at [210, 103] on select "Select Item... MMS LT AT CS Vacant Vacant" at bounding box center [372, 114] width 325 height 22
select select "fc758b50-acba-4166-9f24-5248f0f78016"
click at [235, 182] on div at bounding box center [260, 175] width 100 height 22
select select "8"
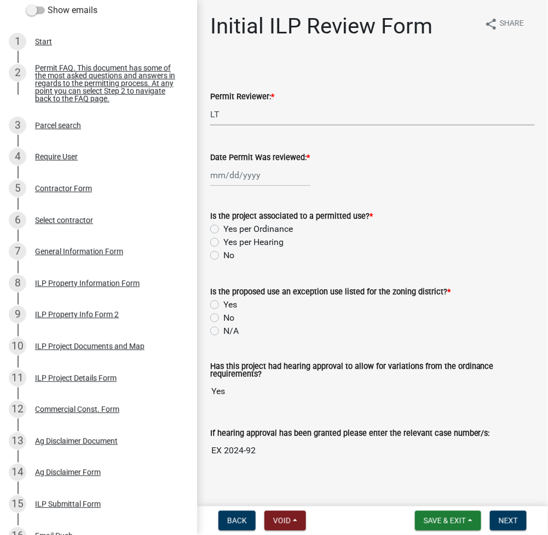
select select "2025"
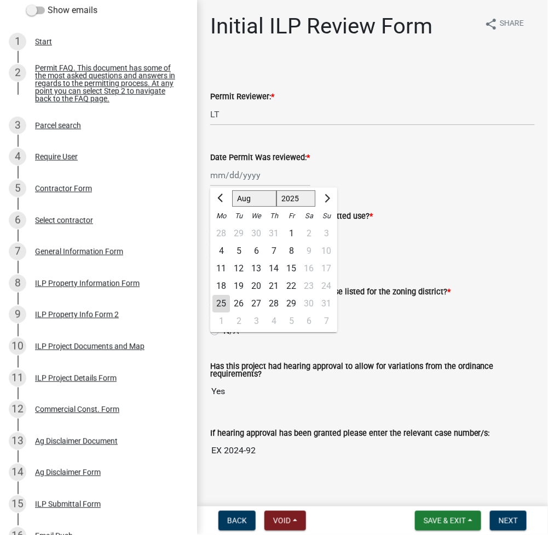
click at [221, 301] on div "25" at bounding box center [222, 304] width 18 height 18
type input "[DATE]"
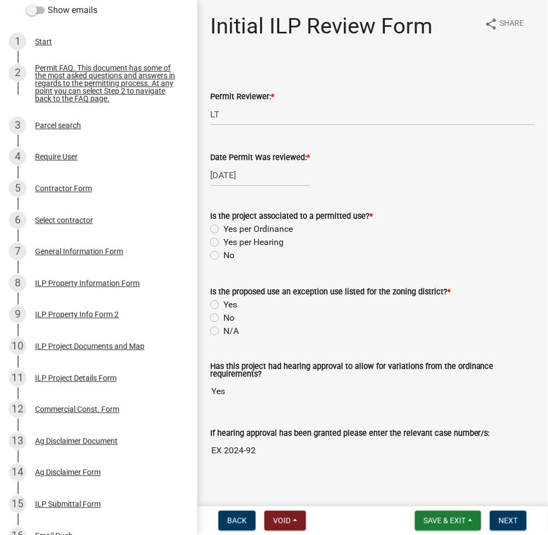
click at [223, 240] on label "Yes per Hearing" at bounding box center [253, 242] width 60 height 13
click at [223, 240] on input "Yes per Hearing" at bounding box center [226, 239] width 7 height 7
radio input "true"
click at [223, 306] on label "Yes" at bounding box center [230, 304] width 14 height 13
click at [223, 305] on input "Yes" at bounding box center [226, 301] width 7 height 7
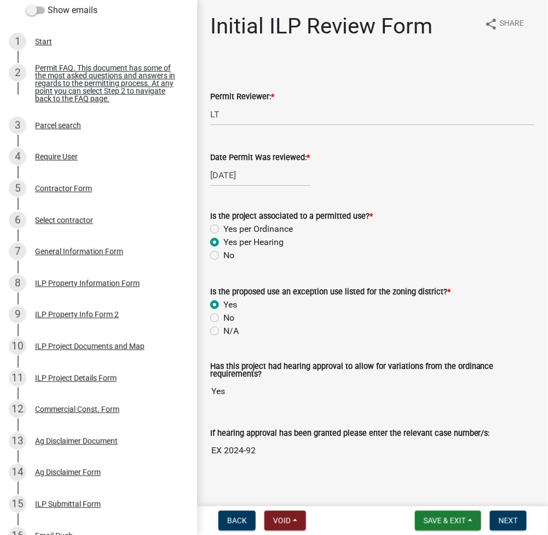
radio input "true"
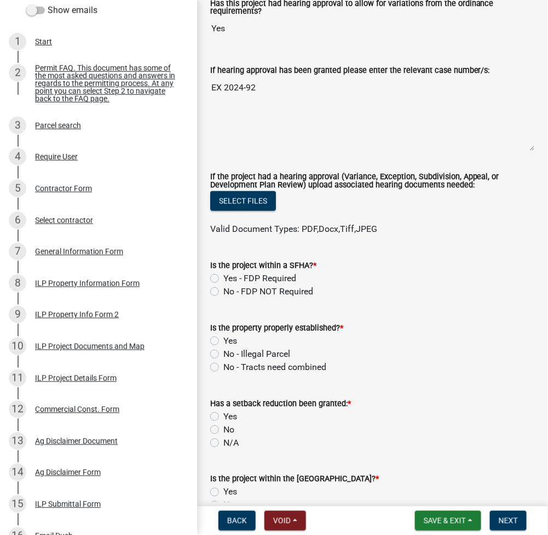
scroll to position [438, 0]
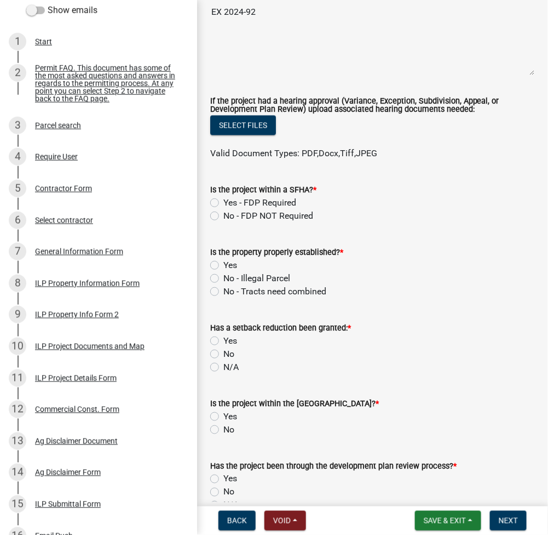
click at [223, 217] on label "No - FDP NOT Required" at bounding box center [268, 215] width 90 height 13
click at [223, 216] on input "No - FDP NOT Required" at bounding box center [226, 212] width 7 height 7
radio input "true"
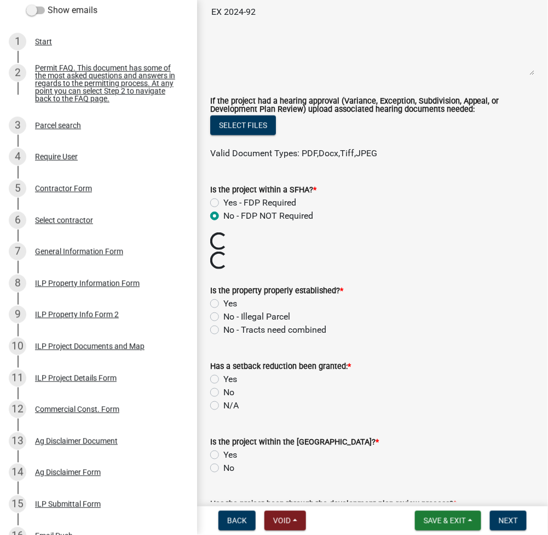
click at [223, 303] on label "Yes" at bounding box center [230, 303] width 14 height 13
click at [223, 303] on input "Yes" at bounding box center [226, 300] width 7 height 7
radio input "true"
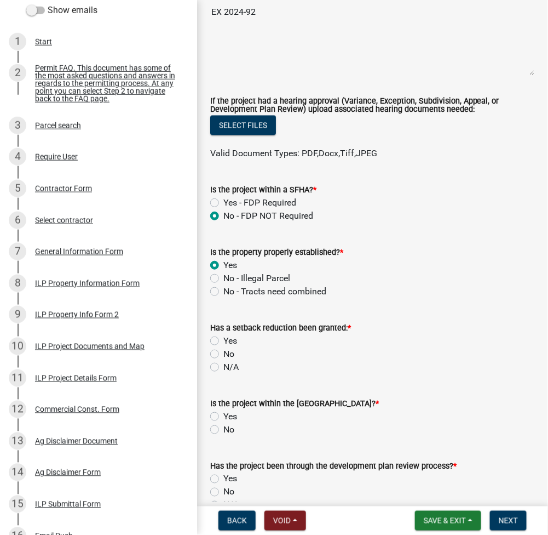
click at [223, 369] on label "N/A" at bounding box center [230, 366] width 15 height 13
click at [223, 368] on input "N/A" at bounding box center [226, 363] width 7 height 7
radio input "true"
click at [223, 432] on label "No" at bounding box center [228, 429] width 11 height 13
click at [223, 430] on input "No" at bounding box center [226, 426] width 7 height 7
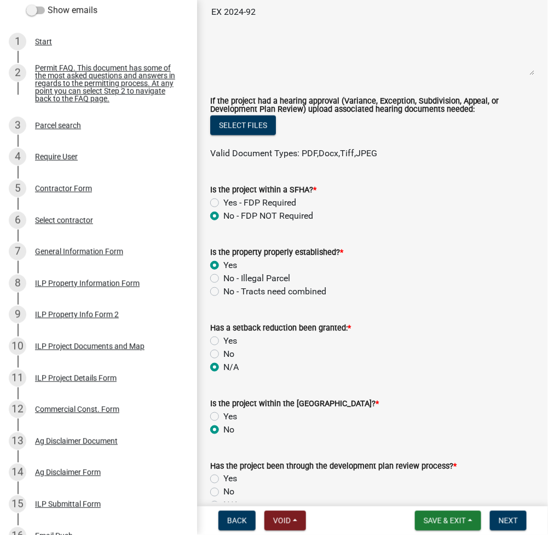
radio input "true"
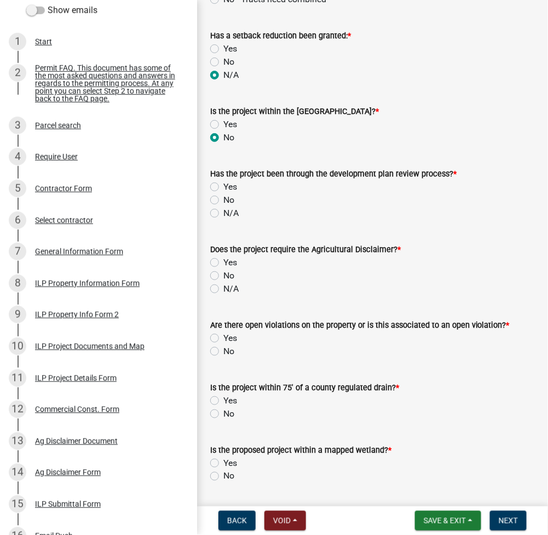
click at [223, 214] on label "N/A" at bounding box center [230, 213] width 15 height 13
click at [223, 214] on input "N/A" at bounding box center [226, 210] width 7 height 7
radio input "true"
click at [223, 290] on label "N/A" at bounding box center [230, 288] width 15 height 13
click at [223, 289] on input "N/A" at bounding box center [226, 285] width 7 height 7
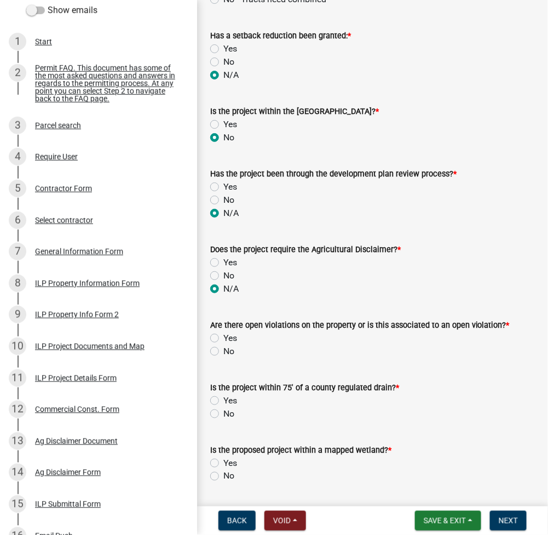
radio input "true"
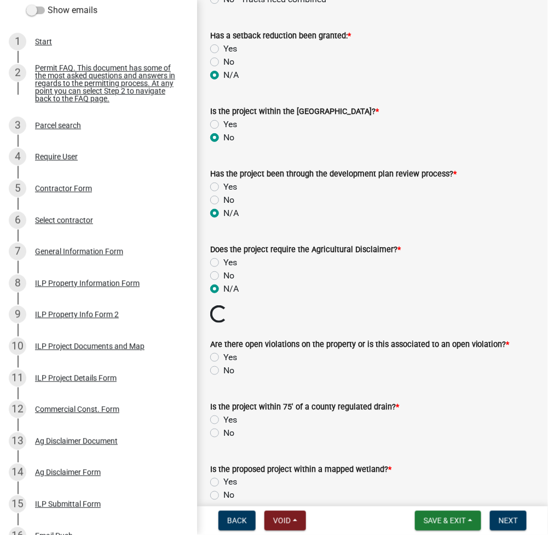
click at [214, 351] on div "Are there open violations on the property or is this associated to an open viol…" at bounding box center [372, 356] width 325 height 39
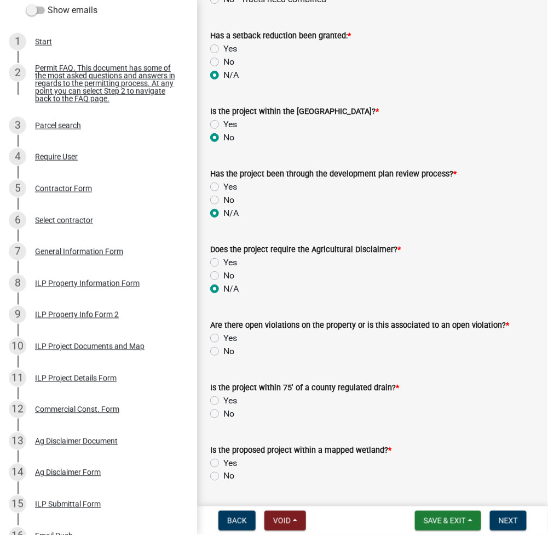
click at [223, 334] on label "Yes" at bounding box center [230, 337] width 14 height 13
click at [223, 334] on input "Yes" at bounding box center [226, 334] width 7 height 7
radio input "true"
click at [223, 413] on label "No" at bounding box center [228, 413] width 11 height 13
click at [223, 413] on input "No" at bounding box center [226, 410] width 7 height 7
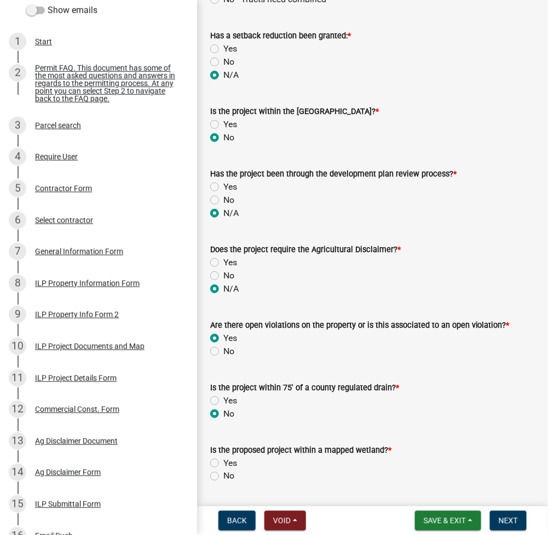
radio input "true"
click at [223, 478] on label "No" at bounding box center [228, 475] width 11 height 13
click at [223, 477] on input "No" at bounding box center [226, 472] width 7 height 7
radio input "true"
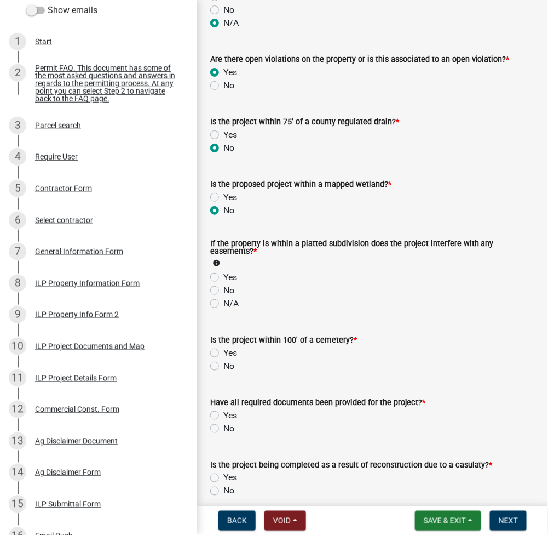
scroll to position [1022, 0]
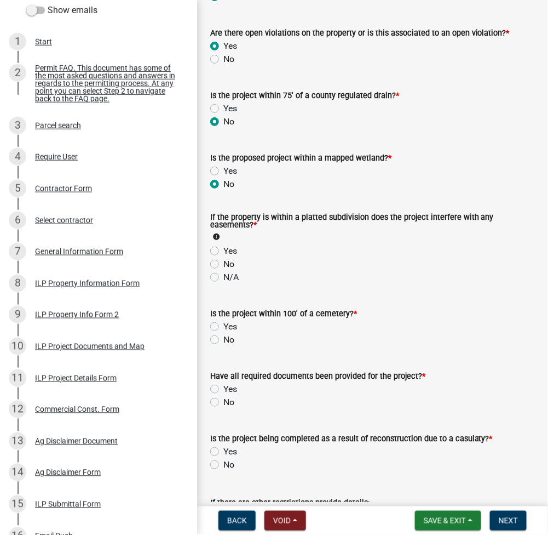
click at [223, 278] on label "N/A" at bounding box center [230, 277] width 15 height 13
click at [223, 278] on input "N/A" at bounding box center [226, 274] width 7 height 7
radio input "true"
click at [223, 342] on label "No" at bounding box center [228, 339] width 11 height 13
click at [223, 340] on input "No" at bounding box center [226, 336] width 7 height 7
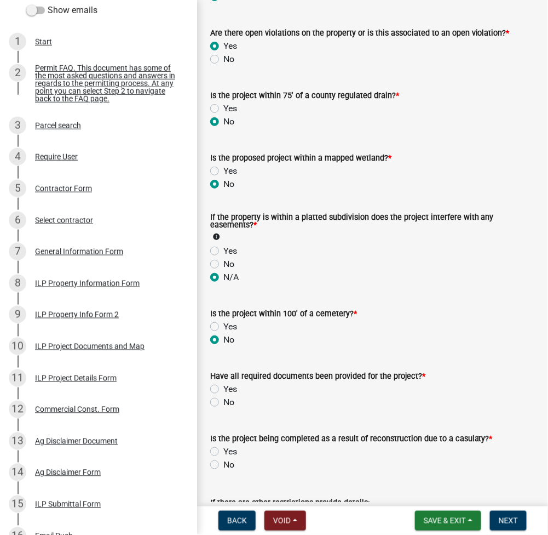
radio input "true"
click at [223, 388] on label "Yes" at bounding box center [230, 388] width 14 height 13
click at [223, 388] on input "Yes" at bounding box center [226, 385] width 7 height 7
radio input "true"
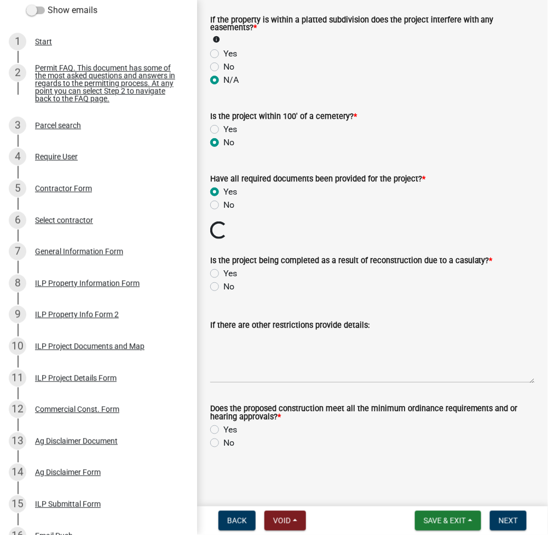
scroll to position [1219, 0]
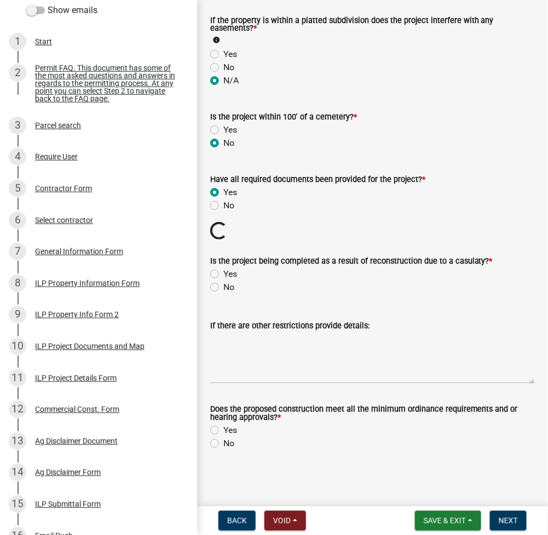
click at [223, 285] on label "No" at bounding box center [228, 286] width 11 height 13
click at [223, 285] on input "No" at bounding box center [226, 283] width 7 height 7
radio input "true"
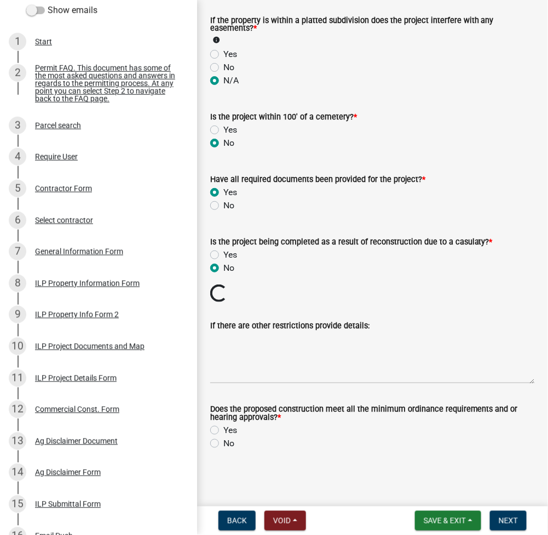
scroll to position [1199, 0]
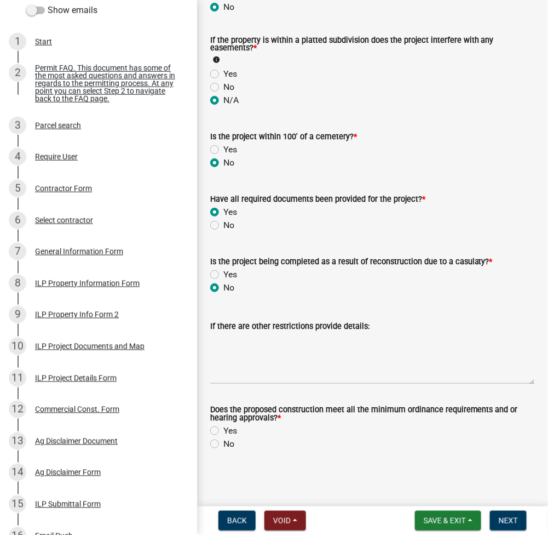
click at [223, 427] on label "Yes" at bounding box center [230, 430] width 14 height 13
click at [223, 427] on input "Yes" at bounding box center [226, 427] width 7 height 7
radio input "true"
click at [511, 515] on button "Next" at bounding box center [508, 521] width 37 height 20
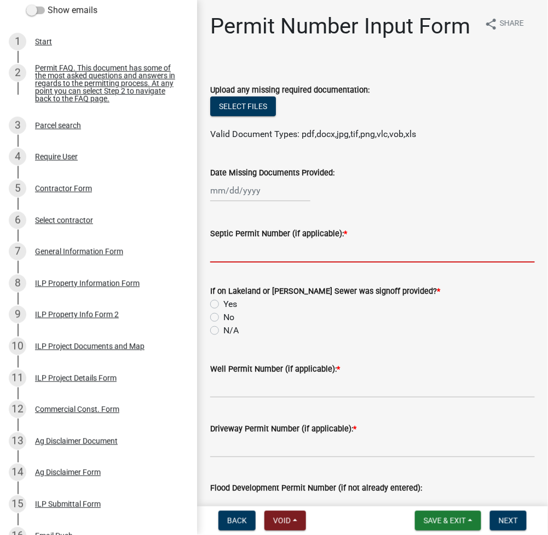
click at [264, 262] on input "Septic Permit Number (if applicable): *" at bounding box center [372, 251] width 325 height 22
type input "STATE"
click at [223, 311] on input "No" at bounding box center [226, 314] width 7 height 7
radio input "true"
click at [223, 324] on input "N/A" at bounding box center [226, 327] width 7 height 7
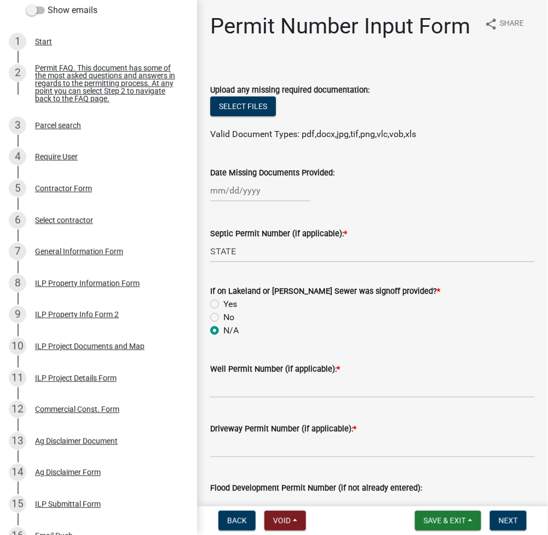
radio input "true"
type input "STATE"
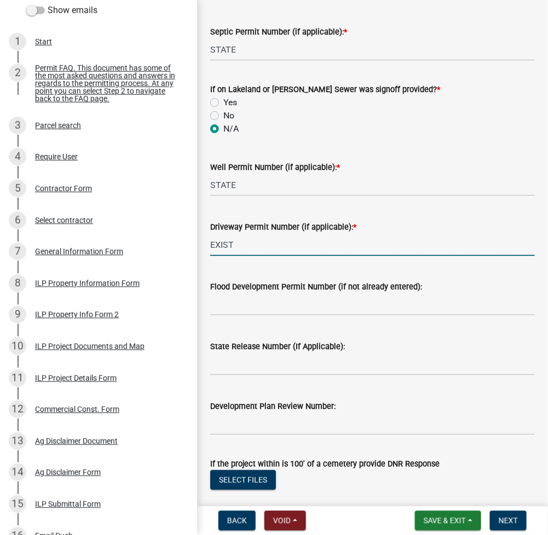
scroll to position [462, 0]
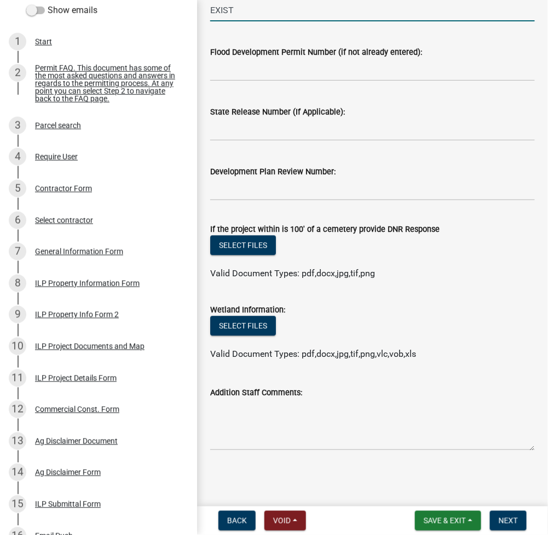
type input "EXIST"
click at [301, 131] on input "State Release Number (If Applicable):" at bounding box center [372, 129] width 325 height 22
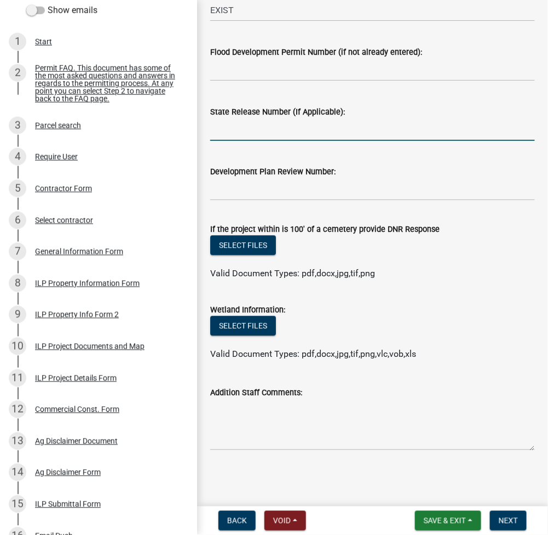
click at [425, 125] on input "State Release Number (If Applicable):" at bounding box center [372, 129] width 325 height 22
type input "ATTACHED"
click at [511, 518] on span "Next" at bounding box center [508, 520] width 19 height 9
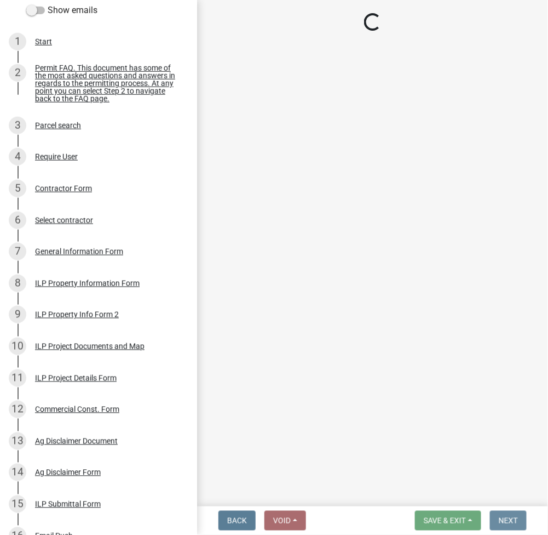
scroll to position [0, 0]
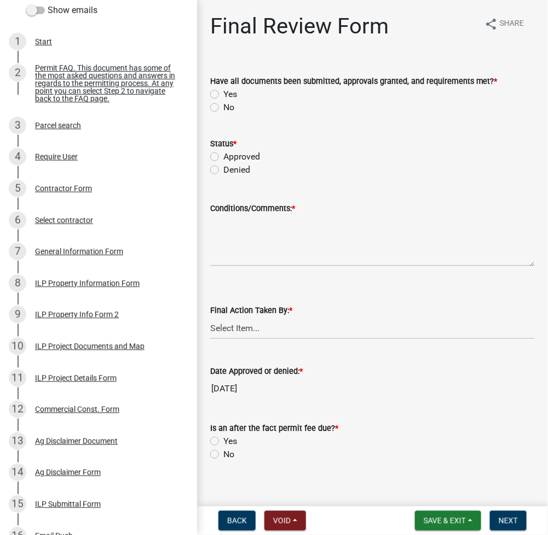
click at [223, 91] on label "Yes" at bounding box center [230, 94] width 14 height 13
click at [223, 91] on input "Yes" at bounding box center [226, 91] width 7 height 7
radio input "true"
click at [219, 155] on div "Approved" at bounding box center [372, 156] width 325 height 13
click at [223, 156] on label "Approved" at bounding box center [241, 156] width 37 height 13
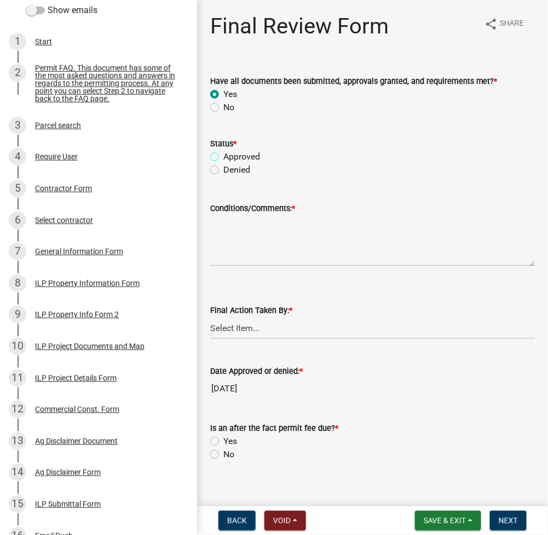
click at [223, 156] on input "Approved" at bounding box center [226, 153] width 7 height 7
radio input "true"
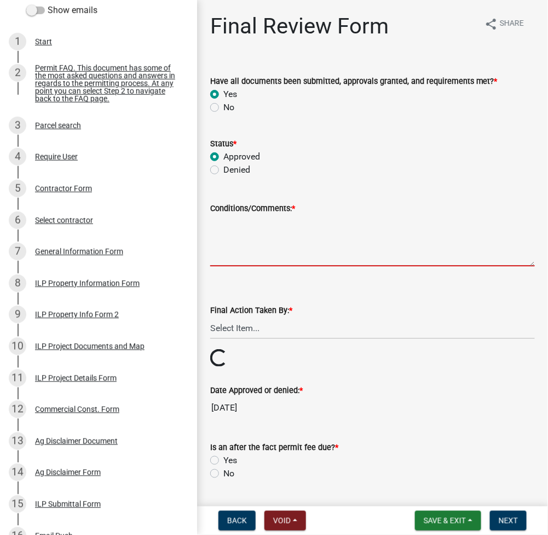
click at [249, 236] on textarea "Conditions/Comments: *" at bounding box center [372, 240] width 325 height 51
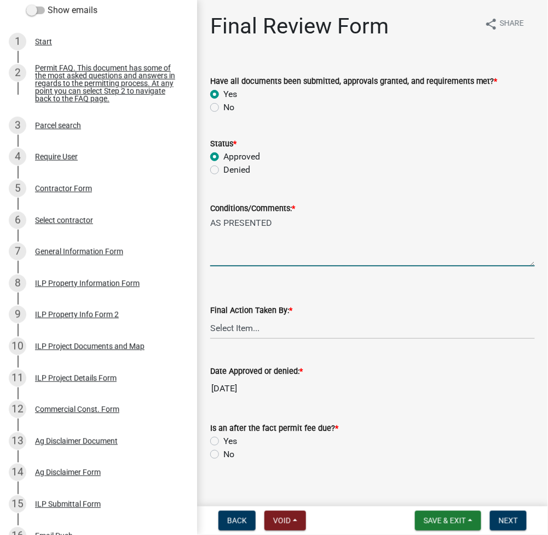
type textarea "AS PRESENTED"
select select "fc758b50-acba-4166-9f24-5248f0f78016"
click at [223, 440] on label "Yes" at bounding box center [230, 440] width 14 height 13
click at [223, 440] on input "Yes" at bounding box center [226, 437] width 7 height 7
radio input "true"
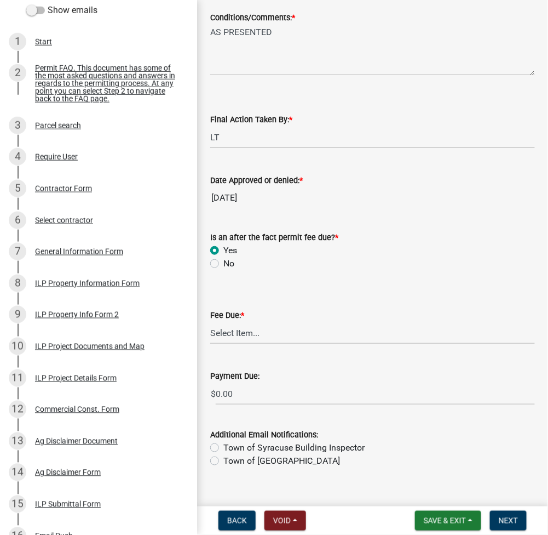
scroll to position [208, 0]
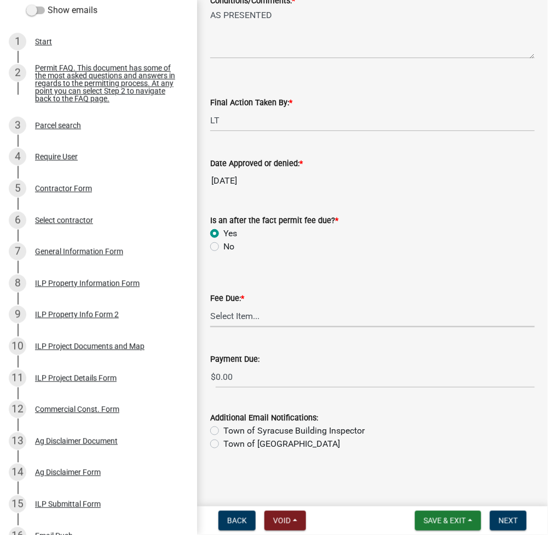
click at [251, 318] on select "Select Item... N/A $10.00 $25.00 $125.00 $250 $500 $500 + $10.00 for every 10 s…" at bounding box center [372, 316] width 325 height 22
click at [210, 327] on select "Select Item... N/A $10.00 $25.00 $125.00 $250 $500 $500 + $10.00 for every 10 s…" at bounding box center [372, 316] width 325 height 22
select select "6fbf8733-b42f-4780-a6e0-2154506baf0f"
click at [512, 520] on span "Next" at bounding box center [508, 520] width 19 height 9
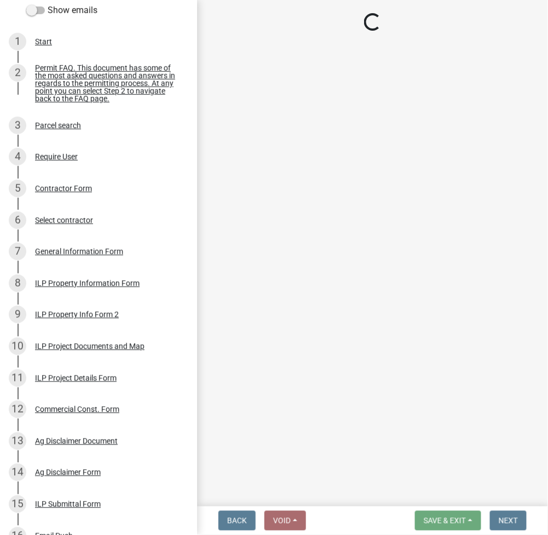
select select "3: 3"
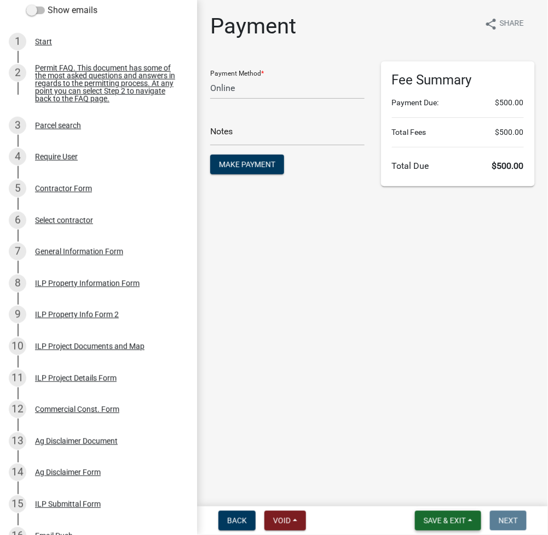
click at [435, 522] on span "Save & Exit" at bounding box center [445, 520] width 42 height 9
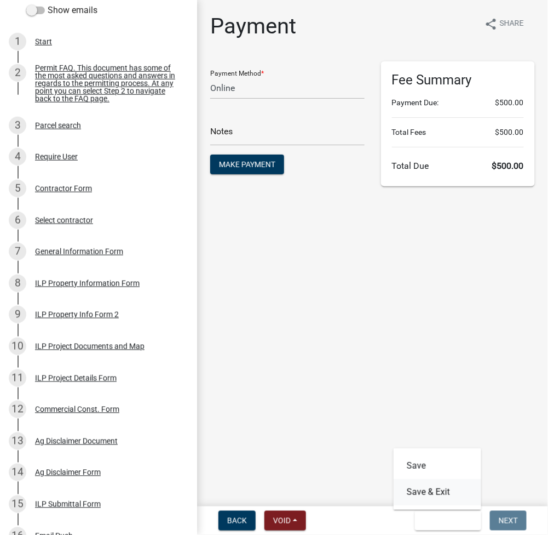
click at [432, 495] on button "Save & Exit" at bounding box center [438, 492] width 88 height 26
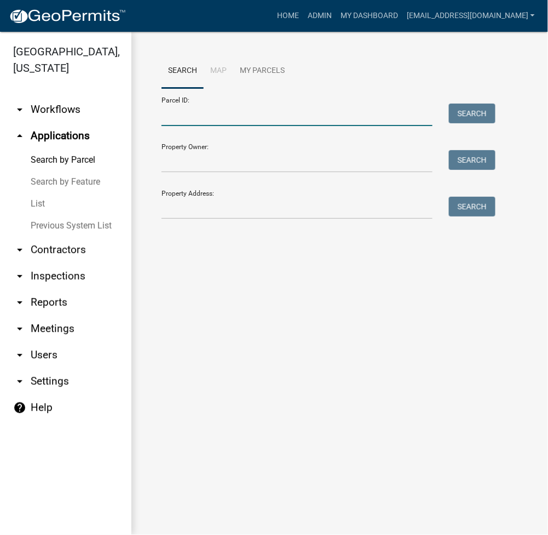
click at [193, 114] on input "Parcel ID:" at bounding box center [297, 115] width 271 height 22
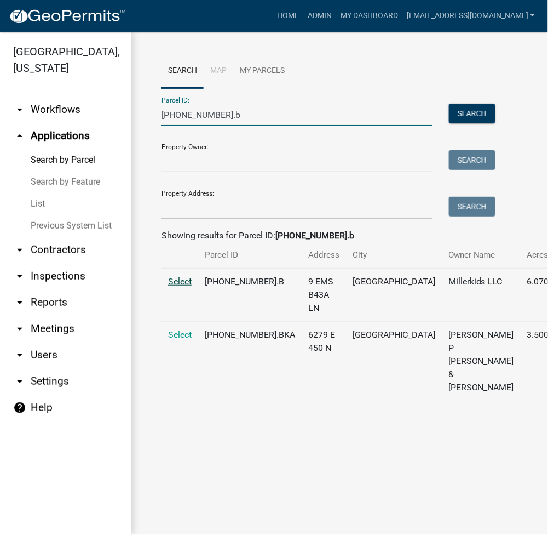
type input "[PHONE_NUMBER].b"
click at [184, 286] on span "Select" at bounding box center [180, 281] width 24 height 10
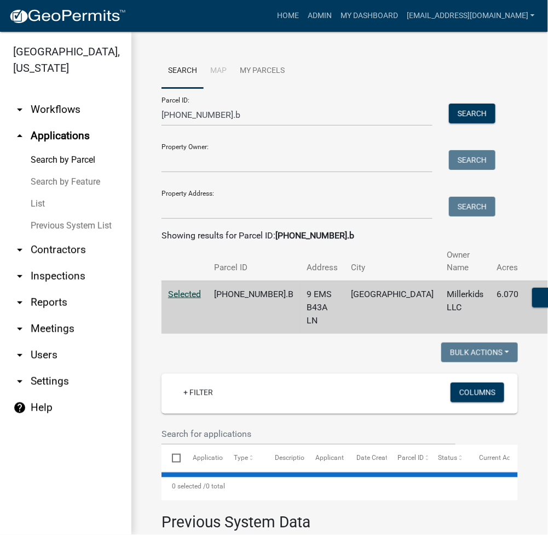
select select "3: 100"
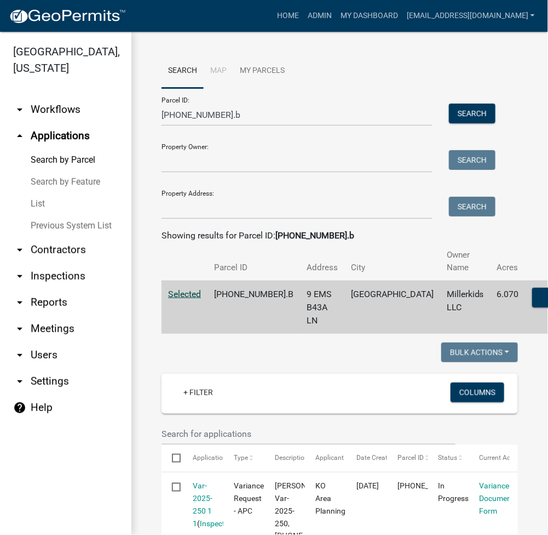
scroll to position [146, 0]
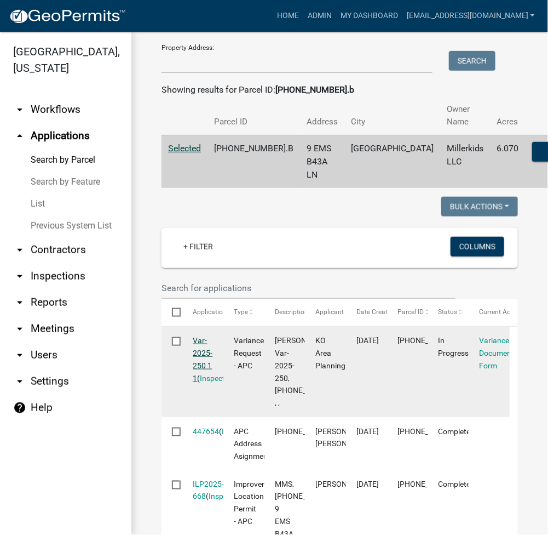
click at [205, 350] on link "Var-2025-250 1 1" at bounding box center [203, 359] width 20 height 46
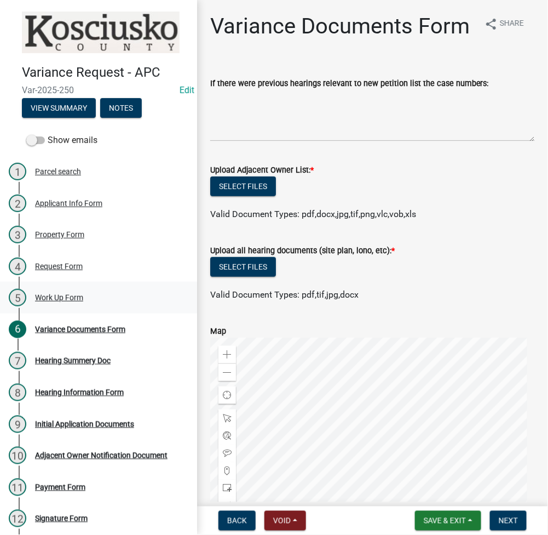
click at [64, 289] on div "5 Work Up Form" at bounding box center [94, 298] width 171 height 18
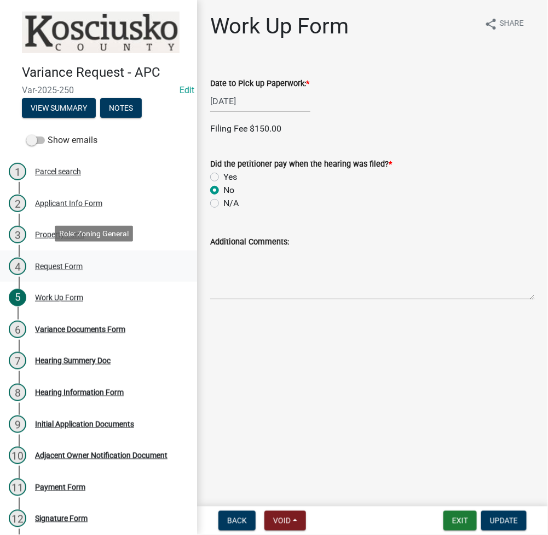
click at [54, 268] on div "Request Form" at bounding box center [59, 266] width 48 height 8
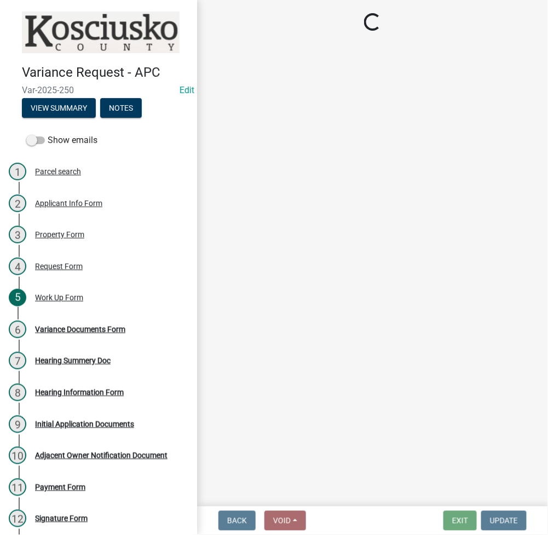
select select "77eb12f8-2a64-4a31-bfec-9b00716b2165"
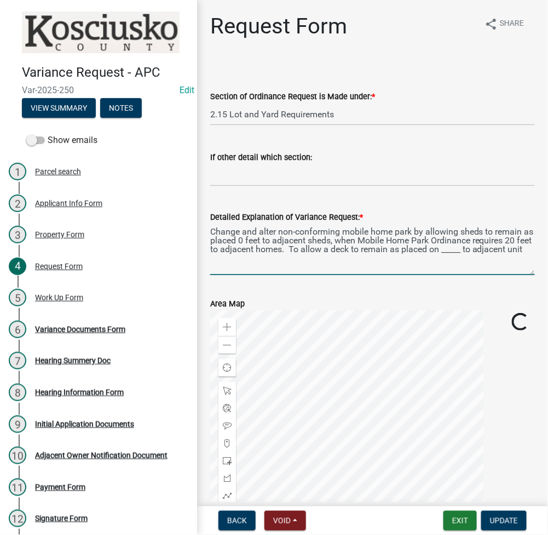
click at [478, 250] on textarea "Change and alter non-conforming mobile home park by allowing sheds to remain as…" at bounding box center [372, 248] width 325 height 51
type textarea "Change and alter non-conforming mobile home park by allowing sheds to remain as…"
click at [501, 514] on button "Update" at bounding box center [503, 521] width 45 height 20
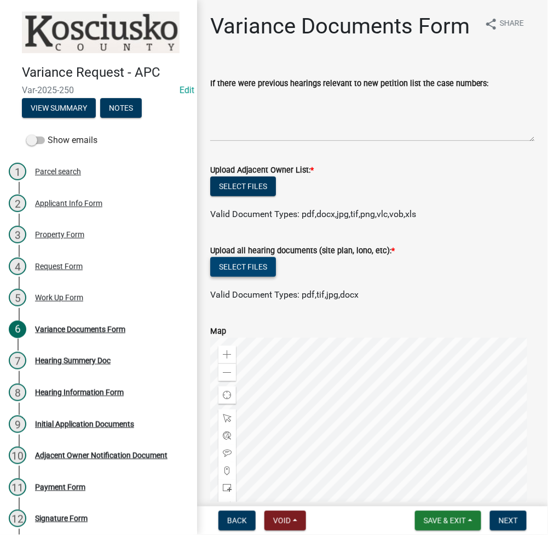
click at [247, 277] on button "Select files" at bounding box center [243, 267] width 66 height 20
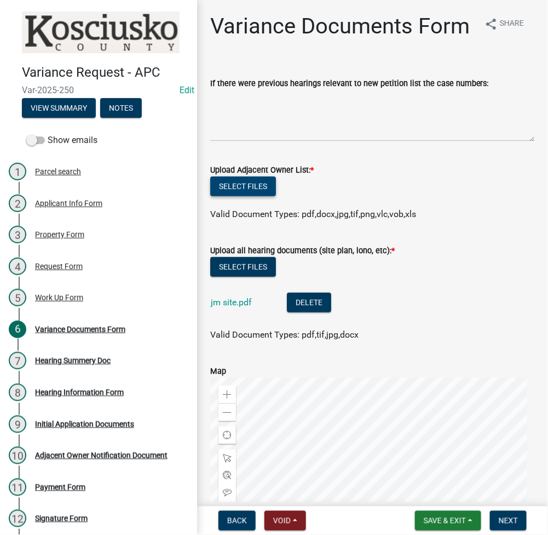
click at [242, 196] on button "Select files" at bounding box center [243, 186] width 66 height 20
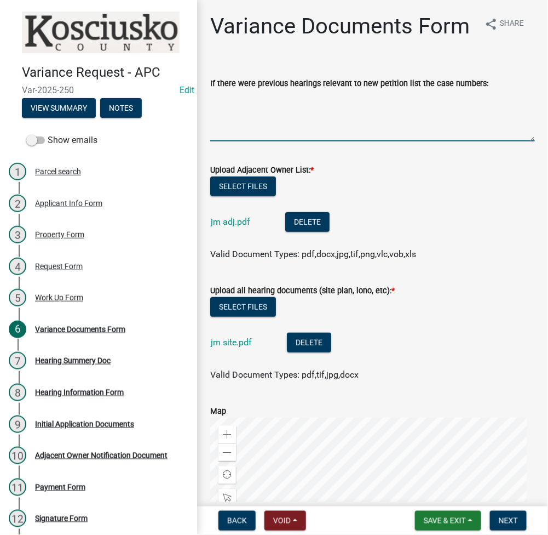
click at [288, 141] on textarea "If there were previous hearings relevant to new petition list the case numbers:" at bounding box center [372, 115] width 325 height 51
type textarea "e"
click at [377, 141] on textarea "EX 2024-150, VAR 2024-263" at bounding box center [372, 115] width 325 height 51
click at [359, 127] on textarea "EX 2024-150, VAR 2024-263" at bounding box center [372, 115] width 325 height 51
click at [524, 141] on textarea "EX 2024-150, VAR 2024-263, 01116E, 05060E, 07044E, 07045E, 12074E, 14023E," at bounding box center [372, 115] width 325 height 51
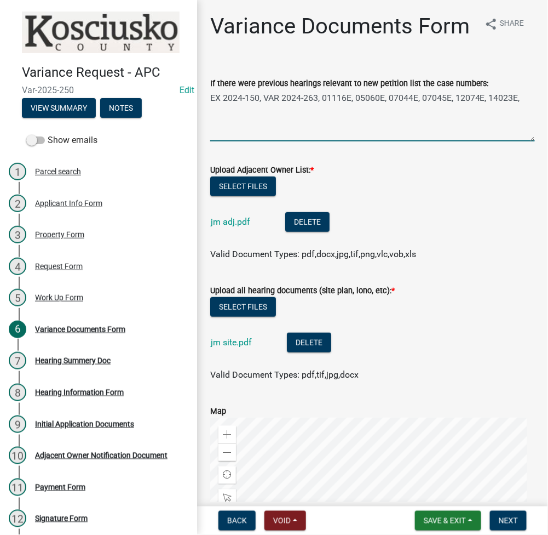
click at [529, 124] on div "If there were previous hearings relevant to new petition list the case numbers:…" at bounding box center [372, 101] width 341 height 80
click at [251, 136] on textarea "EX 2024-150, VAR 2024-263, 01116E, 05060E, 07044E, 07045E, 12074E, 14023E," at bounding box center [372, 115] width 325 height 51
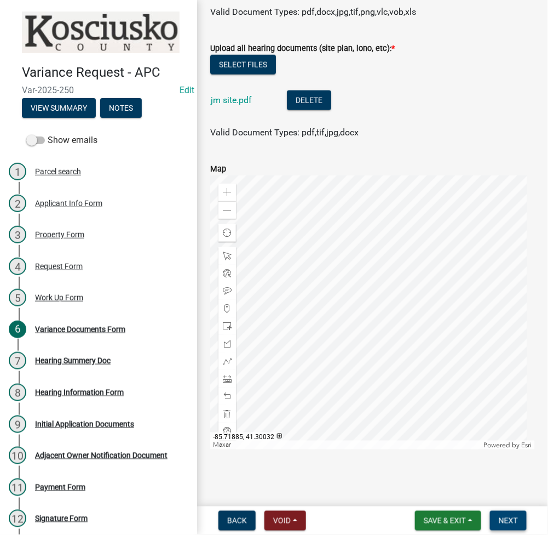
type textarea "EX 2024-150, VAR 2024-263, 01116E, 05060E, 07044E, 07045E, 12074E, 14023E, 1908…"
click at [503, 519] on span "Next" at bounding box center [508, 520] width 19 height 9
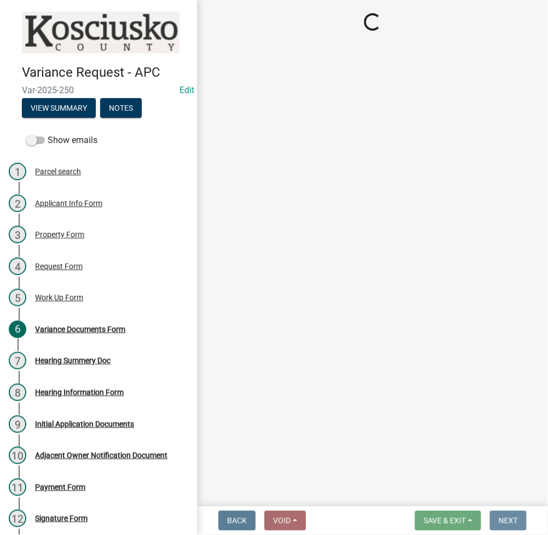
scroll to position [0, 0]
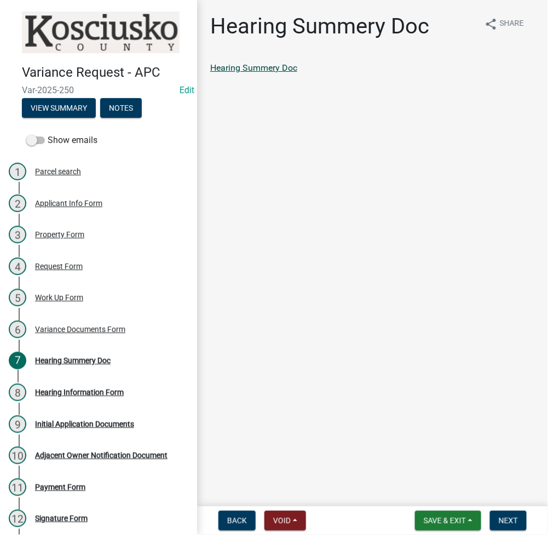
click at [254, 67] on link "Hearing Summery Doc" at bounding box center [253, 67] width 87 height 10
click at [494, 516] on button "Next" at bounding box center [508, 521] width 37 height 20
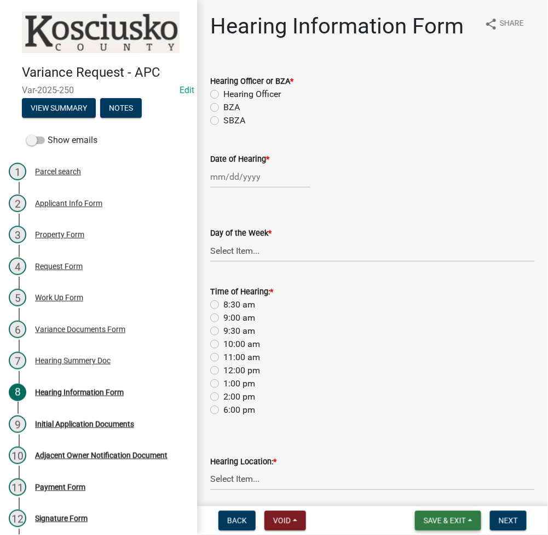
click at [440, 518] on span "Save & Exit" at bounding box center [445, 520] width 42 height 9
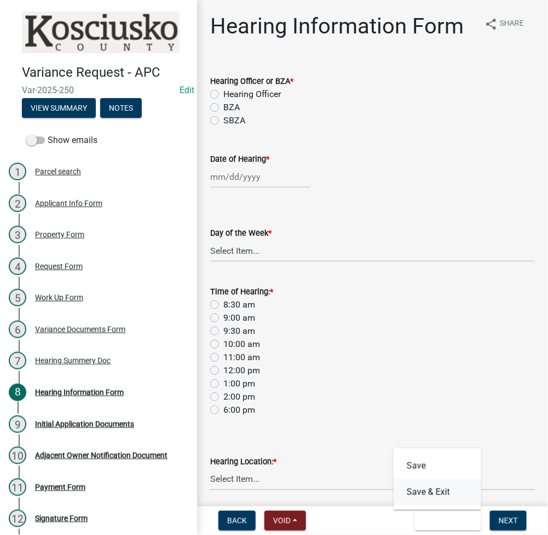
click at [432, 496] on button "Save & Exit" at bounding box center [438, 492] width 88 height 26
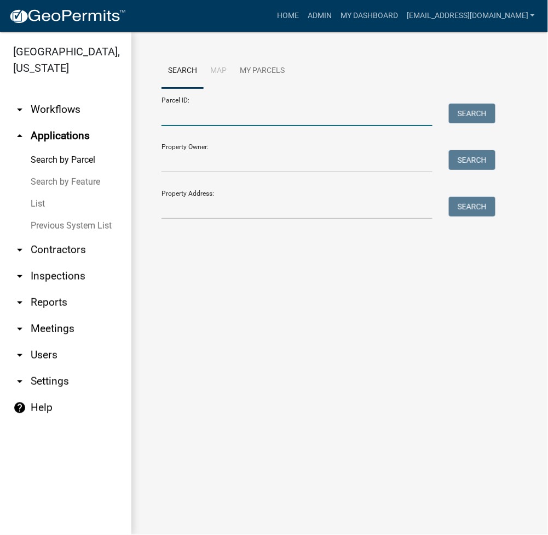
click at [238, 124] on input "Parcel ID:" at bounding box center [297, 115] width 271 height 22
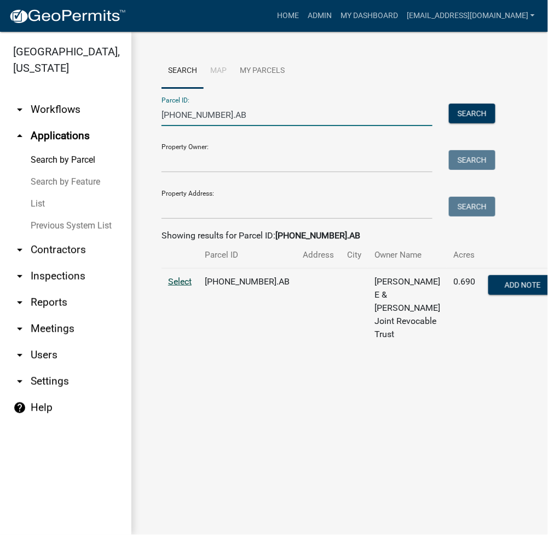
type input "019-060-003.AB"
click at [175, 276] on span "Select" at bounding box center [180, 281] width 24 height 10
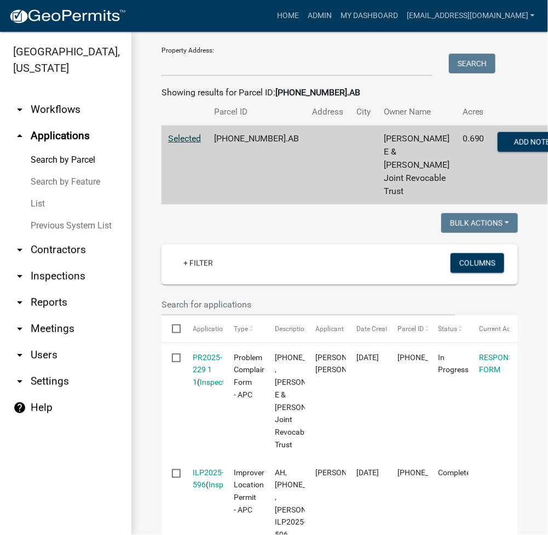
scroll to position [292, 0]
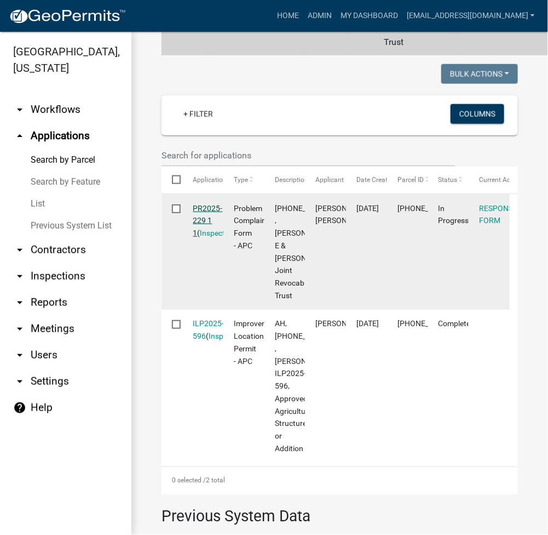
click at [207, 215] on link "PR2025-229 1 1" at bounding box center [208, 221] width 30 height 34
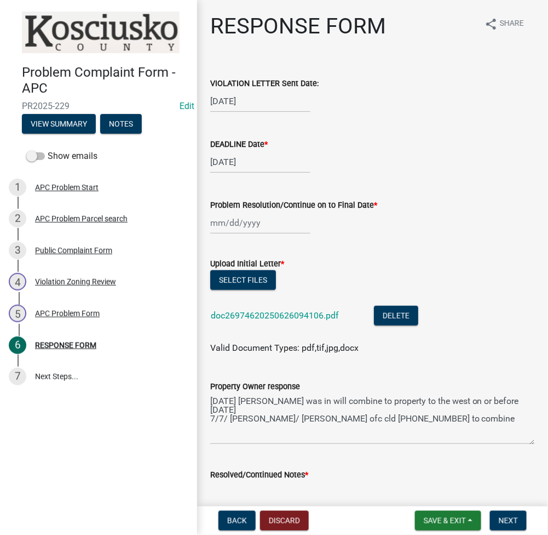
scroll to position [292, 0]
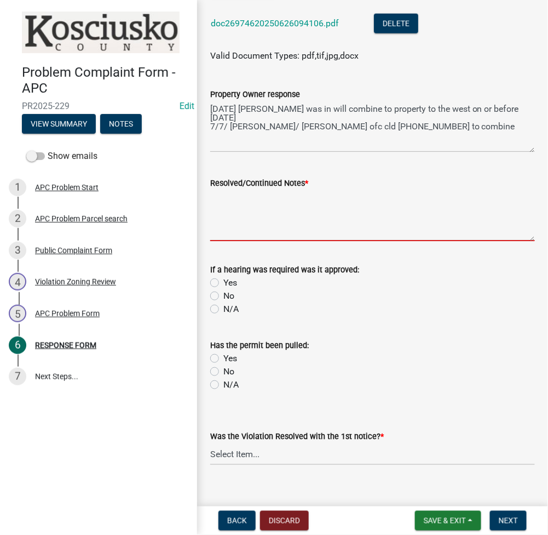
click at [251, 214] on textarea "Resolved/Continued Notes *" at bounding box center [372, 215] width 325 height 51
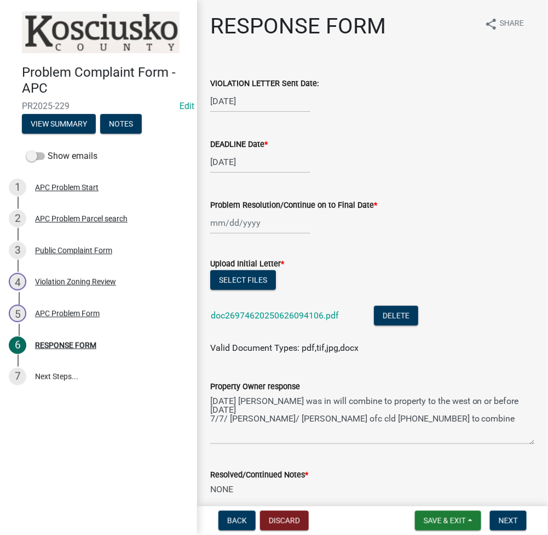
type textarea "NONE"
click at [238, 228] on div at bounding box center [260, 222] width 100 height 22
select select "8"
select select "2025"
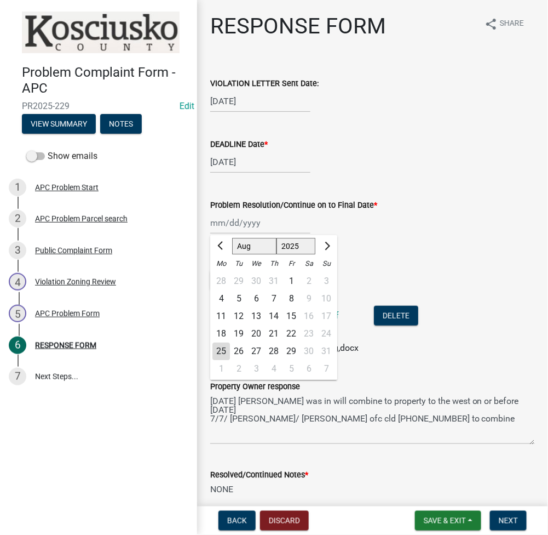
click at [223, 350] on div "25" at bounding box center [222, 351] width 18 height 18
type input "[DATE]"
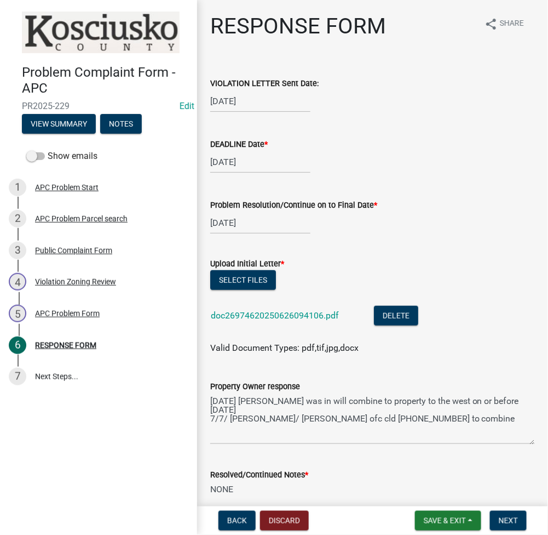
scroll to position [292, 0]
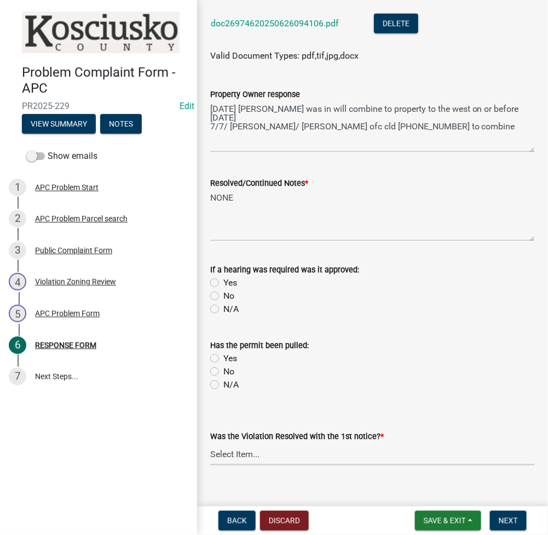
click at [221, 457] on select "Select Item... Yes No N/A" at bounding box center [372, 454] width 325 height 22
click at [210, 443] on select "Select Item... Yes No N/A" at bounding box center [372, 454] width 325 height 22
select select "d062c417-95db-497a-9398-920c005df4db"
click at [512, 516] on span "Next" at bounding box center [508, 520] width 19 height 9
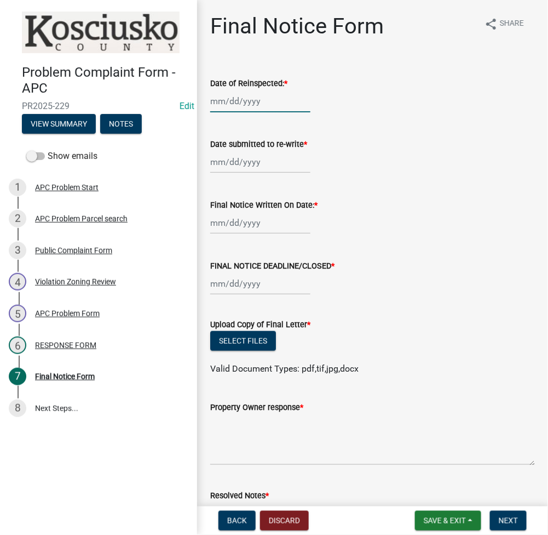
click at [237, 106] on div at bounding box center [260, 101] width 100 height 22
select select "8"
select select "2025"
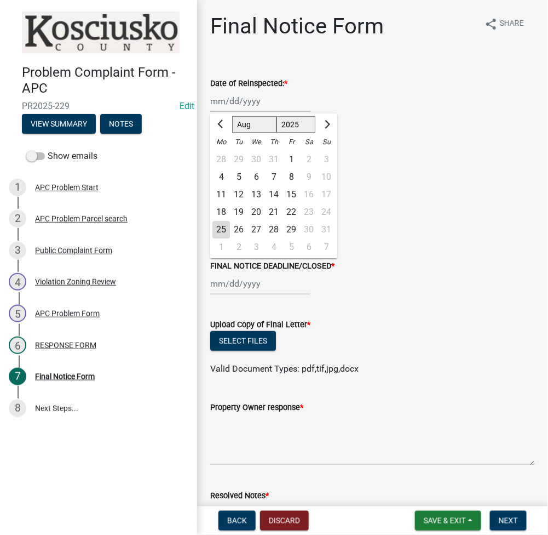
click at [221, 230] on div "25" at bounding box center [222, 230] width 18 height 18
type input "[DATE]"
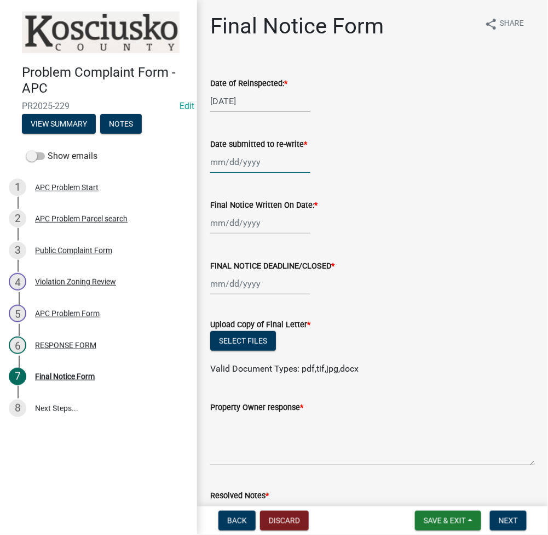
click at [235, 156] on div at bounding box center [260, 162] width 100 height 22
select select "8"
select select "2025"
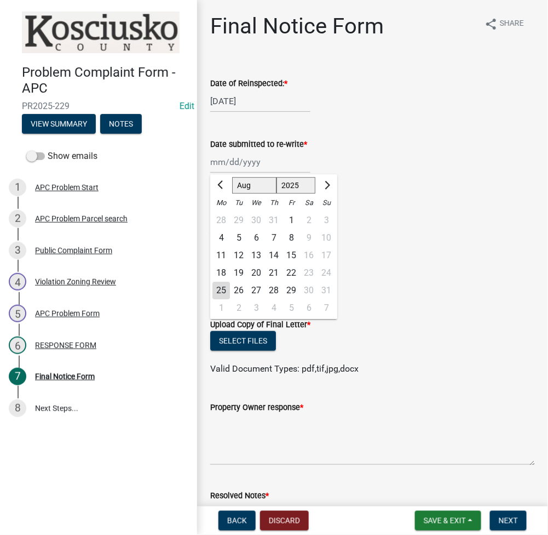
click at [221, 284] on div "25" at bounding box center [222, 291] width 18 height 18
type input "[DATE]"
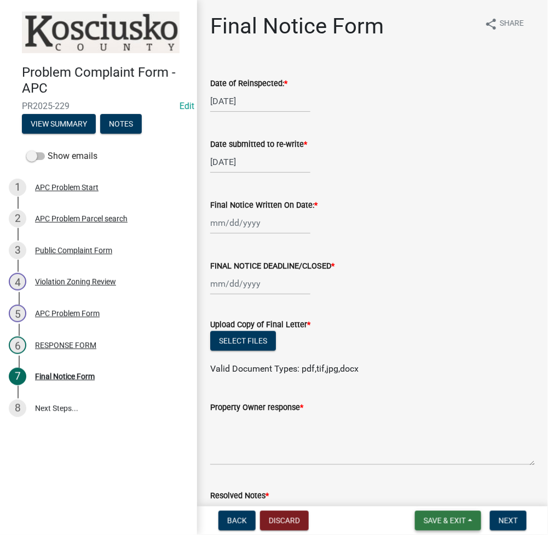
click at [426, 517] on span "Save & Exit" at bounding box center [445, 520] width 42 height 9
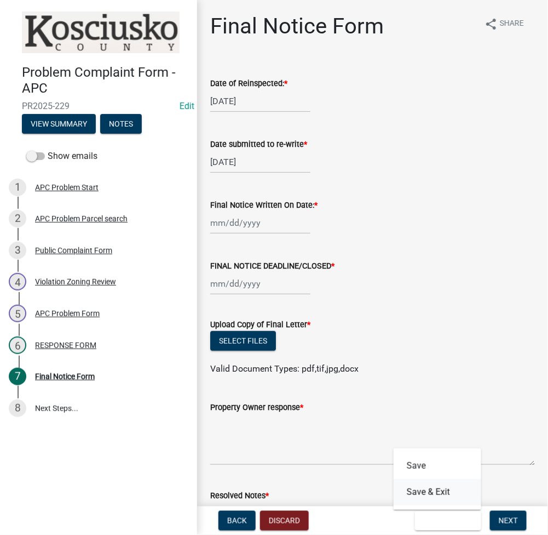
click at [435, 495] on button "Save & Exit" at bounding box center [438, 492] width 88 height 26
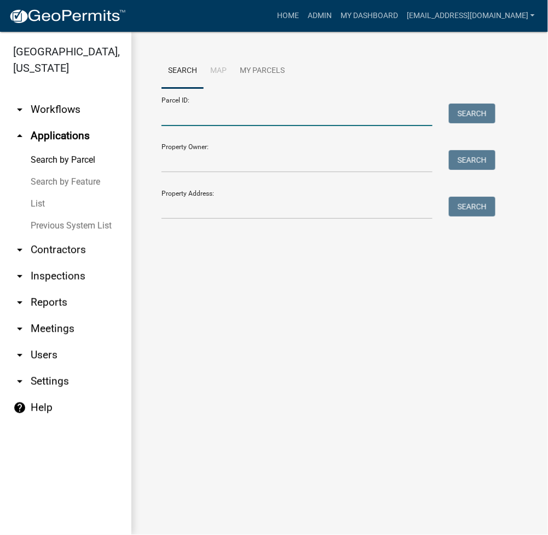
click at [215, 112] on input "Parcel ID:" at bounding box center [297, 115] width 271 height 22
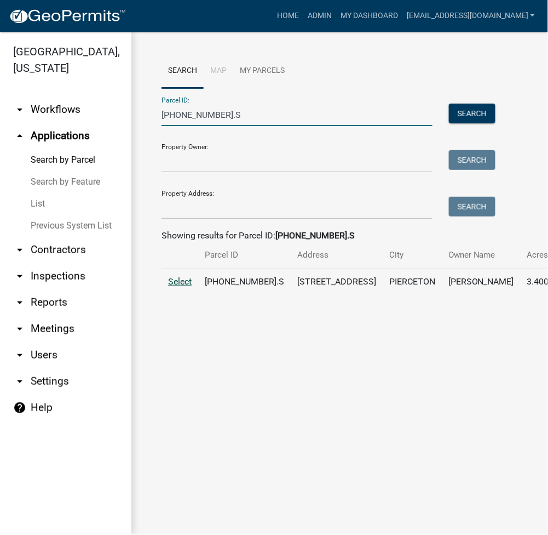
type input "009-003-003.S"
click at [180, 286] on span "Select" at bounding box center [180, 281] width 24 height 10
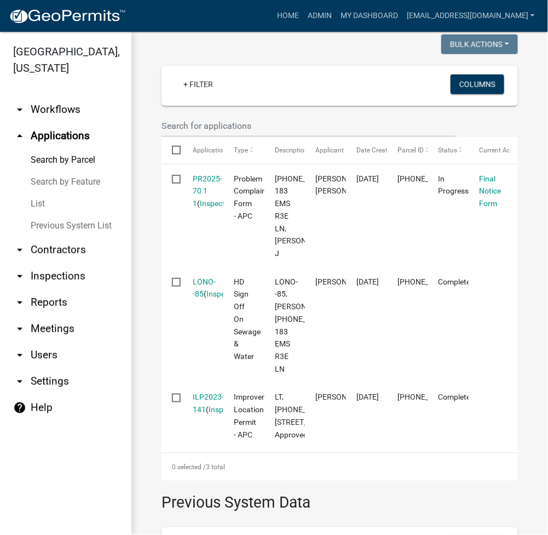
scroll to position [292, 0]
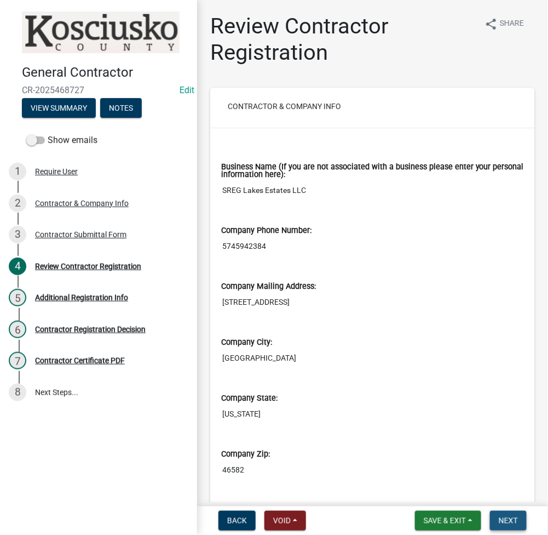
click at [502, 516] on span "Next" at bounding box center [508, 520] width 19 height 9
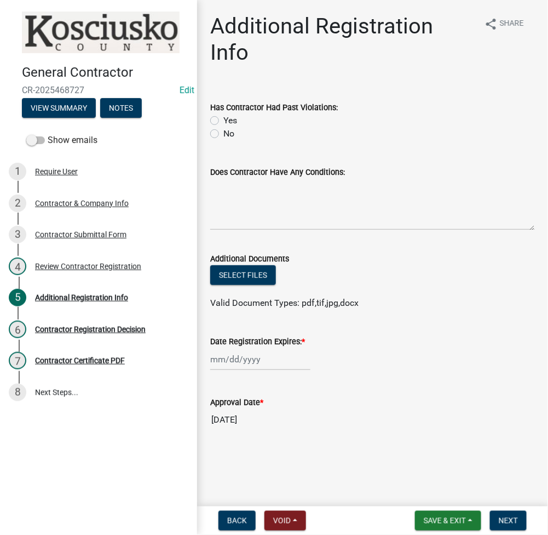
click at [223, 134] on label "No" at bounding box center [228, 133] width 11 height 13
click at [223, 134] on input "No" at bounding box center [226, 130] width 7 height 7
radio input "true"
click at [257, 349] on div at bounding box center [260, 359] width 100 height 22
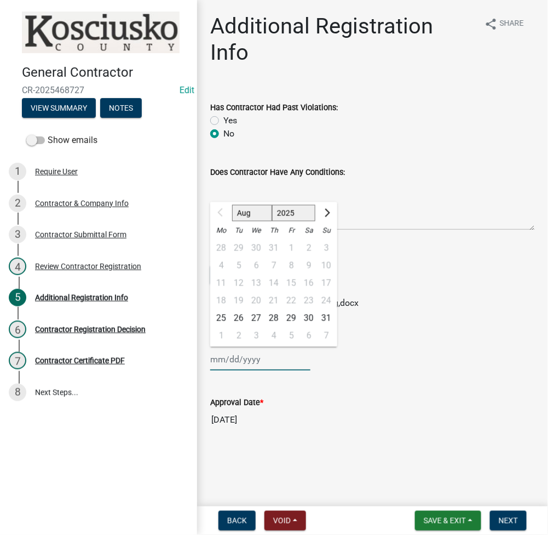
click at [294, 211] on select "2025 2026 2027 2028 2029 2030 2031 2032 2033 2034 2035 2036 2037 2038 2039 2040…" at bounding box center [294, 213] width 44 height 16
select select "2026"
click at [272, 205] on select "2025 2026 2027 2028 2029 2030 2031 2032 2033 2034 2035 2036 2037 2038 2039 2040…" at bounding box center [294, 213] width 44 height 16
click at [242, 317] on div "25" at bounding box center [239, 318] width 18 height 18
type input "08/25/2026"
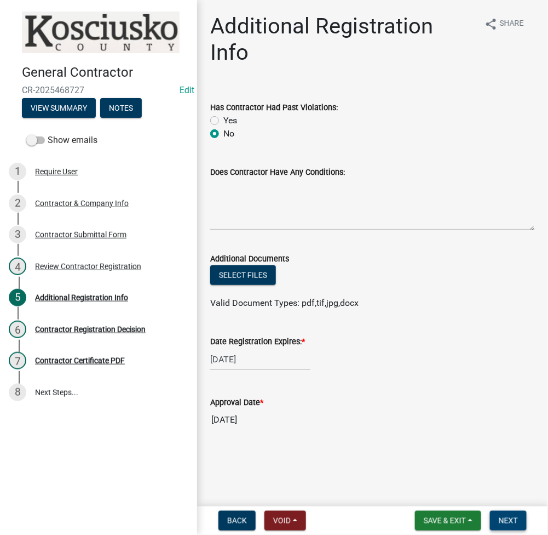
click at [509, 514] on button "Next" at bounding box center [508, 521] width 37 height 20
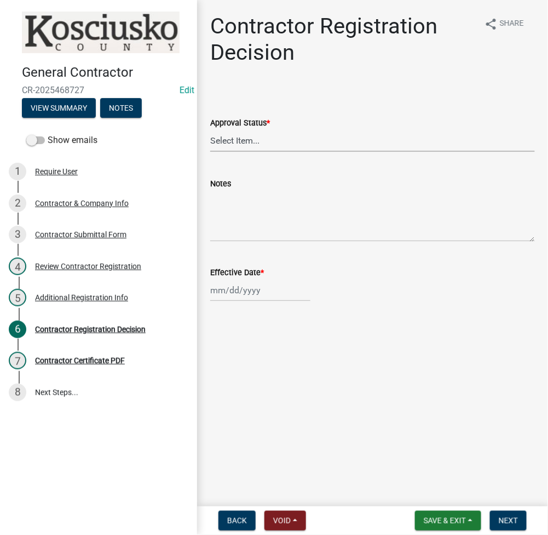
click at [271, 141] on select "Select Item... Approved Denied" at bounding box center [372, 140] width 325 height 22
click at [210, 129] on select "Select Item... Approved Denied" at bounding box center [372, 140] width 325 height 22
select select "8e4351d7-4ebf-4714-a7c9-c8187f00e083"
click at [251, 292] on div at bounding box center [260, 290] width 100 height 22
select select "8"
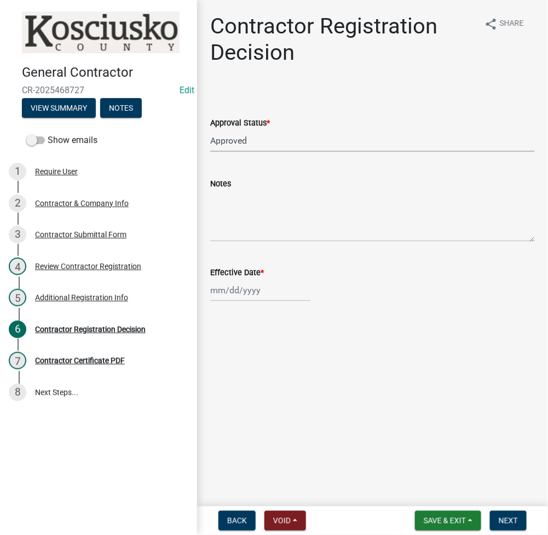
select select "2025"
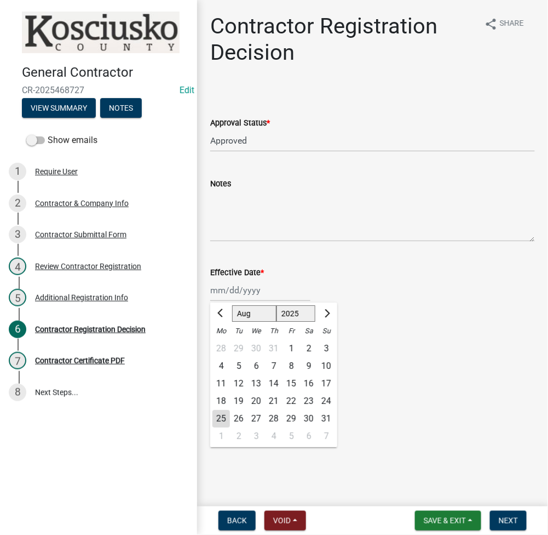
click at [216, 420] on div "25" at bounding box center [222, 419] width 18 height 18
type input "08/25/2025"
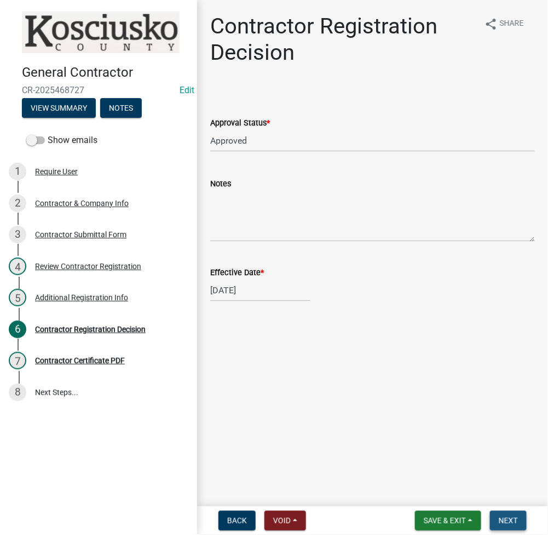
click at [509, 520] on span "Next" at bounding box center [508, 520] width 19 height 9
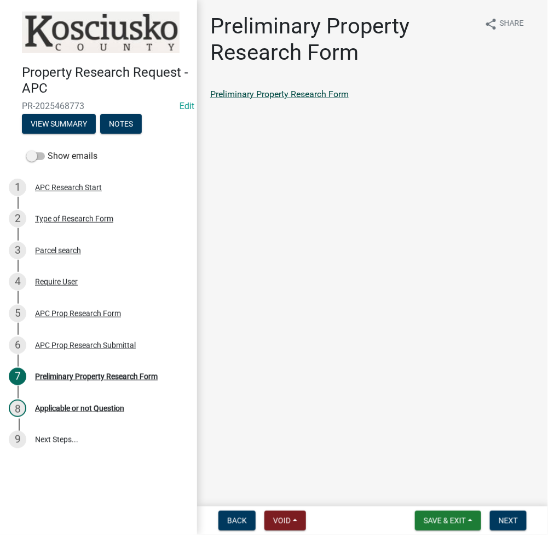
click at [313, 98] on link "Preliminary Property Research Form" at bounding box center [279, 94] width 139 height 10
click at [509, 523] on span "Next" at bounding box center [508, 520] width 19 height 9
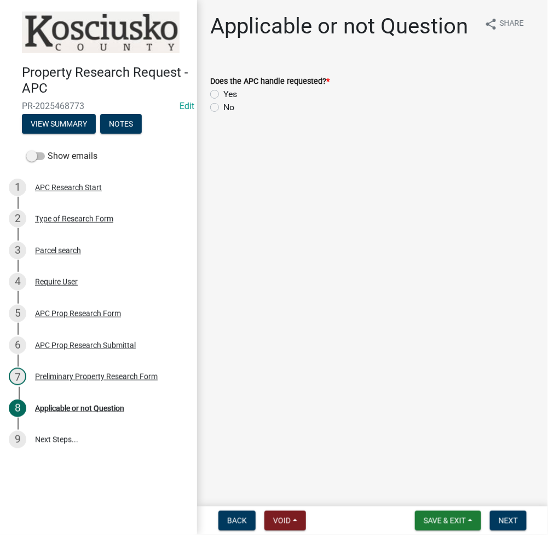
click at [223, 93] on label "Yes" at bounding box center [230, 94] width 14 height 13
click at [223, 93] on input "Yes" at bounding box center [226, 91] width 7 height 7
radio input "true"
click at [521, 524] on button "Next" at bounding box center [508, 521] width 37 height 20
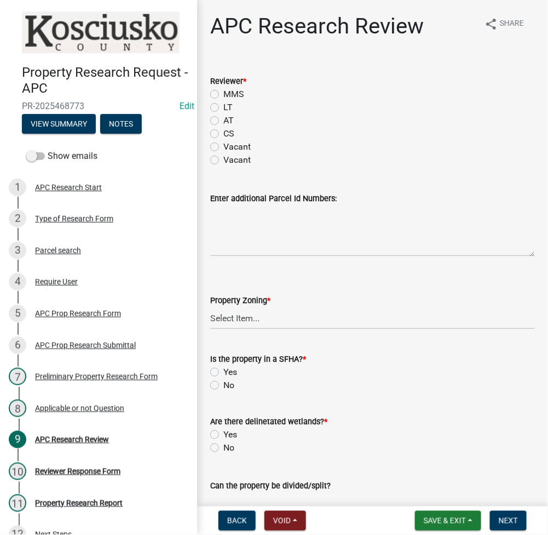
click at [223, 110] on label "LT" at bounding box center [227, 107] width 9 height 13
click at [223, 108] on input "LT" at bounding box center [226, 104] width 7 height 7
radio input "true"
click at [225, 312] on select "Select Item... Agricultural Agricultural 2 Residential Commercial Industrial 1 …" at bounding box center [372, 318] width 325 height 22
click at [210, 307] on select "Select Item... Agricultural Agricultural 2 Residential Commercial Industrial 1 …" at bounding box center [372, 318] width 325 height 22
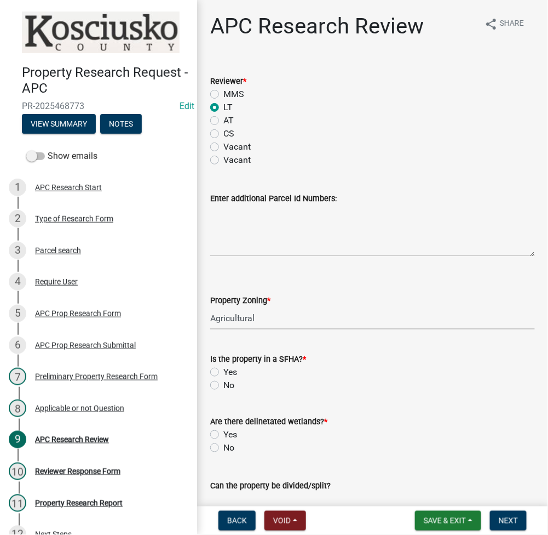
select select "fa378ffa-5b76-4540-9014-3a35c1b5764a"
click at [223, 384] on label "No" at bounding box center [228, 385] width 11 height 13
click at [223, 384] on input "No" at bounding box center [226, 382] width 7 height 7
radio input "true"
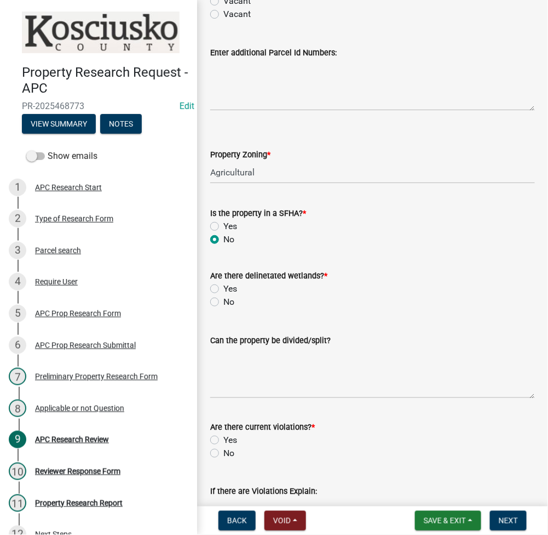
click at [223, 302] on label "No" at bounding box center [228, 301] width 11 height 13
click at [223, 302] on input "No" at bounding box center [226, 298] width 7 height 7
radio input "true"
click at [255, 361] on textarea "Can the property be divided/split?" at bounding box center [372, 372] width 325 height 51
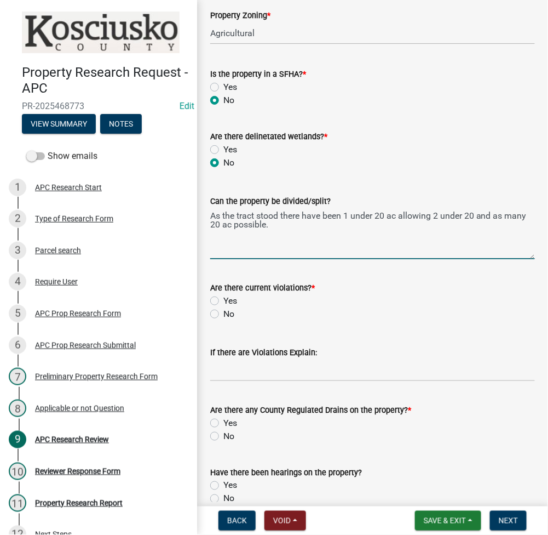
scroll to position [292, 0]
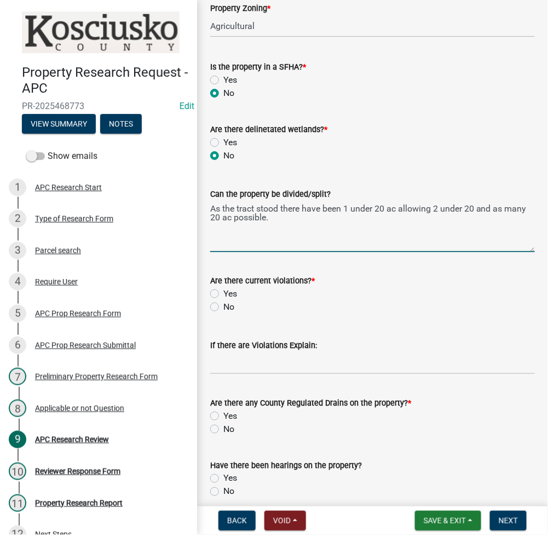
type textarea "As the tract stood there have been 1 under 20 ac allowing 2 under 20 and as man…"
click at [223, 306] on label "No" at bounding box center [228, 306] width 11 height 13
click at [223, 306] on input "No" at bounding box center [226, 303] width 7 height 7
radio input "true"
click at [223, 415] on label "Yes" at bounding box center [230, 415] width 14 height 13
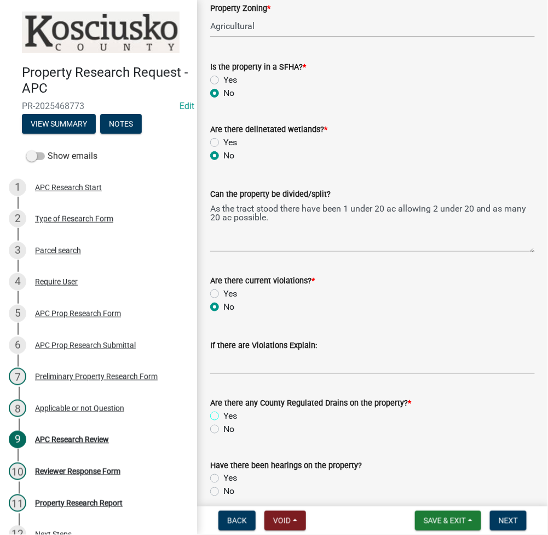
click at [223, 415] on input "Yes" at bounding box center [226, 412] width 7 height 7
radio input "true"
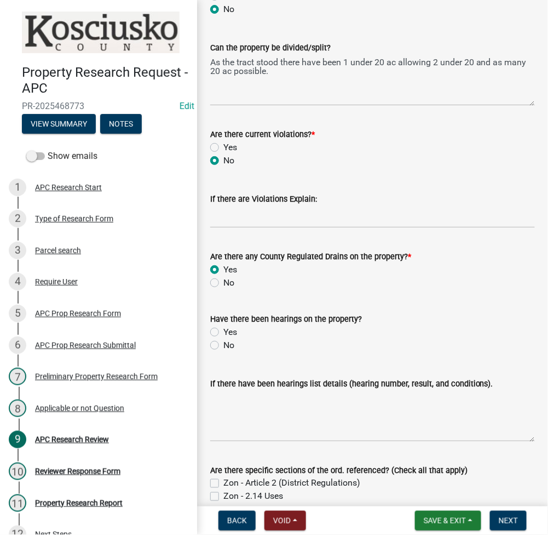
click at [223, 341] on label "No" at bounding box center [228, 345] width 11 height 13
click at [223, 341] on input "No" at bounding box center [226, 342] width 7 height 7
radio input "true"
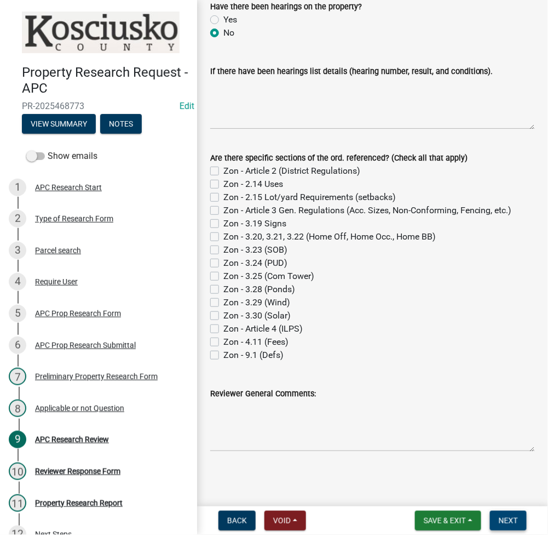
click at [511, 519] on span "Next" at bounding box center [508, 520] width 19 height 9
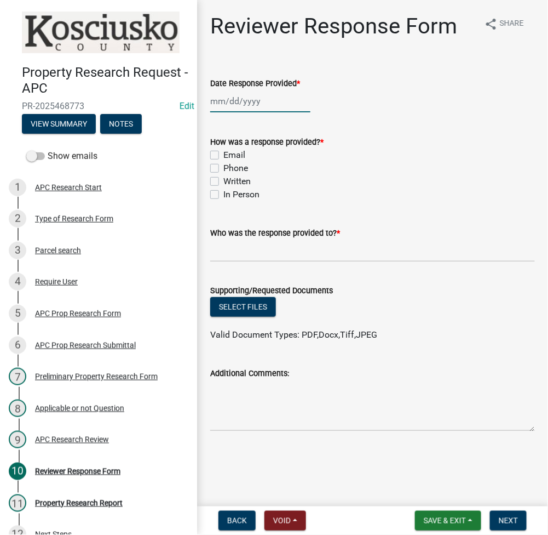
click at [223, 100] on div at bounding box center [260, 101] width 100 height 22
select select "8"
select select "2025"
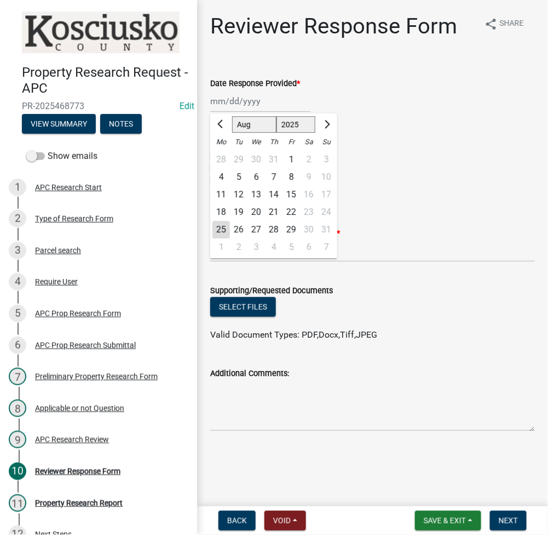
click at [217, 230] on div "25" at bounding box center [222, 230] width 18 height 18
type input "[DATE]"
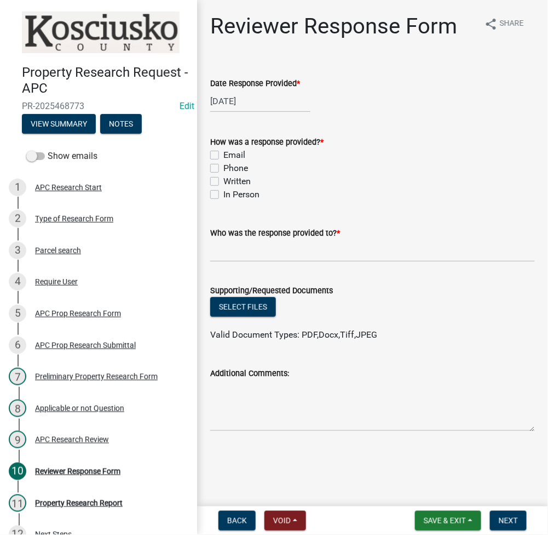
click at [223, 153] on label "Email" at bounding box center [234, 154] width 22 height 13
click at [223, 153] on input "Email" at bounding box center [226, 151] width 7 height 7
checkbox input "true"
checkbox input "false"
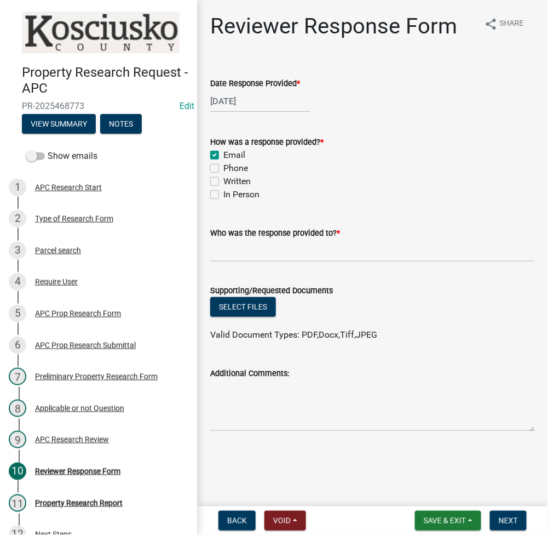
checkbox input "false"
click at [236, 245] on input "Who was the response provided to? *" at bounding box center [372, 250] width 325 height 22
type input "[PERSON_NAME]"
click at [239, 307] on button "Select files" at bounding box center [243, 307] width 66 height 20
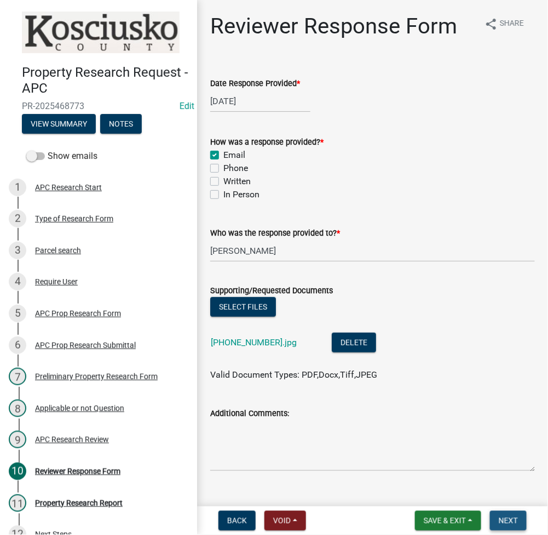
click at [518, 514] on button "Next" at bounding box center [508, 521] width 37 height 20
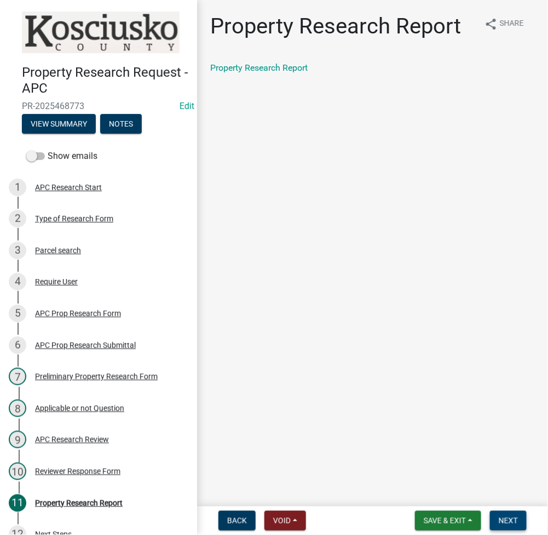
click at [503, 524] on span "Next" at bounding box center [508, 520] width 19 height 9
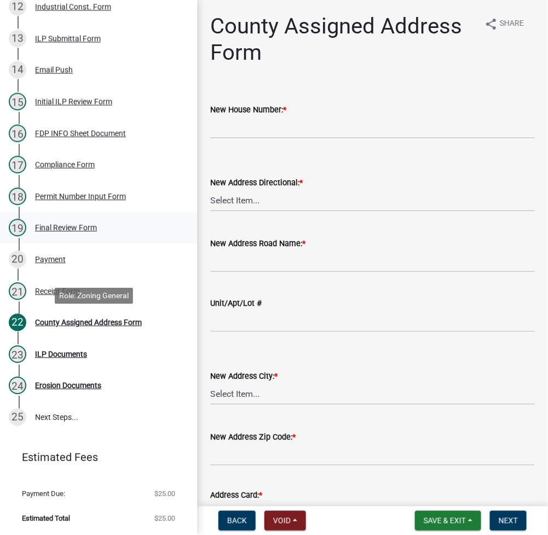
scroll to position [407, 0]
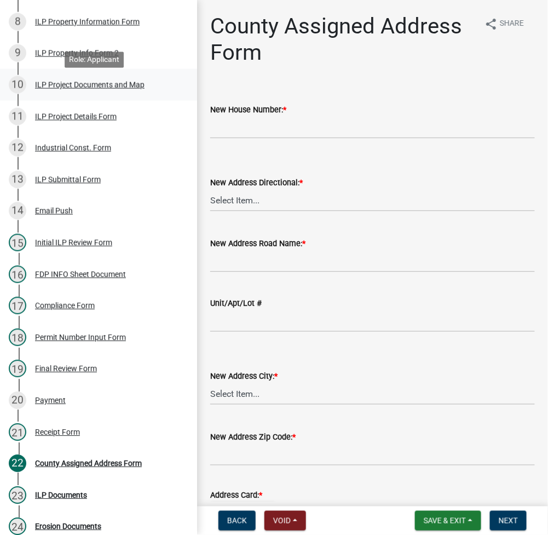
click at [82, 89] on div "ILP Project Documents and Map" at bounding box center [90, 85] width 110 height 8
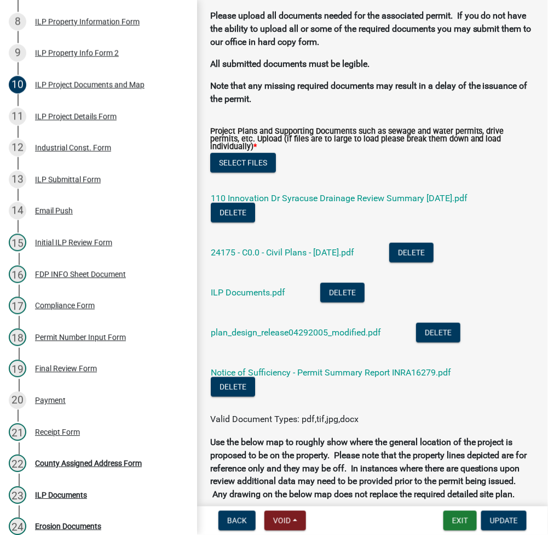
scroll to position [1022, 0]
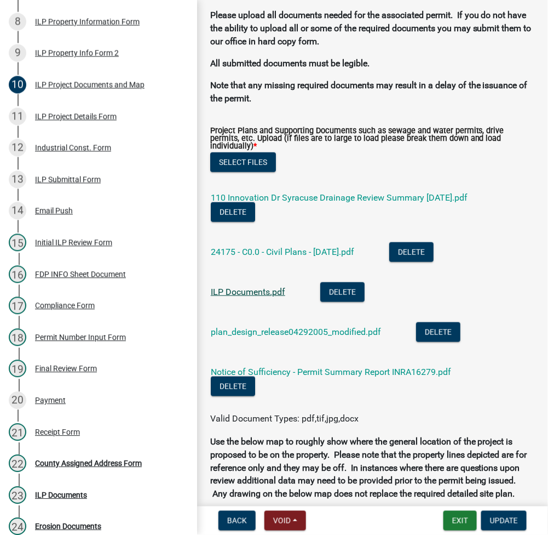
click at [236, 297] on link "ILP Documents.pdf" at bounding box center [248, 291] width 74 height 10
click at [89, 467] on div "County Assigned Address Form" at bounding box center [88, 464] width 107 height 8
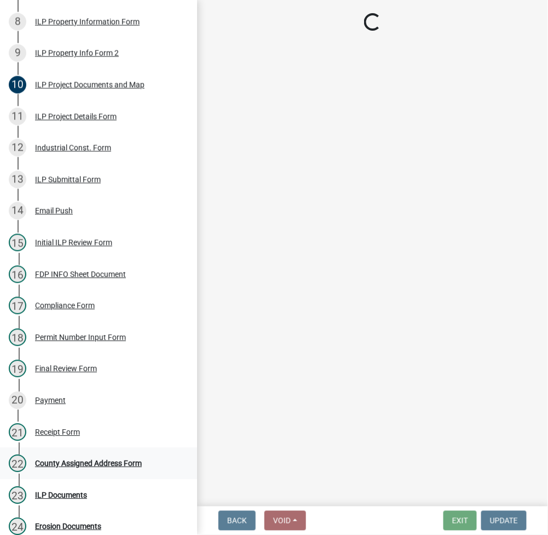
scroll to position [0, 0]
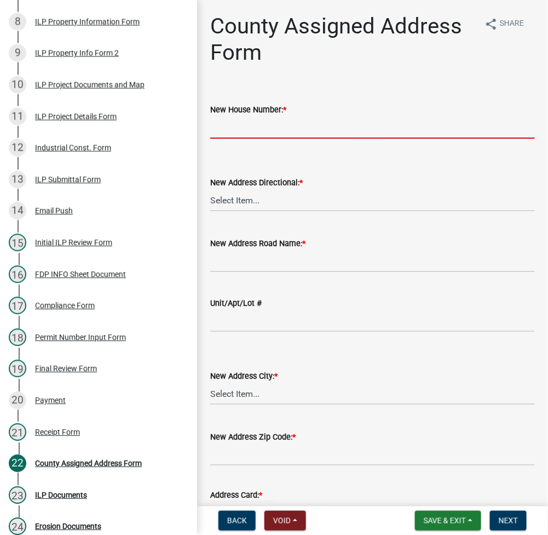
click at [235, 124] on input "New House Number: *" at bounding box center [372, 127] width 325 height 22
type input "110"
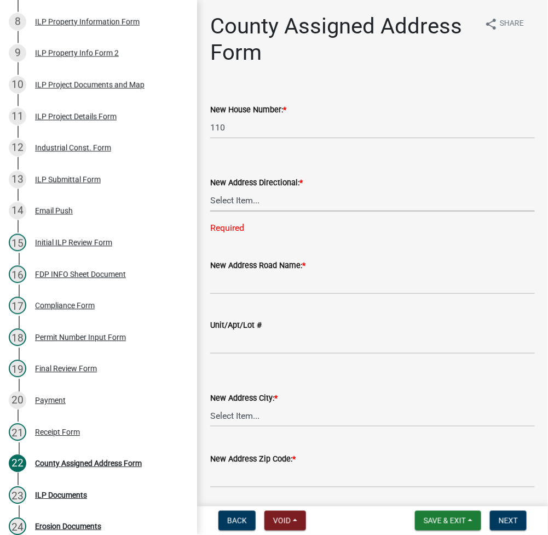
click at [225, 199] on select "Select Item... N E S W" at bounding box center [372, 200] width 325 height 22
click at [210, 189] on select "Select Item... N E S W" at bounding box center [372, 200] width 325 height 22
select select "148f84ff-3e58-44c7-a4f6-3eb3f135cbab"
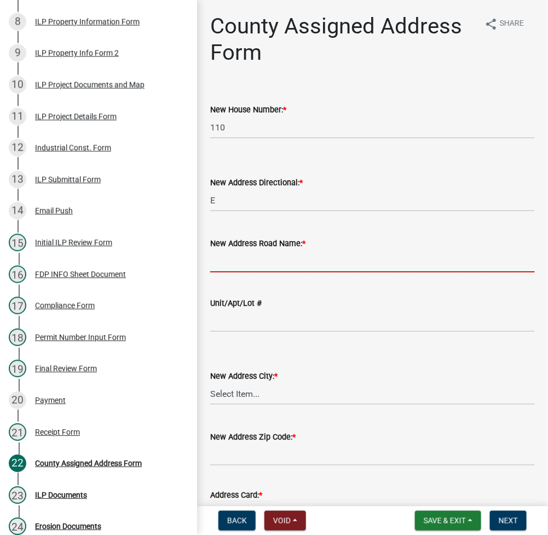
click at [237, 256] on input "New Address Road Name: *" at bounding box center [372, 261] width 325 height 22
type input "i"
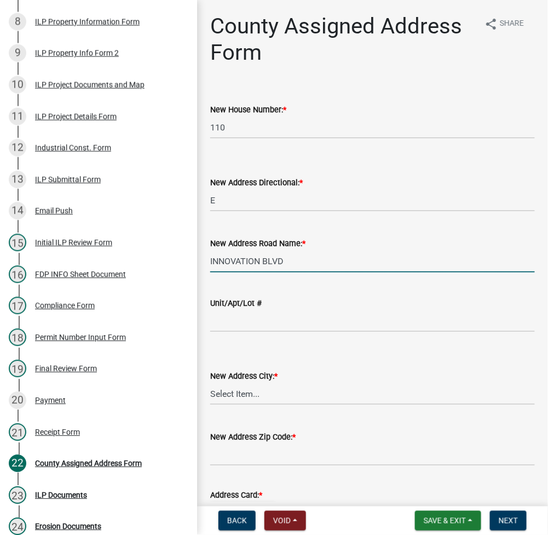
type input "INNOVATION BLVD"
select select "d7f8c8bd-54ec-430e-a087-ff08b2a91d9f"
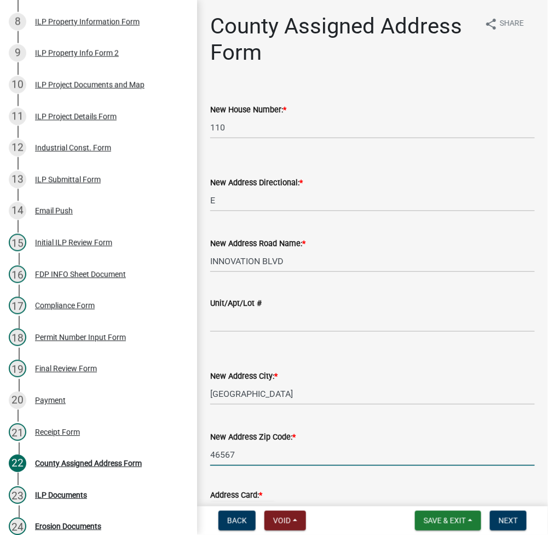
scroll to position [96, 0]
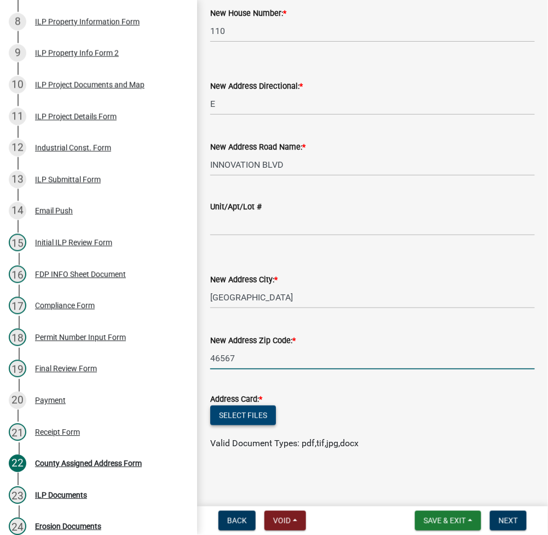
type input "46567"
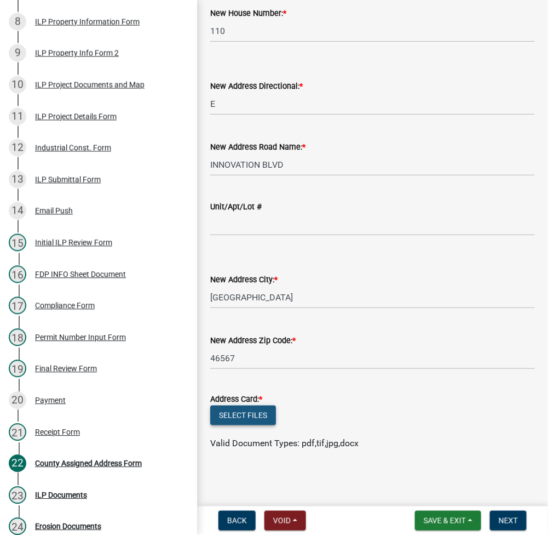
click at [232, 420] on button "Select files" at bounding box center [243, 415] width 66 height 20
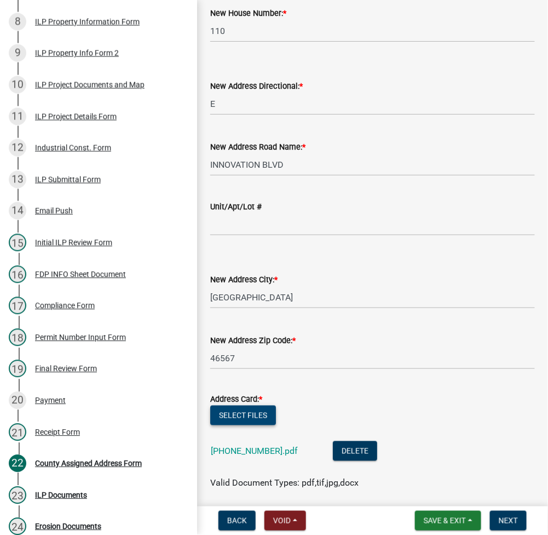
scroll to position [136, 0]
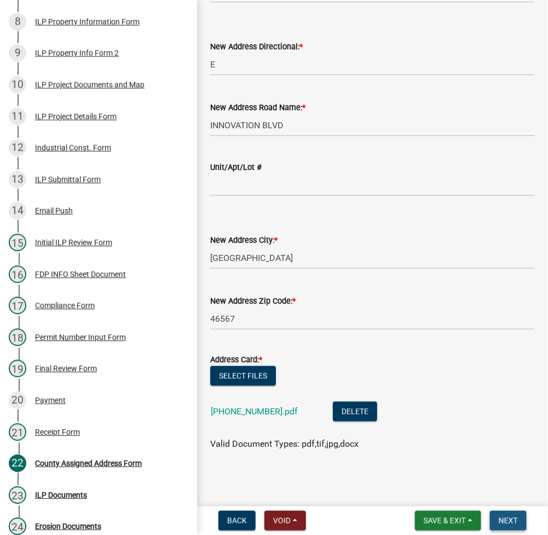
click at [511, 513] on button "Next" at bounding box center [508, 521] width 37 height 20
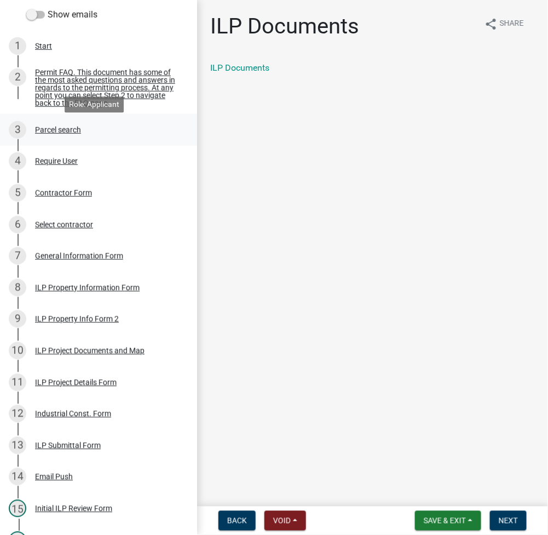
scroll to position [146, 0]
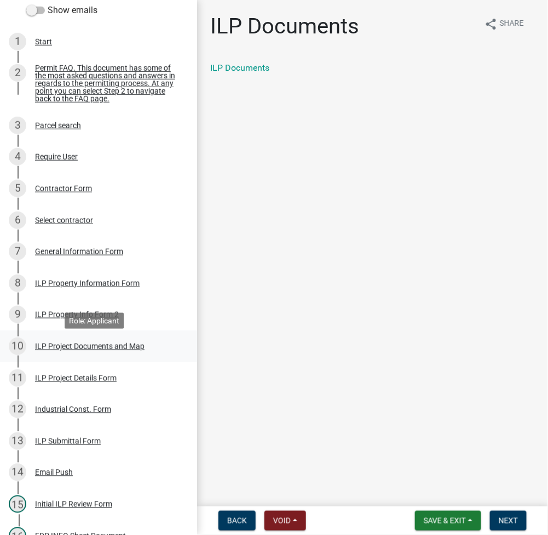
click at [78, 350] on div "ILP Project Documents and Map" at bounding box center [90, 346] width 110 height 8
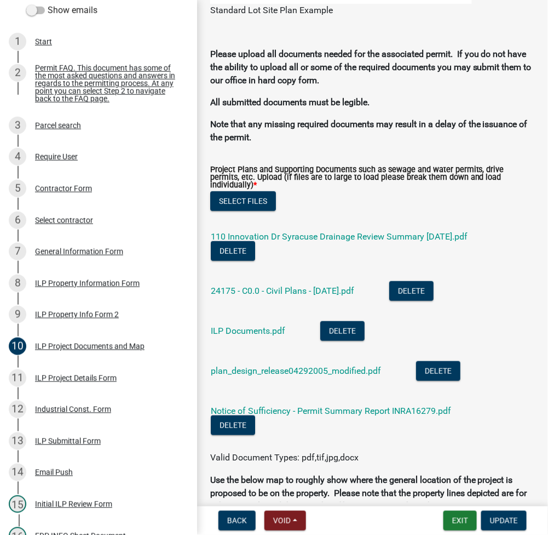
scroll to position [1168, 0]
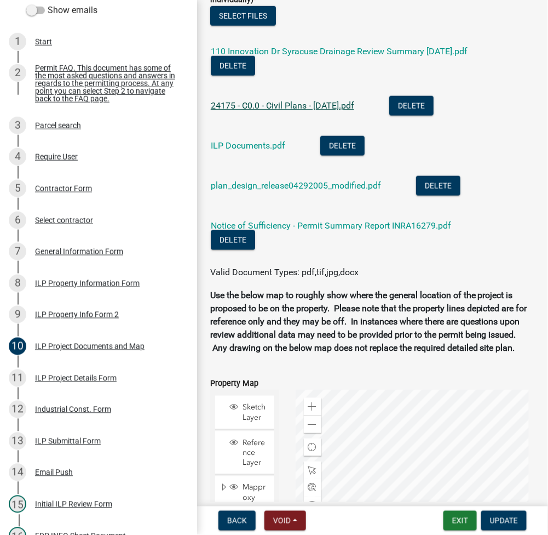
click at [263, 111] on link "24175 - C0.0 - Civil Plans - 07-21-25.pdf" at bounding box center [283, 105] width 144 height 10
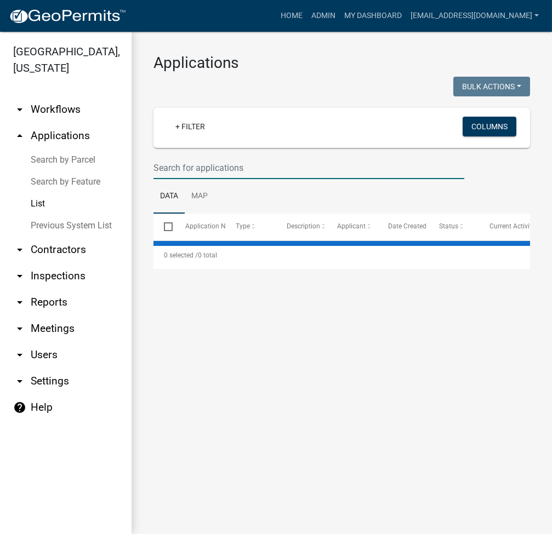
click at [188, 171] on input "text" at bounding box center [308, 168] width 311 height 22
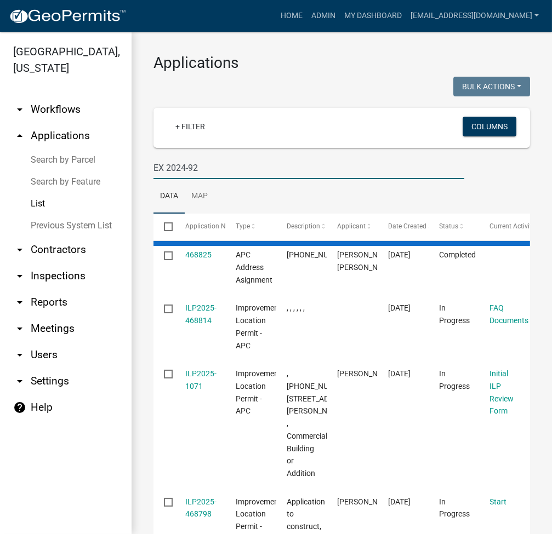
click at [168, 171] on input "EX 2024-92" at bounding box center [308, 168] width 311 height 22
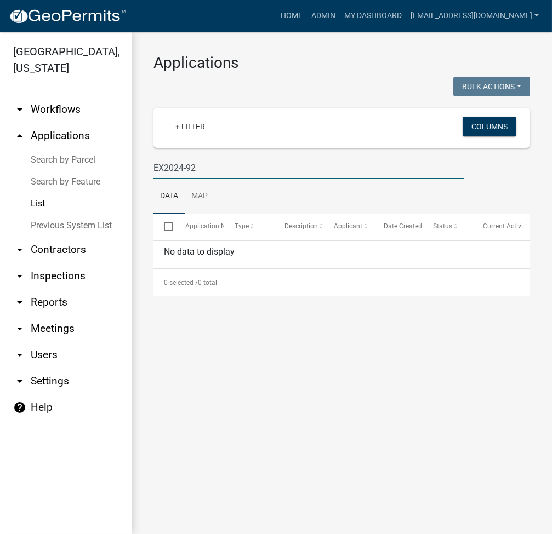
type input "EX2024-92"
click at [74, 165] on link "Search by Parcel" at bounding box center [65, 160] width 131 height 22
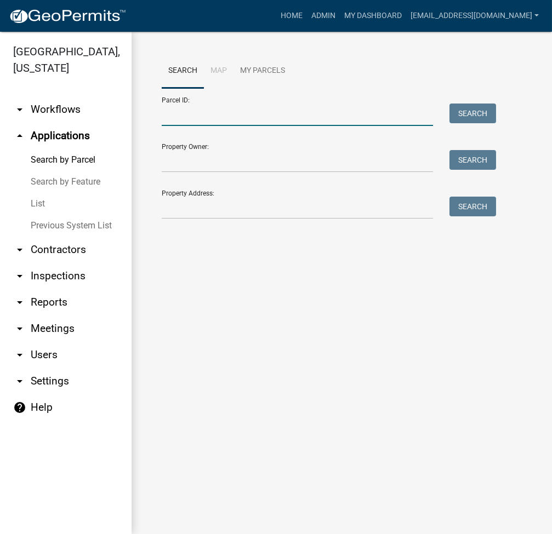
click at [220, 116] on input "Parcel ID:" at bounding box center [297, 115] width 271 height 22
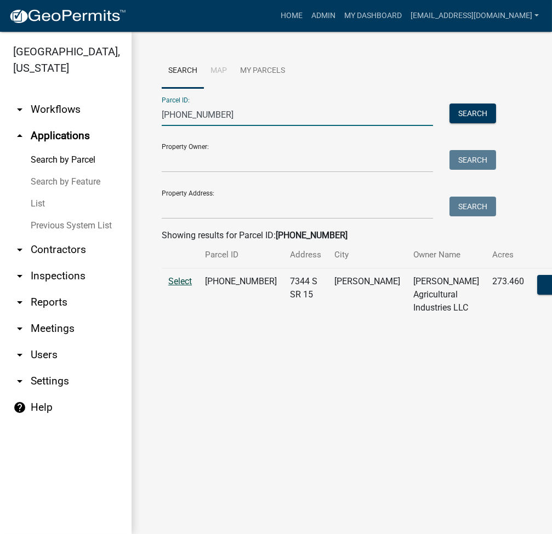
type input "[PHONE_NUMBER]"
click at [176, 286] on span "Select" at bounding box center [180, 281] width 24 height 10
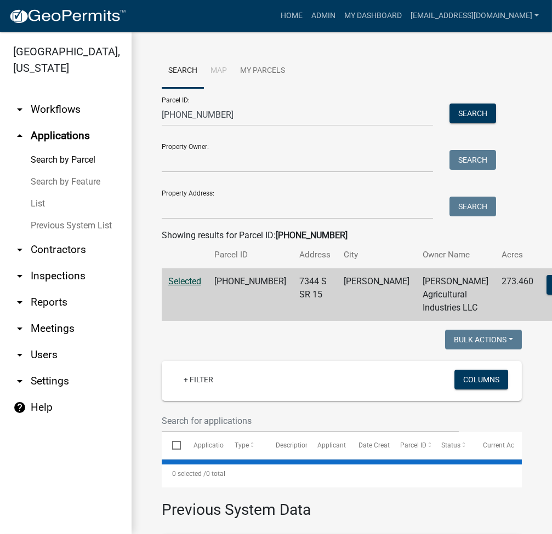
select select "3: 100"
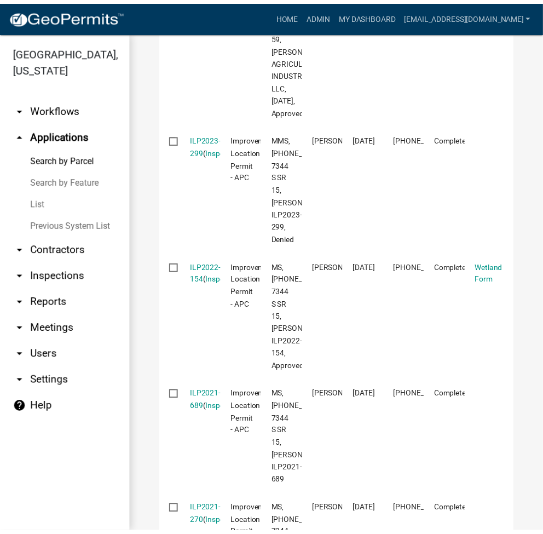
scroll to position [2337, 0]
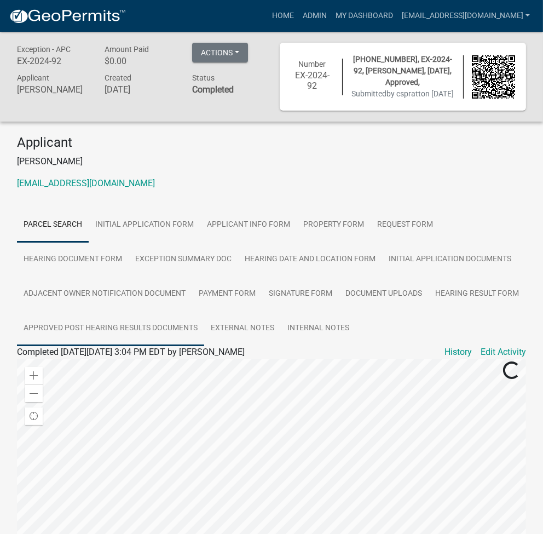
click at [186, 343] on link "Approved Post Hearing Results Documents" at bounding box center [110, 328] width 187 height 35
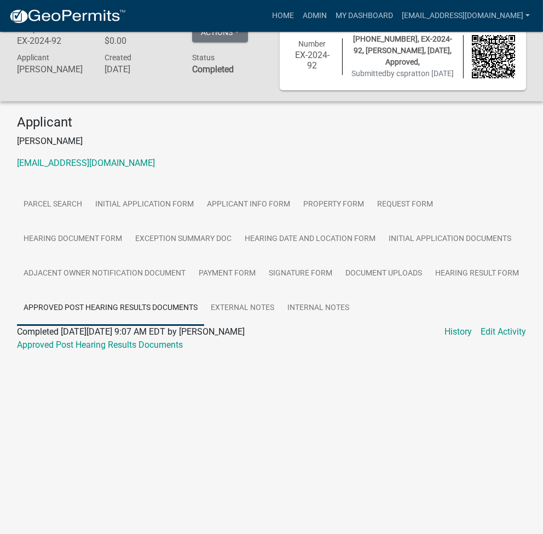
scroll to position [32, 0]
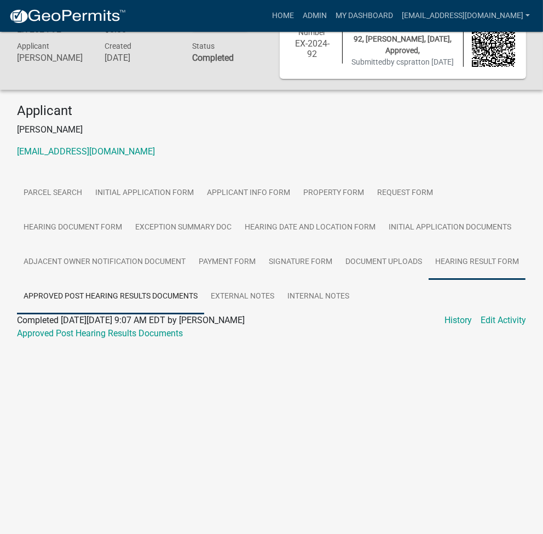
click at [491, 269] on link "Hearing Result Form" at bounding box center [477, 262] width 97 height 35
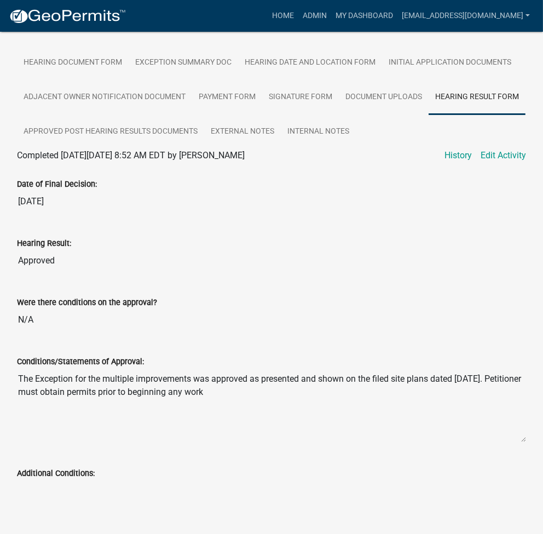
scroll to position [178, 0]
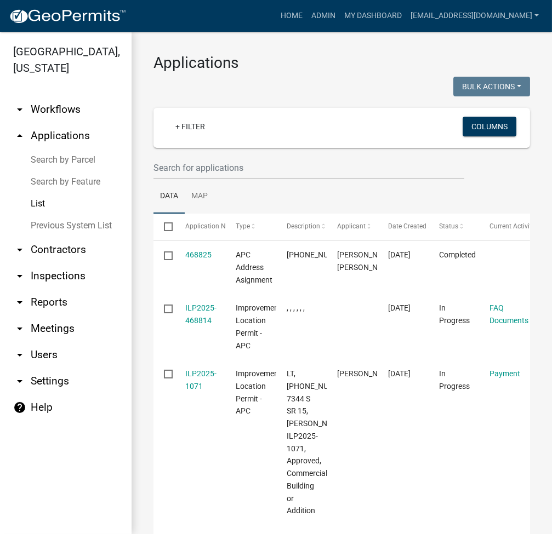
click at [87, 163] on link "Search by Parcel" at bounding box center [65, 160] width 131 height 22
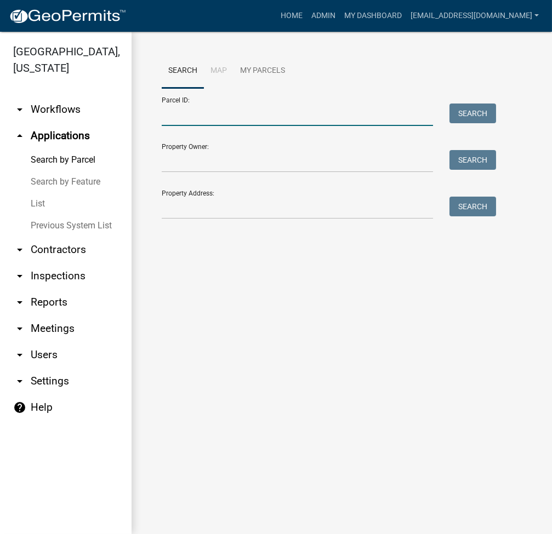
click at [221, 114] on input "Parcel ID:" at bounding box center [297, 115] width 271 height 22
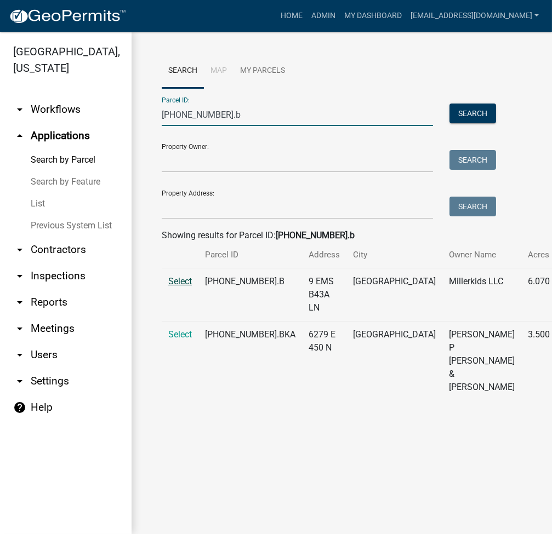
type input "[PHONE_NUMBER].b"
click at [184, 286] on span "Select" at bounding box center [180, 281] width 24 height 10
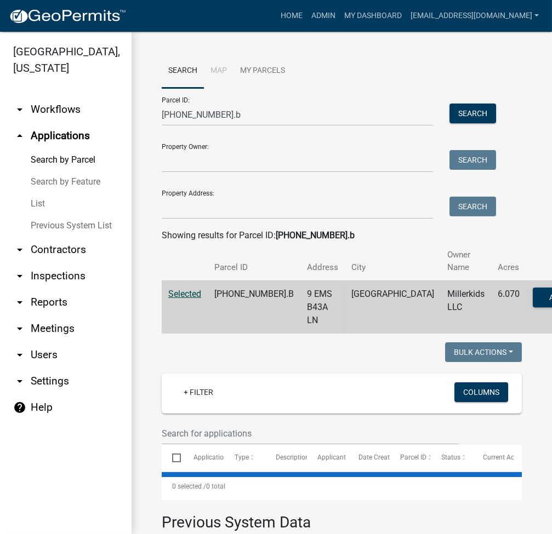
select select "3: 100"
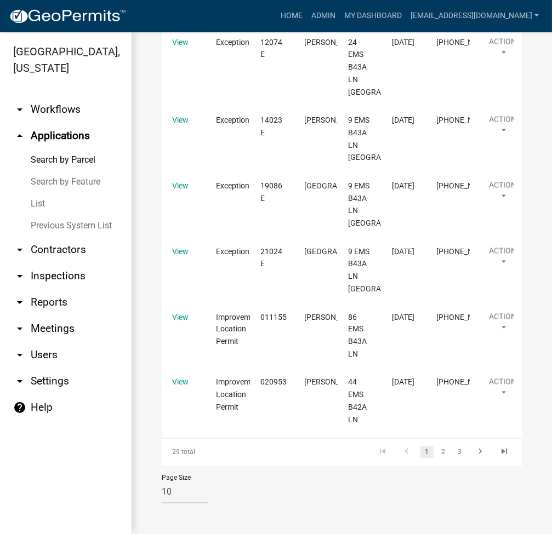
scroll to position [3067, 0]
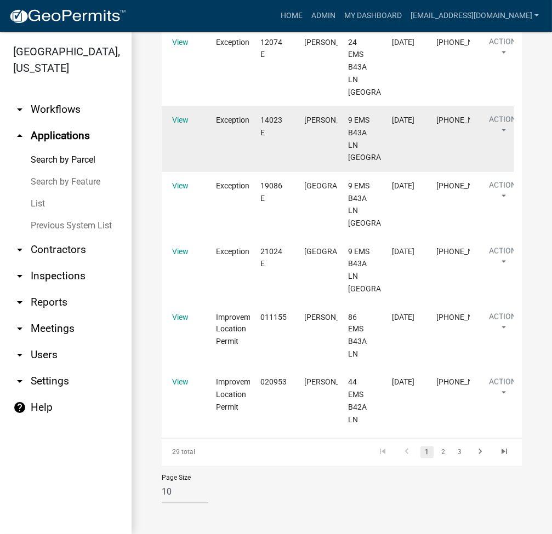
click at [235, 172] on datatable-body-cell "Exception" at bounding box center [227, 139] width 44 height 66
